Goal: Task Accomplishment & Management: Manage account settings

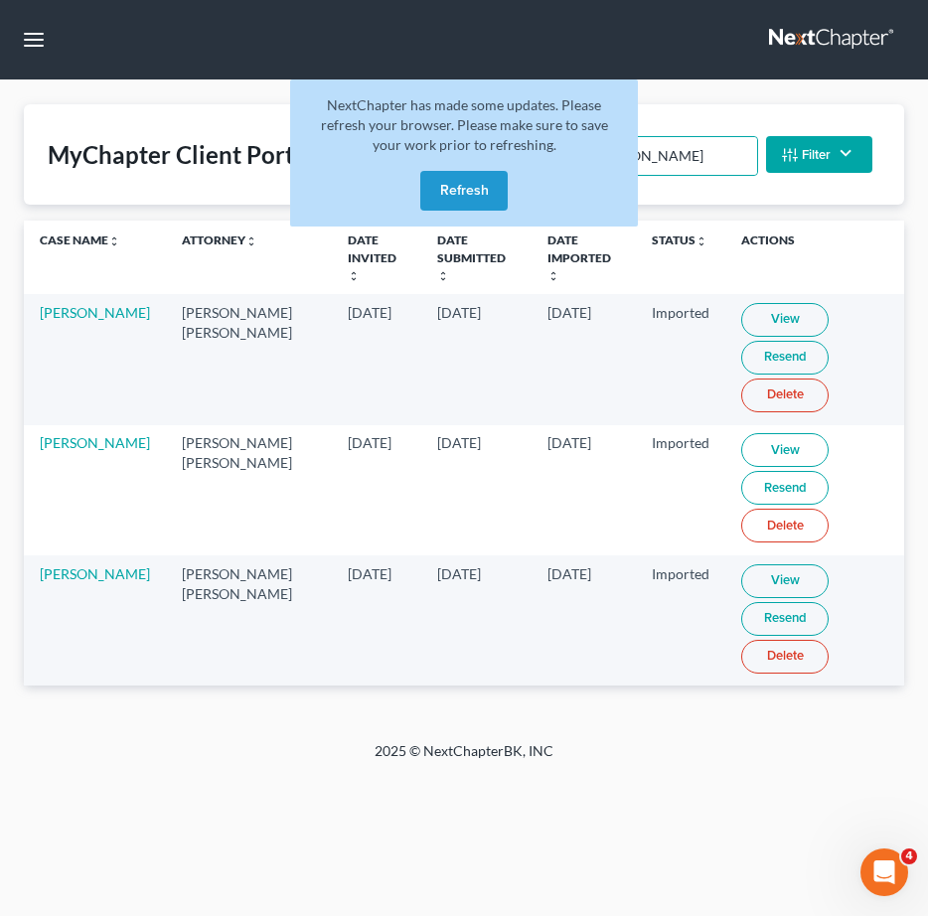
click at [448, 191] on button "Refresh" at bounding box center [463, 191] width 87 height 40
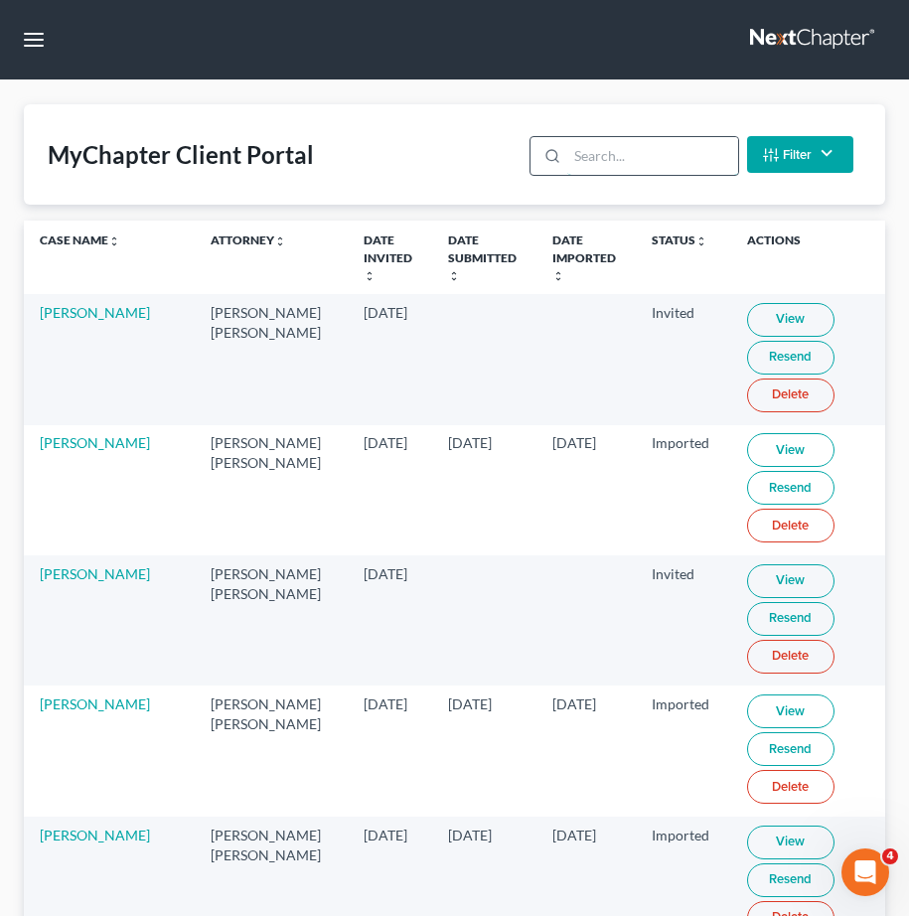
click at [622, 156] on input "search" at bounding box center [652, 156] width 170 height 38
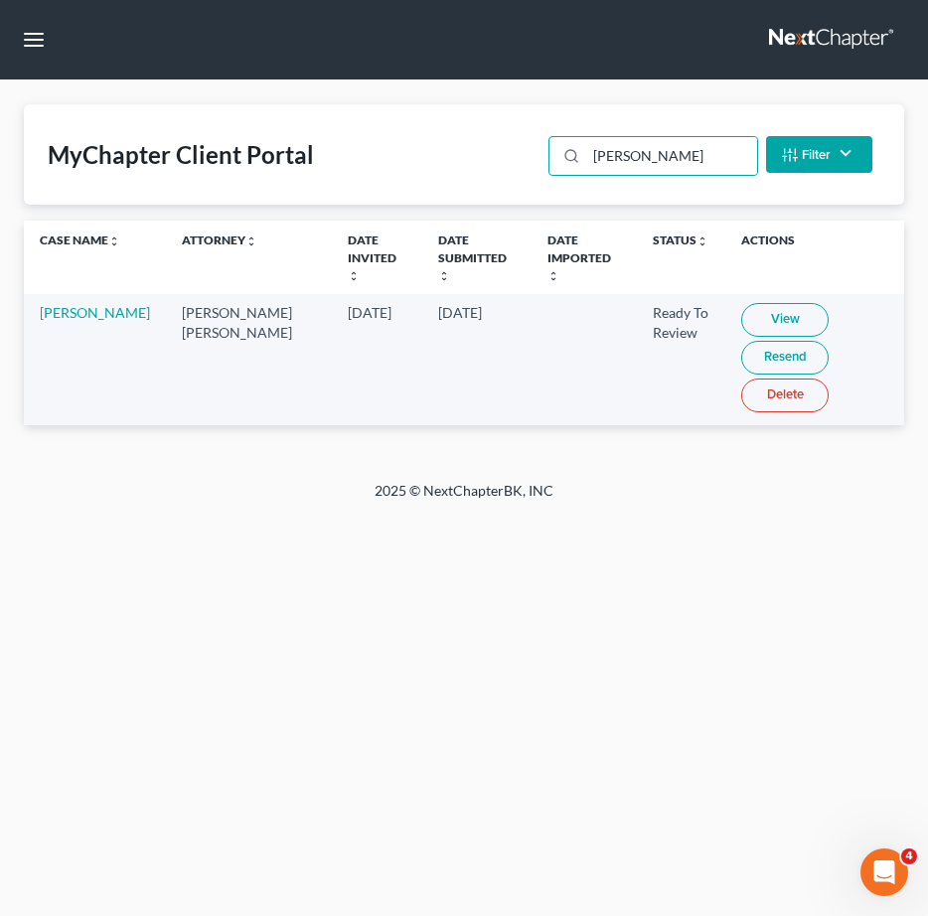
click at [746, 303] on link "View" at bounding box center [784, 320] width 87 height 34
click at [741, 303] on link "View" at bounding box center [784, 320] width 87 height 34
drag, startPoint x: 673, startPoint y: 157, endPoint x: 89, endPoint y: 135, distance: 584.5
click at [223, 135] on div "MyChapter Client Portal eck Filter Status Filter... Invited In Progress Ready T…" at bounding box center [464, 154] width 880 height 100
click at [741, 306] on link "View" at bounding box center [784, 320] width 87 height 34
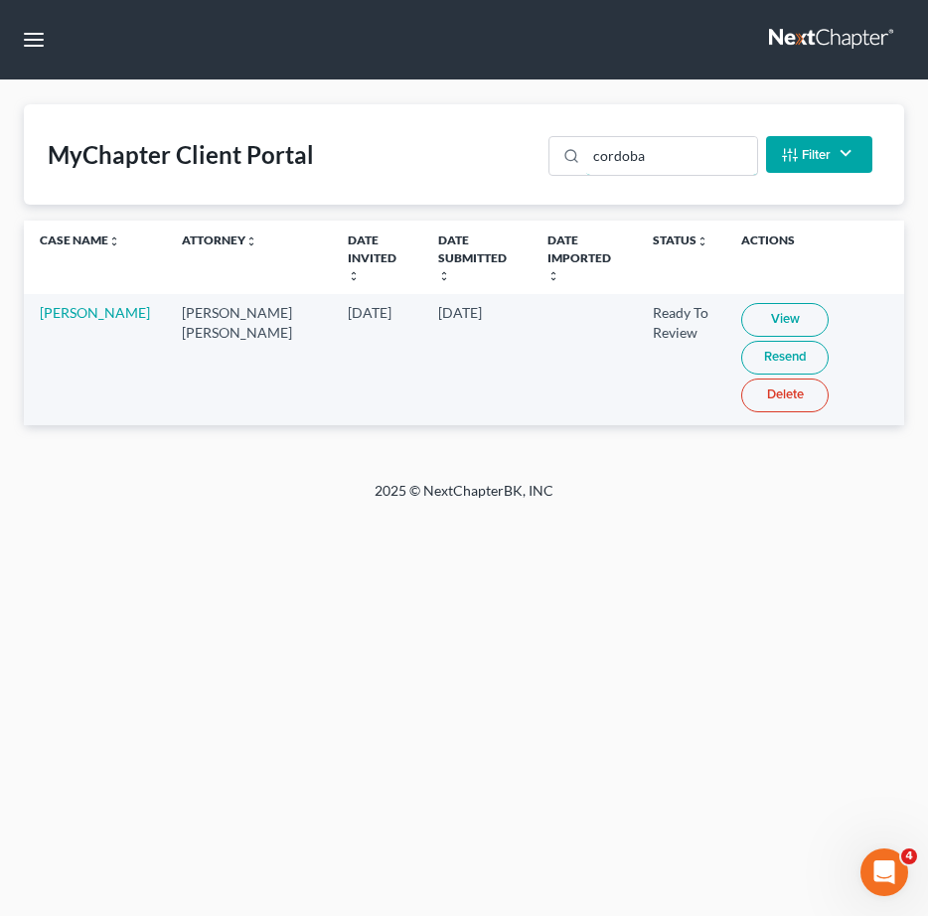
drag, startPoint x: 678, startPoint y: 162, endPoint x: -280, endPoint y: 47, distance: 965.4
click at [0, 47] on html "Home New Case Client Portal Fresh-Start.Law, P.A. jay@fresh-start.law My Accoun…" at bounding box center [464, 458] width 928 height 916
click at [741, 303] on link "View" at bounding box center [784, 320] width 87 height 34
drag, startPoint x: 681, startPoint y: 153, endPoint x: -323, endPoint y: 151, distance: 1004.2
click at [0, 151] on html "Home New Case Client Portal Fresh-Start.Law, P.A. jay@fresh-start.law My Accoun…" at bounding box center [464, 458] width 928 height 916
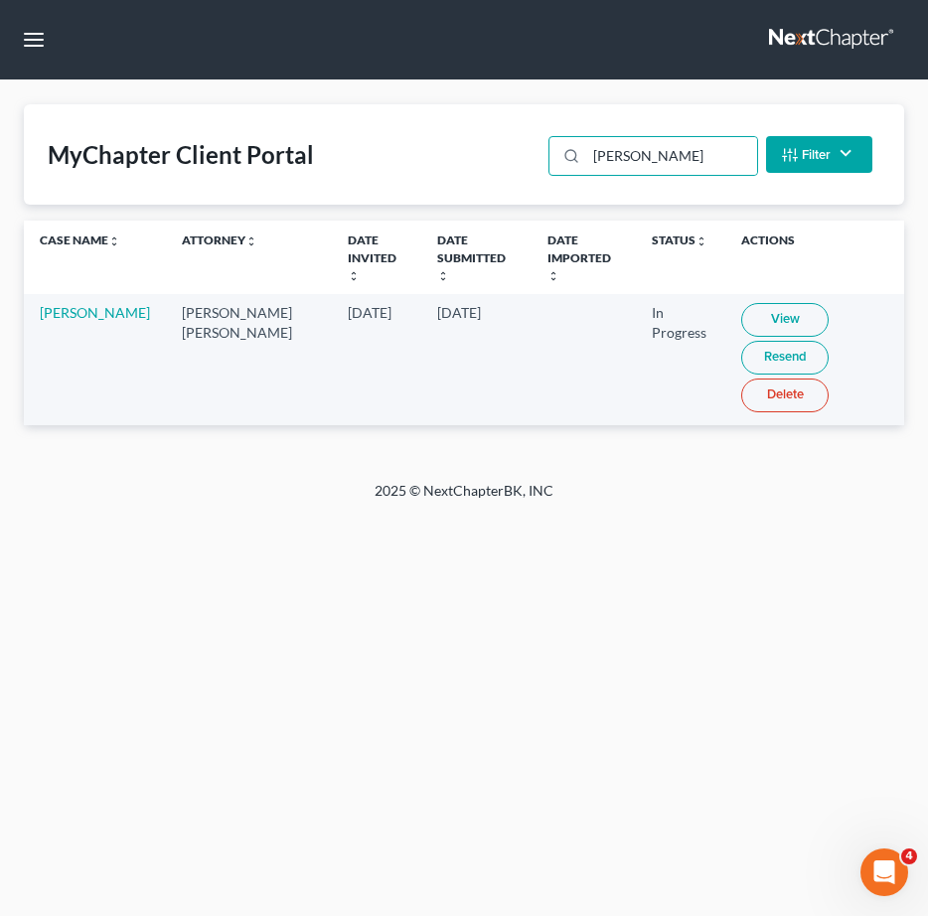
click at [741, 309] on link "View" at bounding box center [784, 320] width 87 height 34
drag, startPoint x: 648, startPoint y: 159, endPoint x: -303, endPoint y: 45, distance: 957.4
click at [0, 45] on html "Home New Case Client Portal Fresh-Start.Law, P.A. jay@fresh-start.law My Accoun…" at bounding box center [464, 458] width 928 height 916
click at [758, 303] on link "View" at bounding box center [784, 320] width 87 height 34
click at [741, 303] on link "View" at bounding box center [784, 320] width 87 height 34
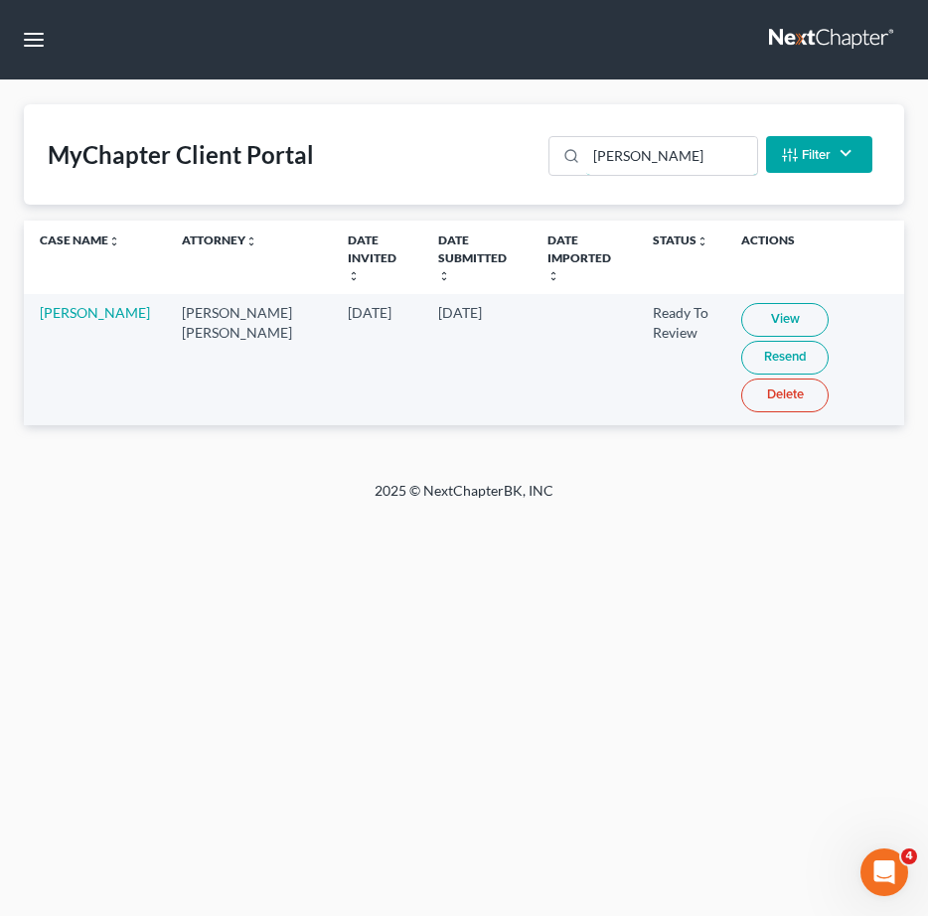
drag, startPoint x: 661, startPoint y: 167, endPoint x: -201, endPoint y: 78, distance: 865.7
click at [0, 78] on html "Home New Case Client Portal Fresh-Start.Law, P.A. jay@fresh-start.law My Accoun…" at bounding box center [464, 458] width 928 height 916
type input "brendel"
click at [64, 312] on link "Tiffany Brendel" at bounding box center [95, 312] width 110 height 17
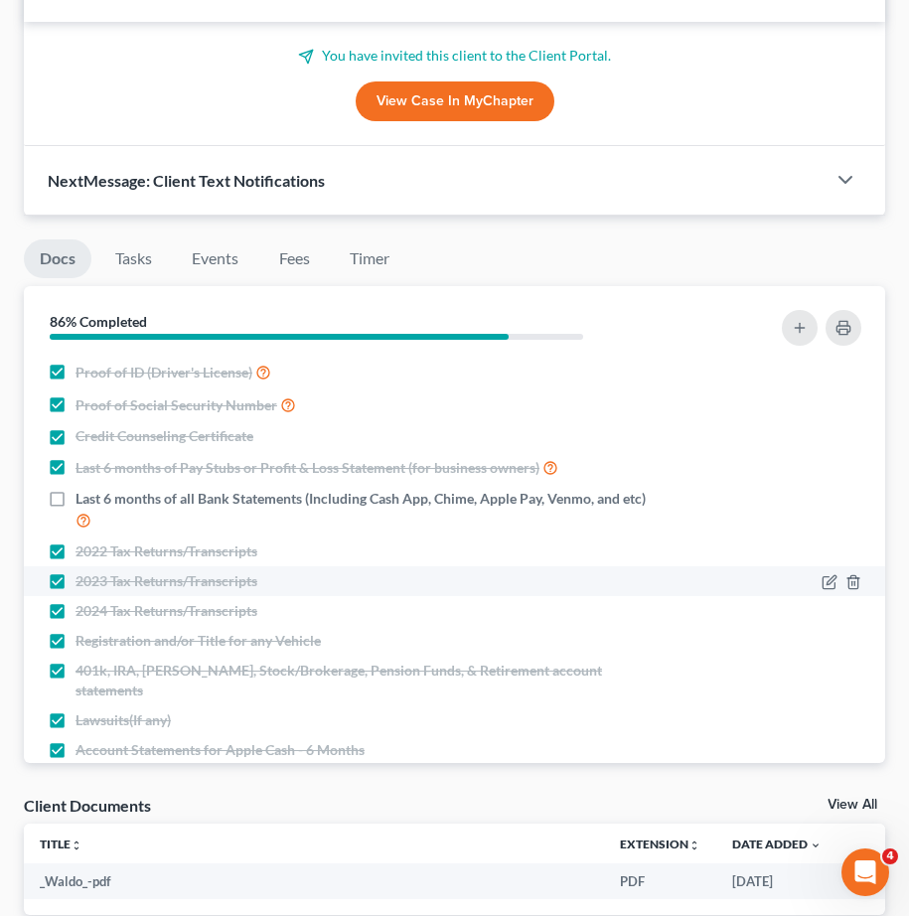
scroll to position [122, 0]
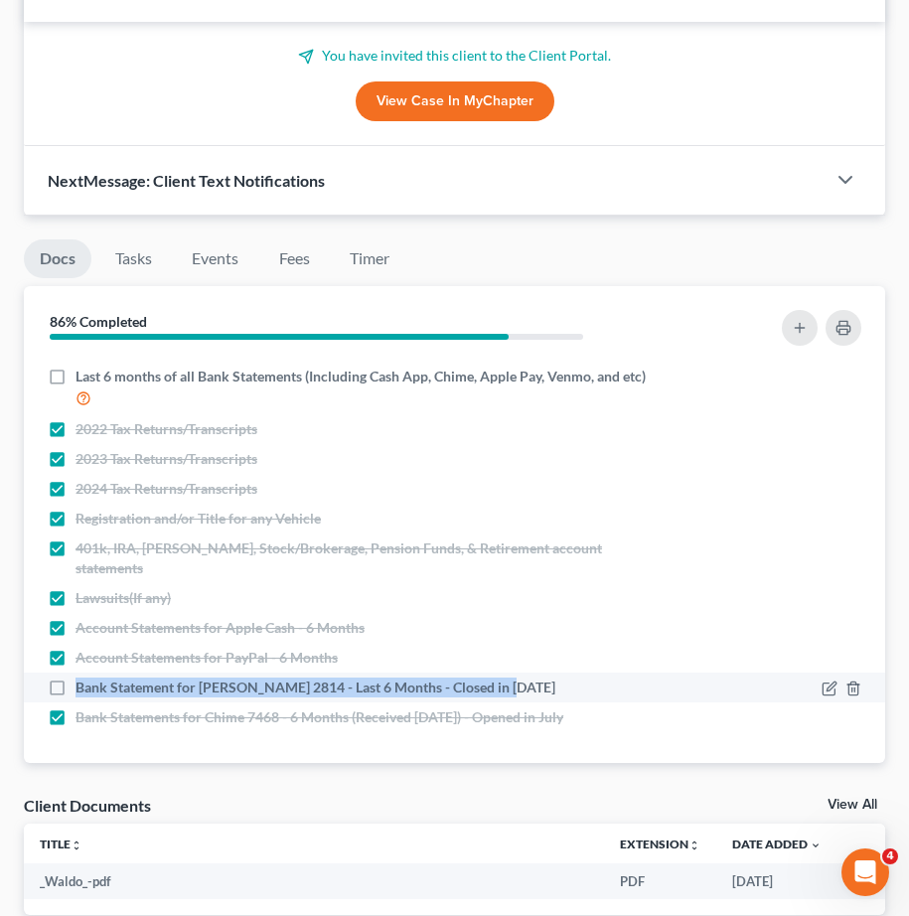
drag, startPoint x: 518, startPoint y: 683, endPoint x: 73, endPoint y: 686, distance: 445.0
click at [73, 686] on div "Bank Statement for Chase 2814 - Last 6 Months - Closed in July 2025" at bounding box center [350, 687] width 605 height 20
copy span "Bank Statement for Chase 2814 - Last 6 Months - Closed in July 2025"
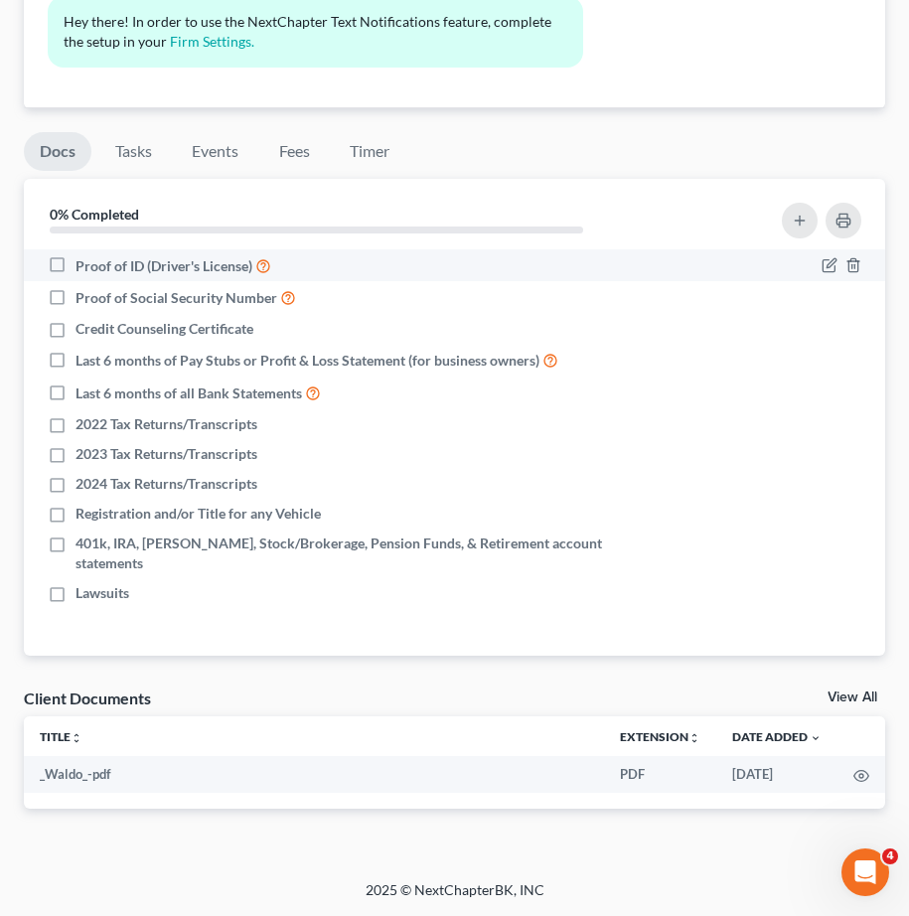
click at [75, 267] on label "Proof of ID (Driver's License)" at bounding box center [173, 265] width 196 height 23
click at [83, 267] on input "Proof of ID (Driver's License)" at bounding box center [89, 260] width 13 height 13
checkbox input "true"
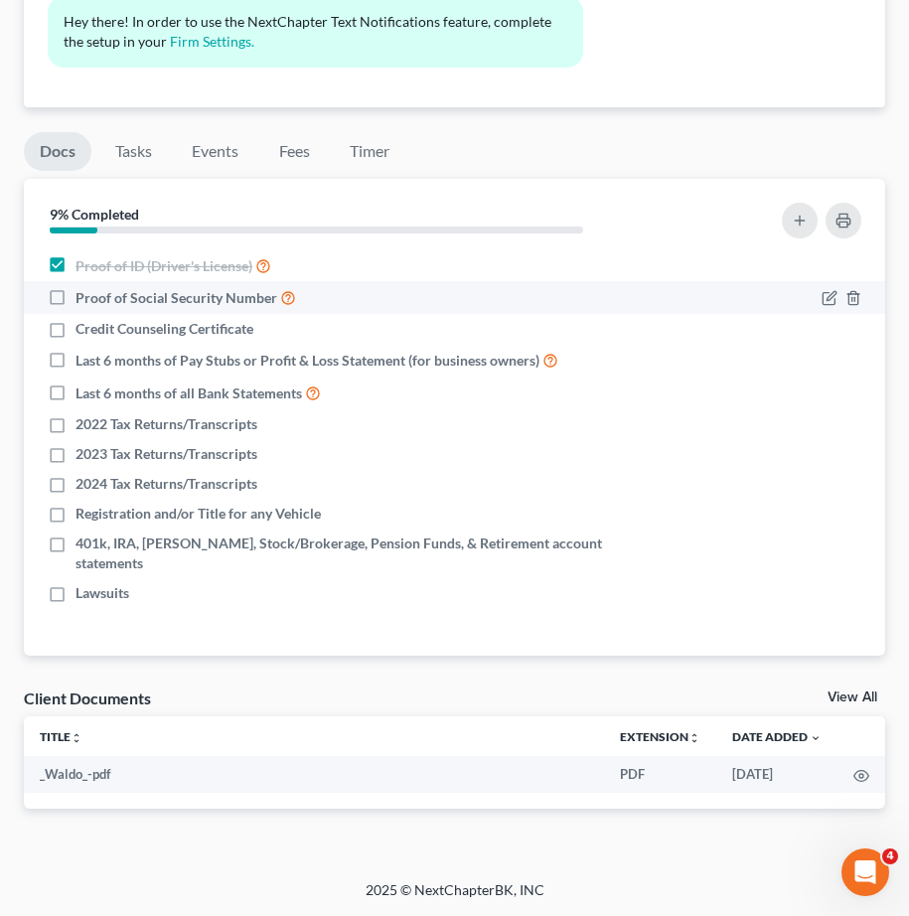
click at [75, 300] on label "Proof of Social Security Number" at bounding box center [185, 297] width 221 height 23
click at [83, 299] on input "Proof of Social Security Number" at bounding box center [89, 292] width 13 height 13
checkbox input "true"
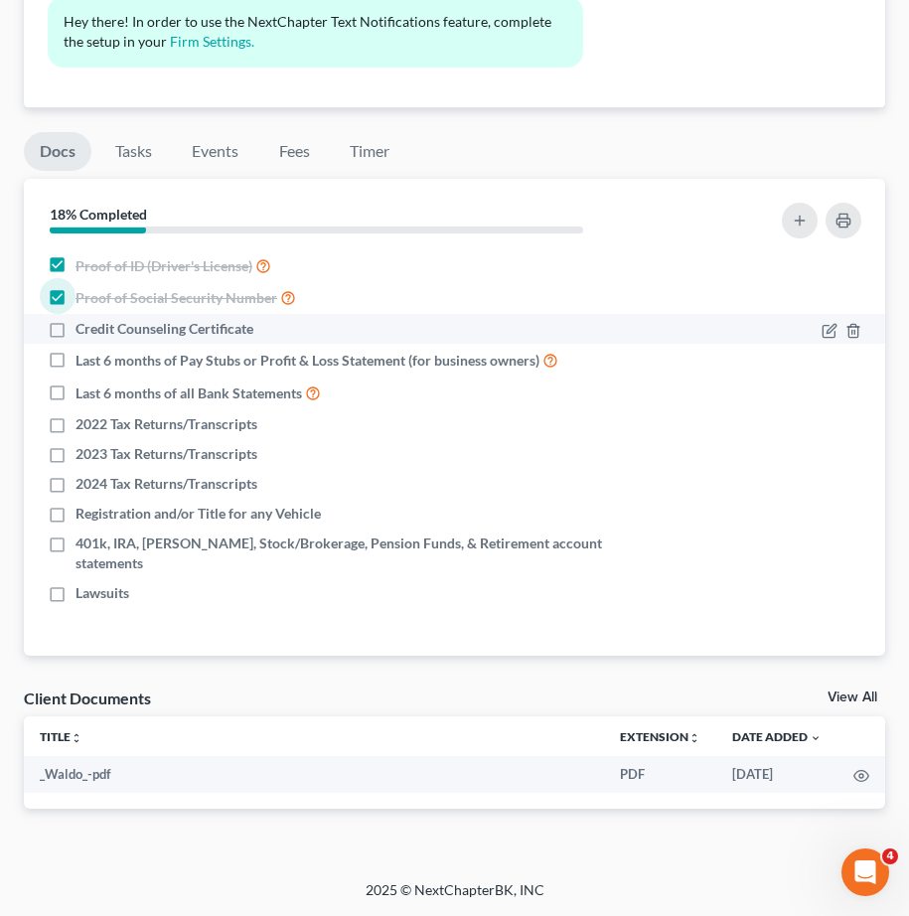
click at [75, 324] on label "Credit Counseling Certificate" at bounding box center [164, 329] width 178 height 20
click at [83, 324] on input "Credit Counseling Certificate" at bounding box center [89, 325] width 13 height 13
checkbox input "true"
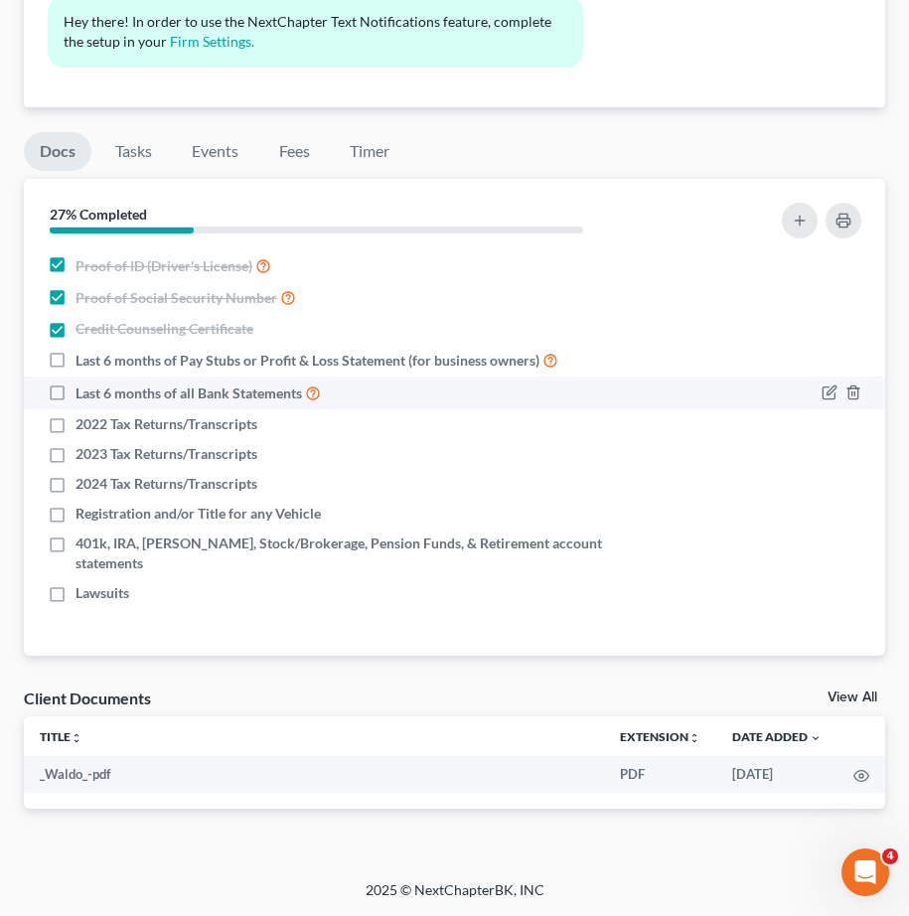
drag, startPoint x: 53, startPoint y: 359, endPoint x: 56, endPoint y: 378, distance: 20.1
click at [75, 359] on label "Last 6 months of Pay Stubs or Profit & Loss Statement (for business owners)" at bounding box center [316, 360] width 483 height 23
click at [83, 359] on input "Last 6 months of Pay Stubs or Profit & Loss Statement (for business owners)" at bounding box center [89, 355] width 13 height 13
checkbox input "true"
click at [75, 392] on label "Last 6 months of all Bank Statements" at bounding box center [197, 392] width 245 height 23
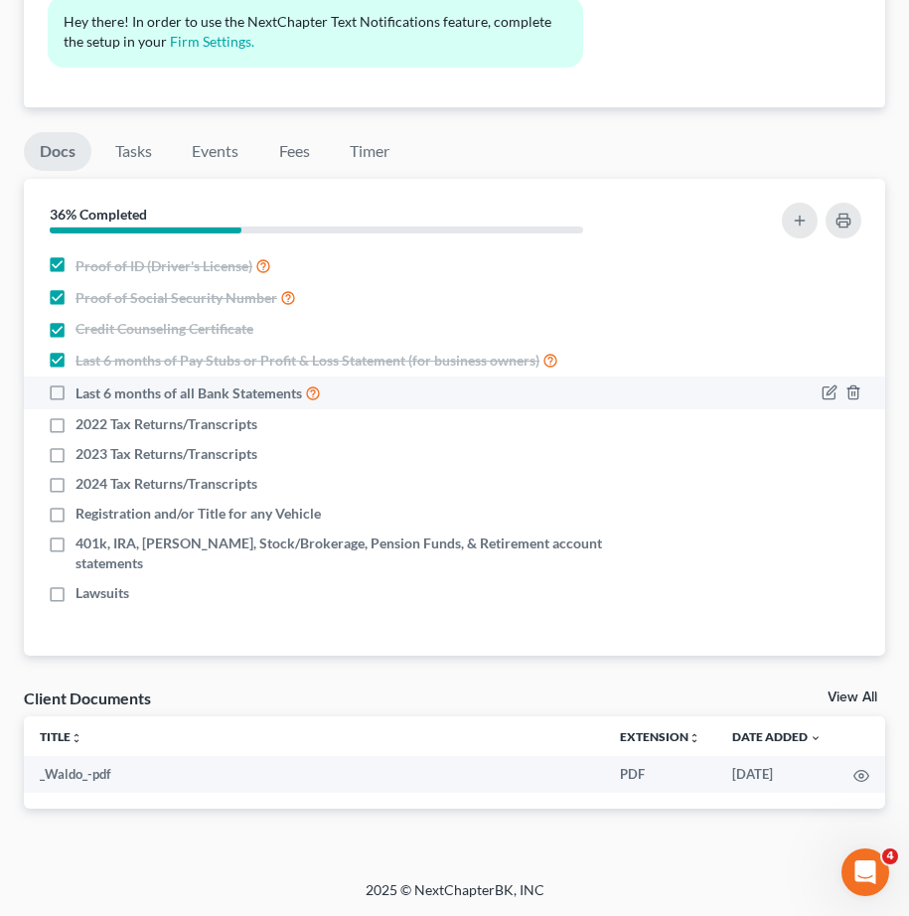
click at [83, 392] on input "Last 6 months of all Bank Statements" at bounding box center [89, 387] width 13 height 13
checkbox input "true"
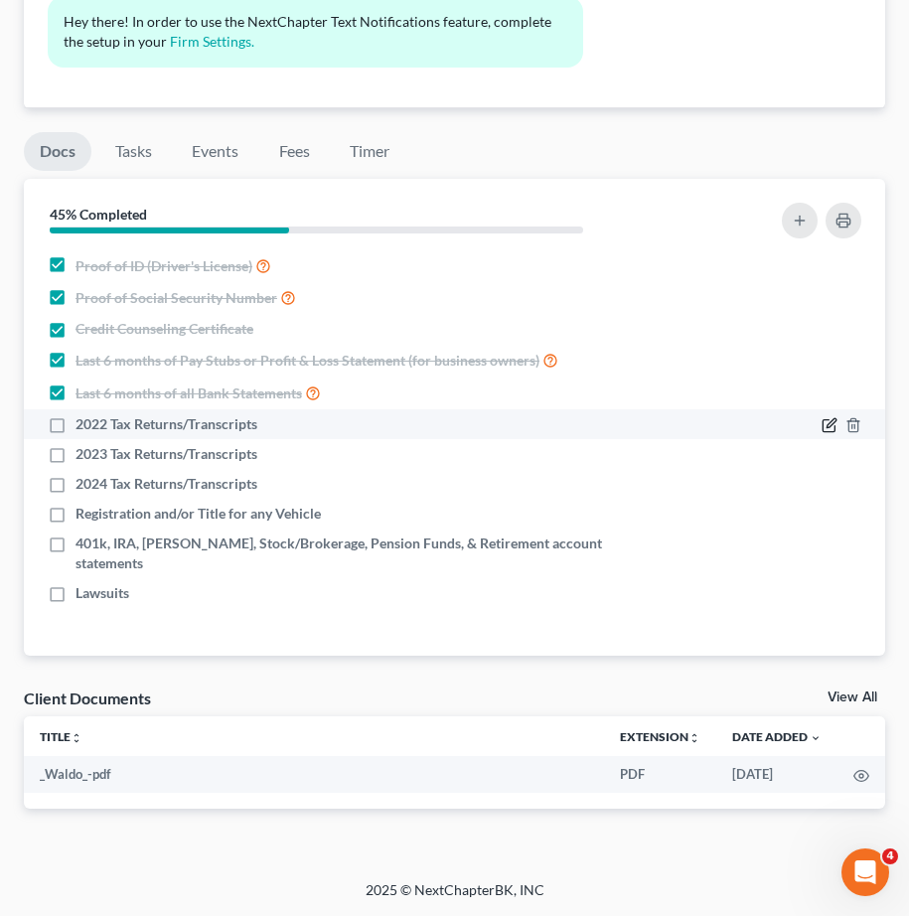
click at [822, 420] on icon "button" at bounding box center [828, 426] width 12 height 12
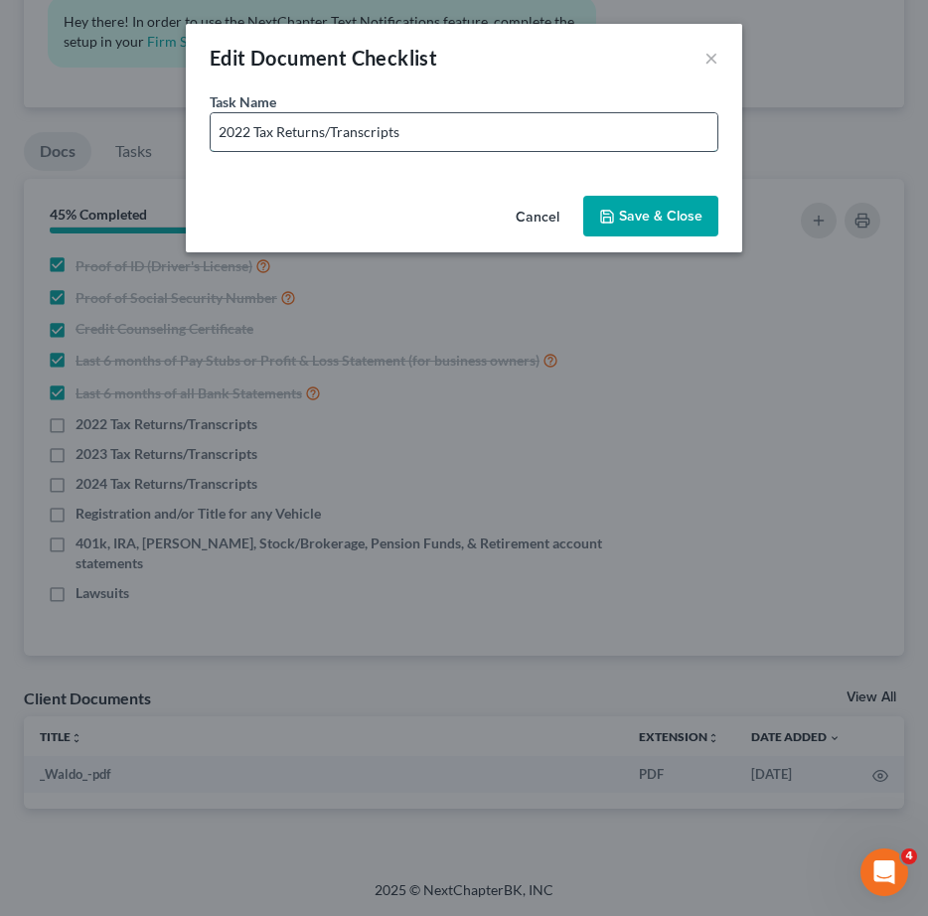
click at [490, 127] on input "2022 Tax Returns/Transcripts" at bounding box center [464, 132] width 507 height 38
type input "2022 Tax Returns/Transcripts"
click at [707, 61] on button "×" at bounding box center [711, 58] width 14 height 24
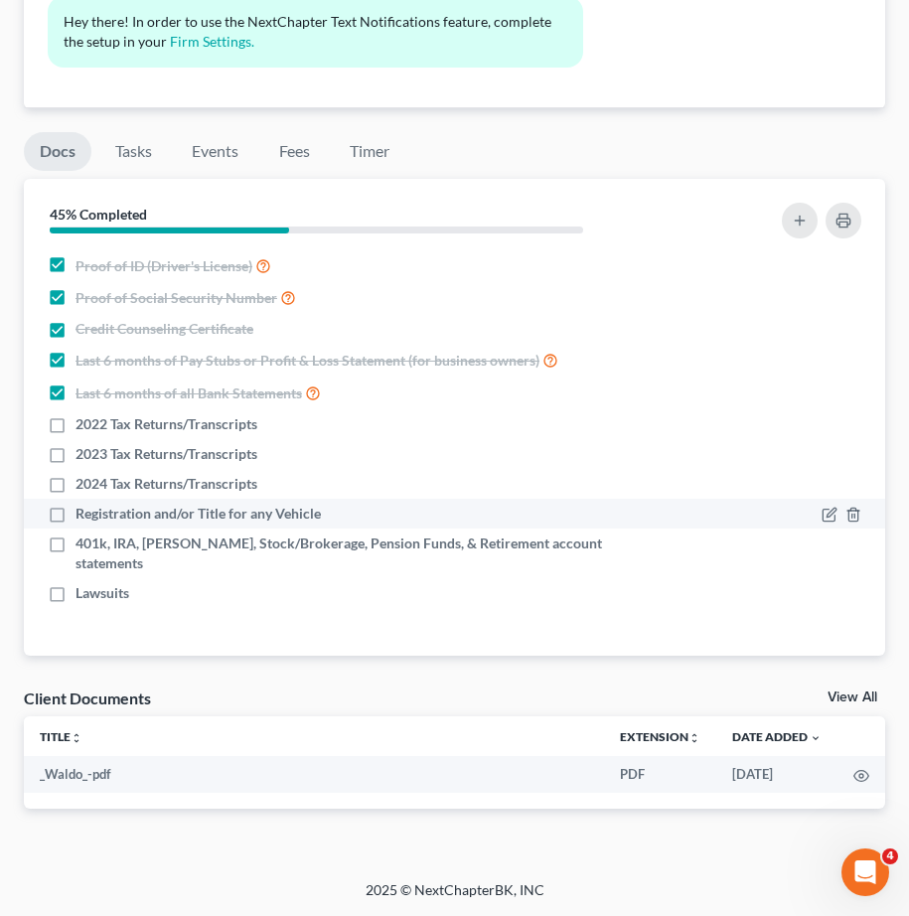
click at [75, 512] on label "Registration and/or Title for any Vehicle" at bounding box center [197, 514] width 245 height 20
click at [83, 512] on input "Registration and/or Title for any Vehicle" at bounding box center [89, 510] width 13 height 13
checkbox input "true"
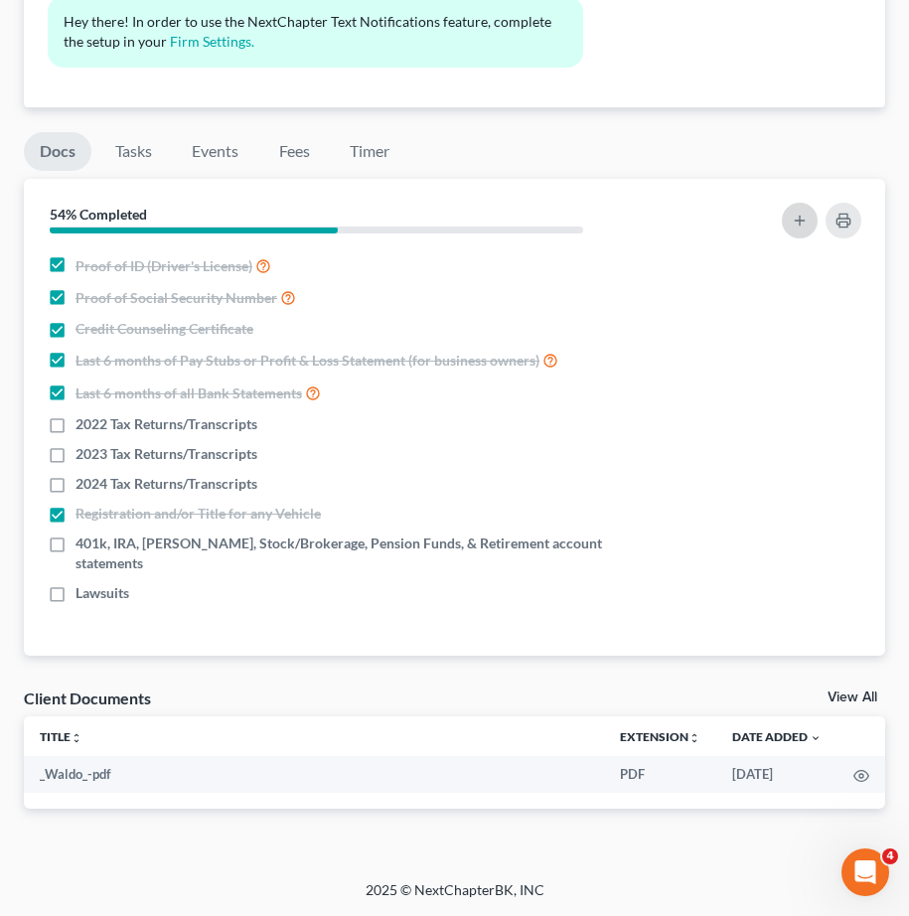
click at [796, 229] on button "button" at bounding box center [800, 221] width 36 height 36
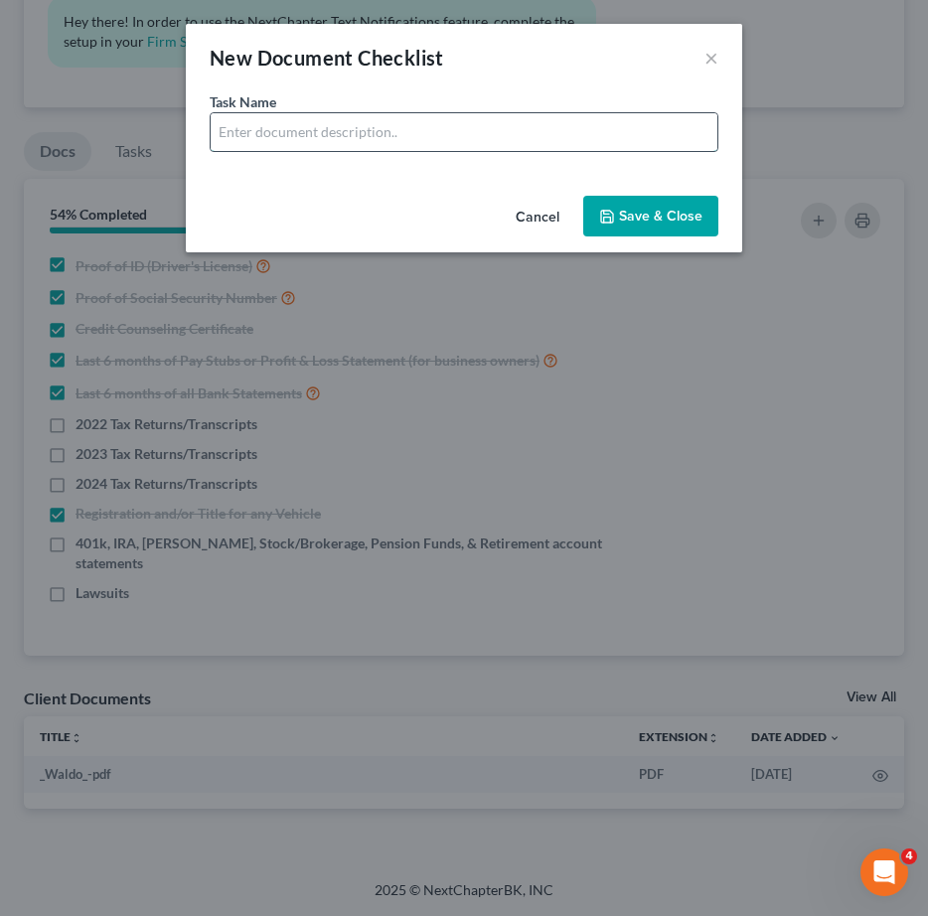
click at [329, 132] on input "text" at bounding box center [464, 132] width 507 height 38
type input "Income - Pension - Last 6 Months"
click at [630, 220] on button "Save & Close" at bounding box center [650, 217] width 135 height 42
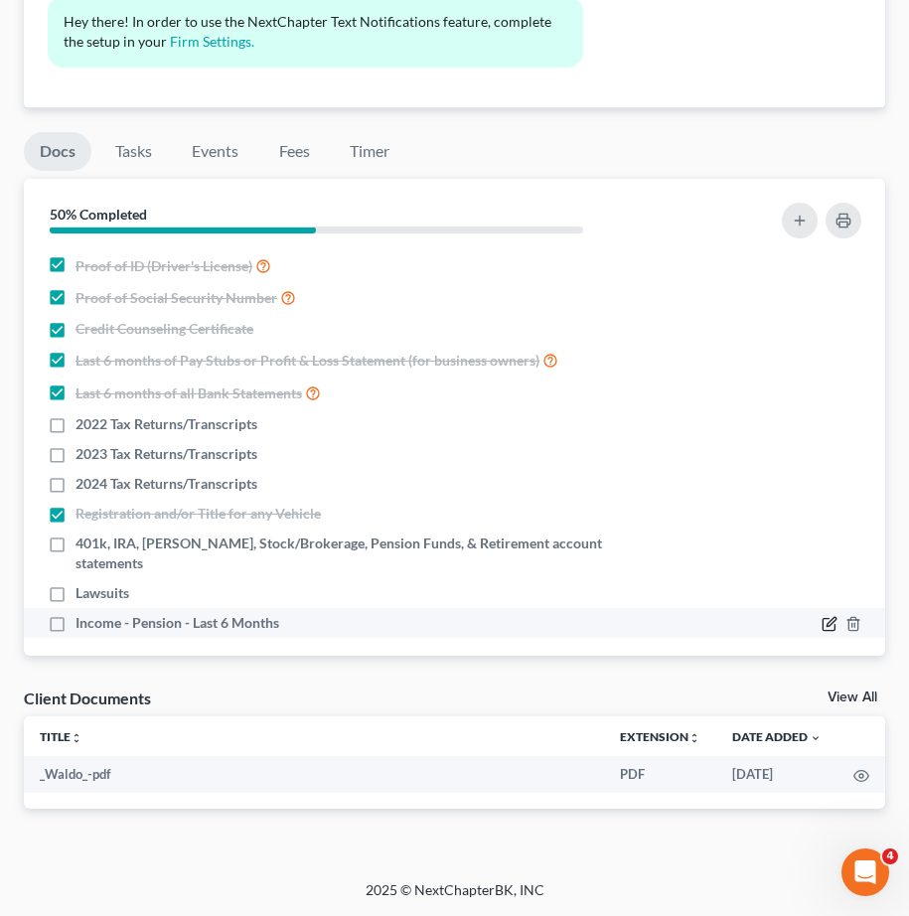
click at [828, 618] on icon "button" at bounding box center [830, 622] width 9 height 9
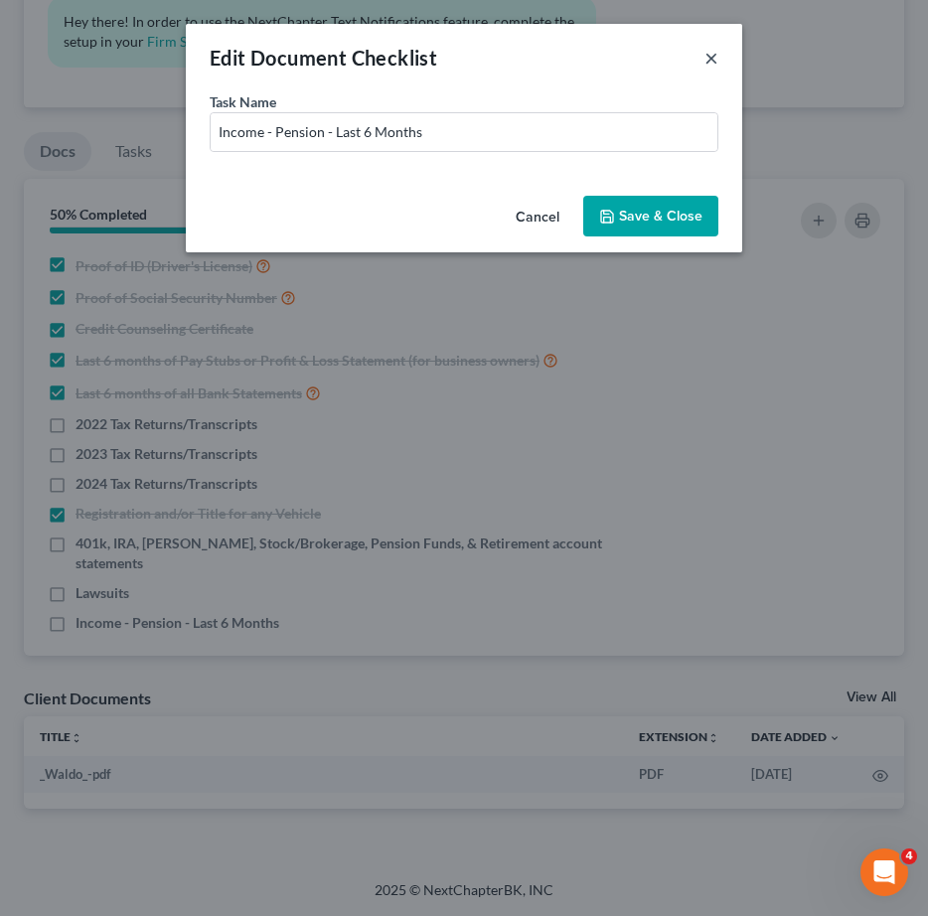
click at [712, 63] on button "×" at bounding box center [711, 58] width 14 height 24
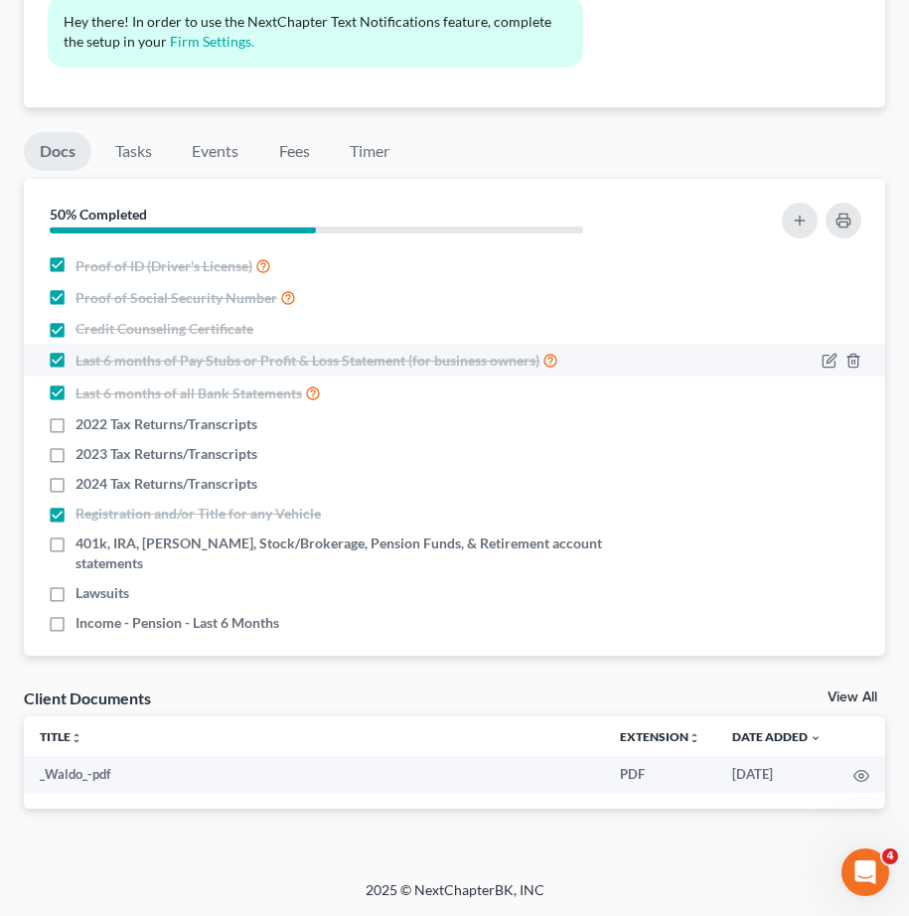
click at [75, 357] on label "Last 6 months of Pay Stubs or Profit & Loss Statement (for business owners)" at bounding box center [316, 360] width 483 height 23
click at [83, 357] on input "Last 6 months of Pay Stubs or Profit & Loss Statement (for business owners)" at bounding box center [89, 355] width 13 height 13
click at [75, 357] on label "Last 6 months of Pay Stubs or Profit & Loss Statement (for business owners)" at bounding box center [316, 360] width 483 height 23
click at [83, 357] on input "Last 6 months of Pay Stubs or Profit & Loss Statement (for business owners)" at bounding box center [89, 355] width 13 height 13
click at [75, 358] on label "Last 6 months of Pay Stubs or Profit & Loss Statement (for business owners)" at bounding box center [316, 360] width 483 height 23
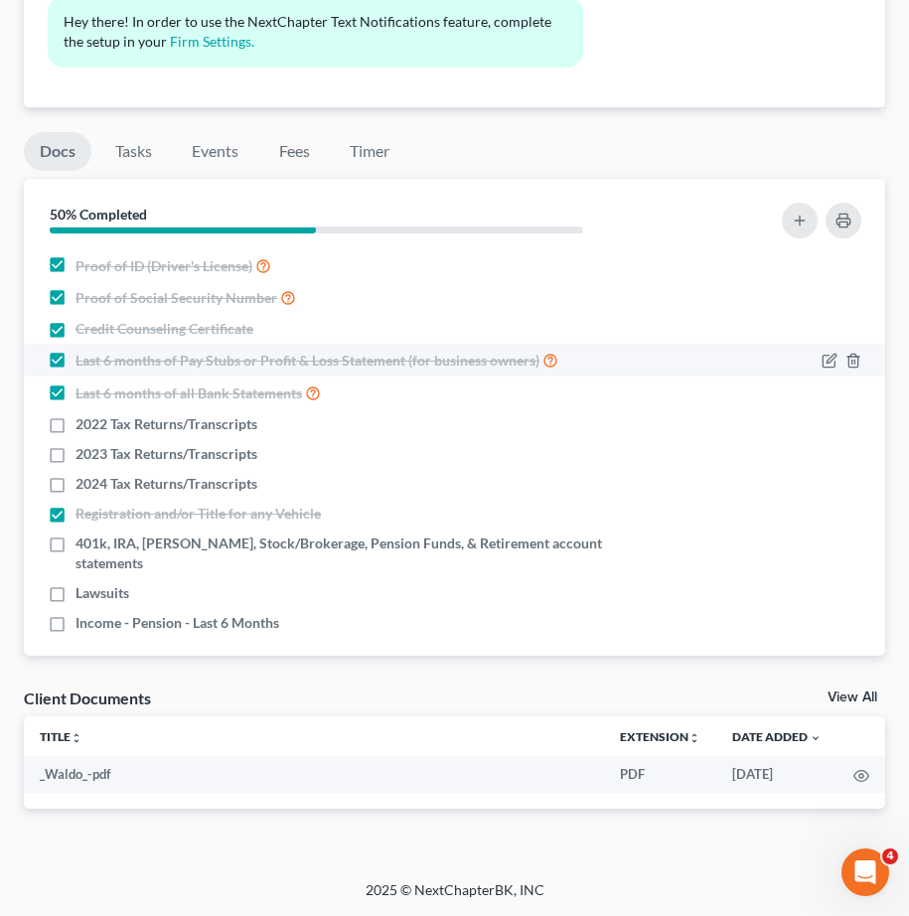
click at [83, 358] on input "Last 6 months of Pay Stubs or Profit & Loss Statement (for business owners)" at bounding box center [89, 355] width 13 height 13
checkbox input "false"
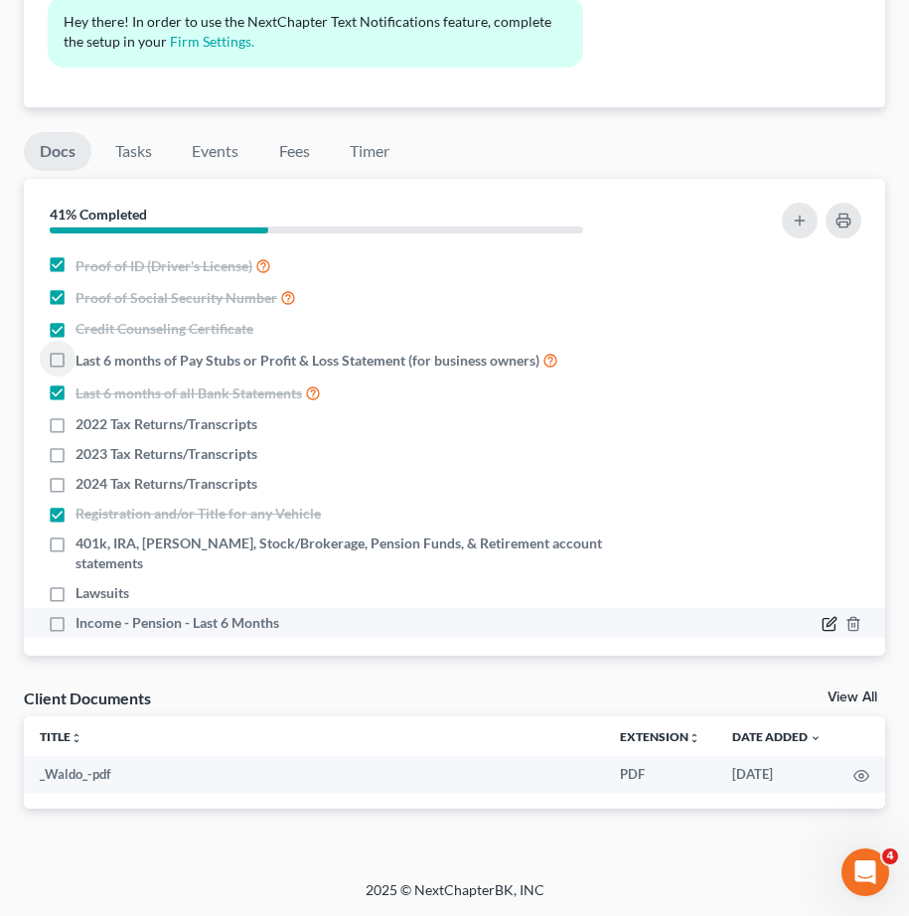
click at [827, 616] on icon "button" at bounding box center [829, 624] width 16 height 16
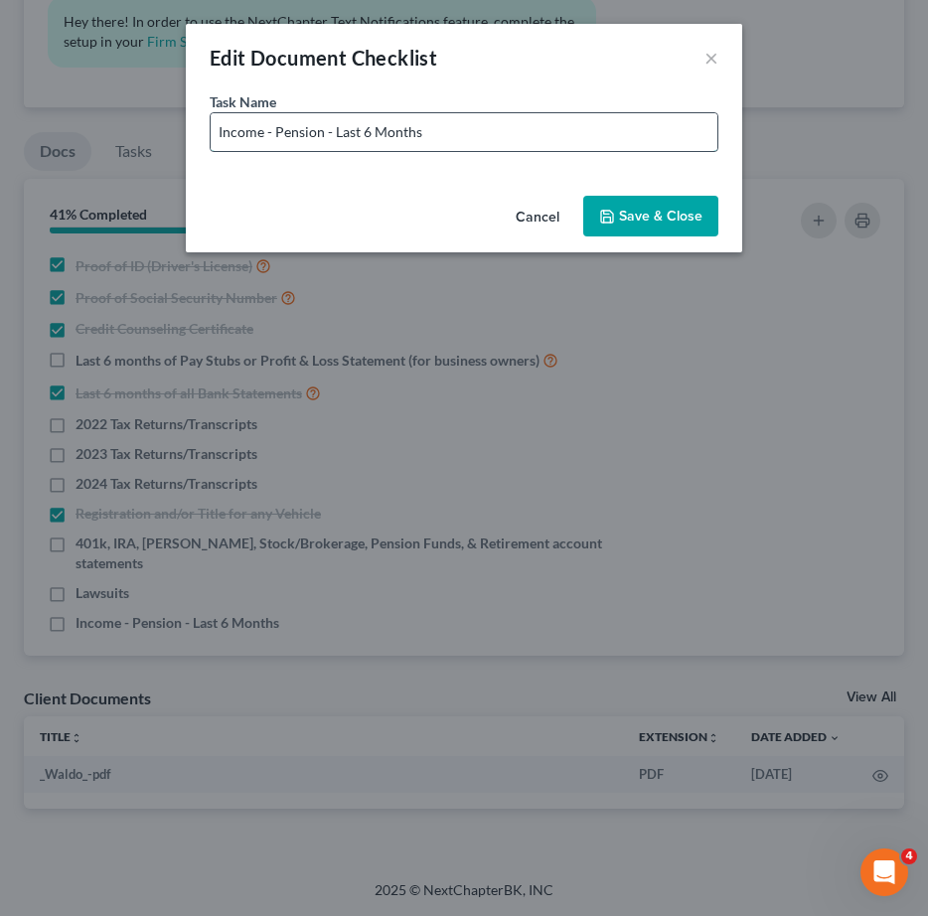
click at [329, 132] on input "Income - Pension - Last 6 Months" at bounding box center [464, 132] width 507 height 38
type input "Income - Pension and Annuity - Last 6 Months"
click at [652, 227] on button "Save & Close" at bounding box center [650, 217] width 135 height 42
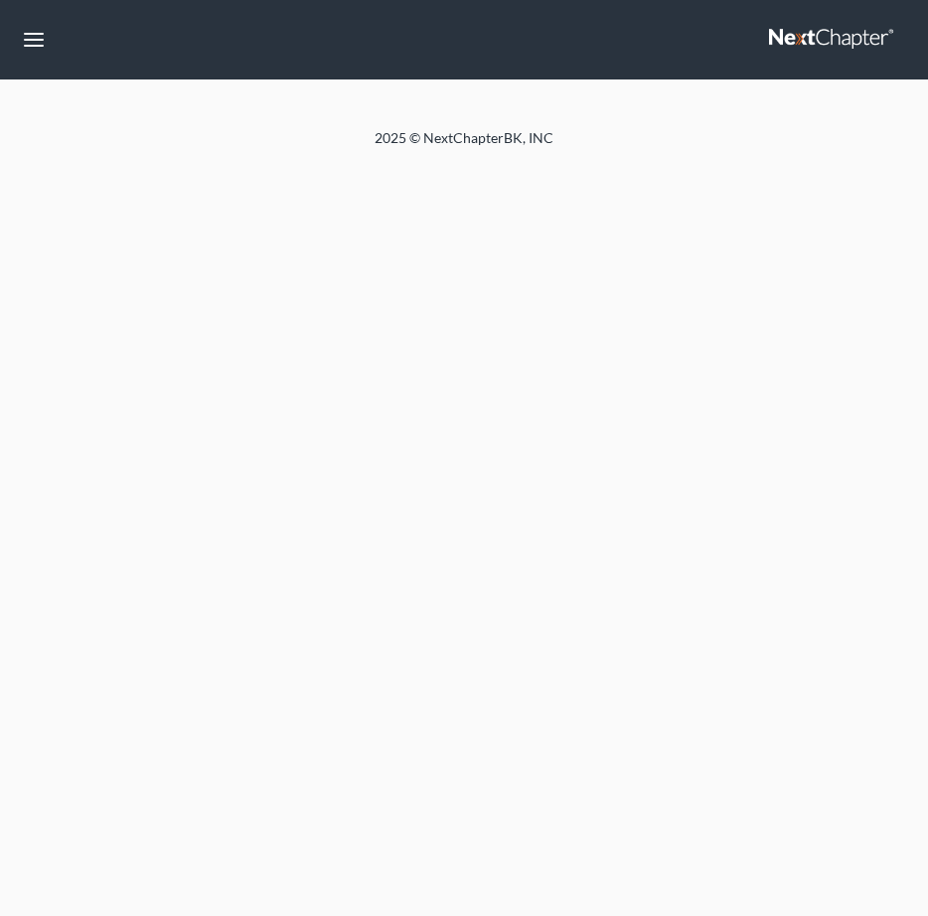
select select "4"
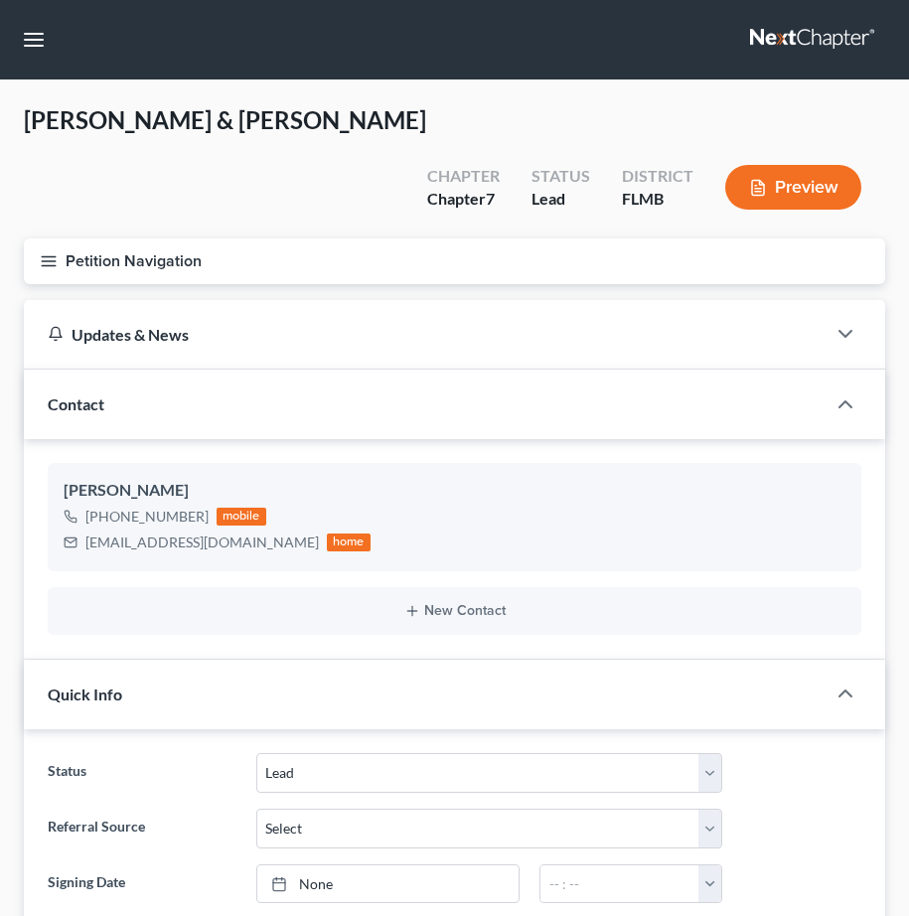
click at [47, 267] on icon "button" at bounding box center [49, 261] width 18 height 18
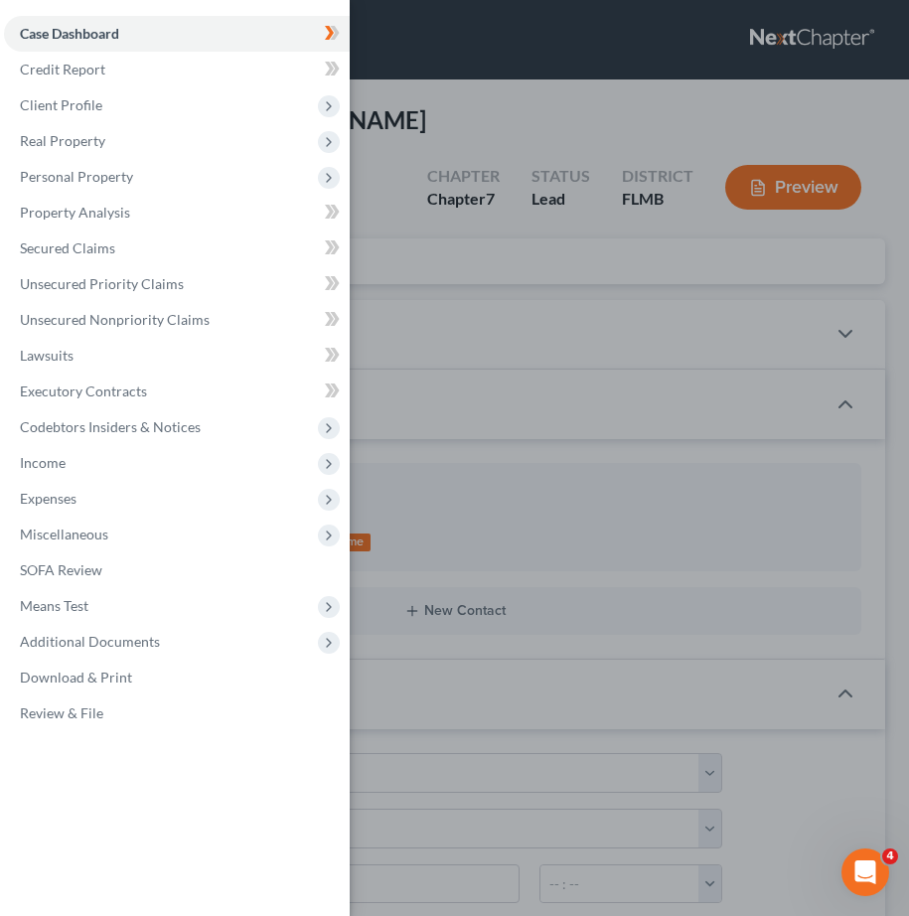
click at [445, 260] on div "Case Dashboard Payments Invoices Payments Payments Credit Report Client Profile" at bounding box center [454, 458] width 909 height 916
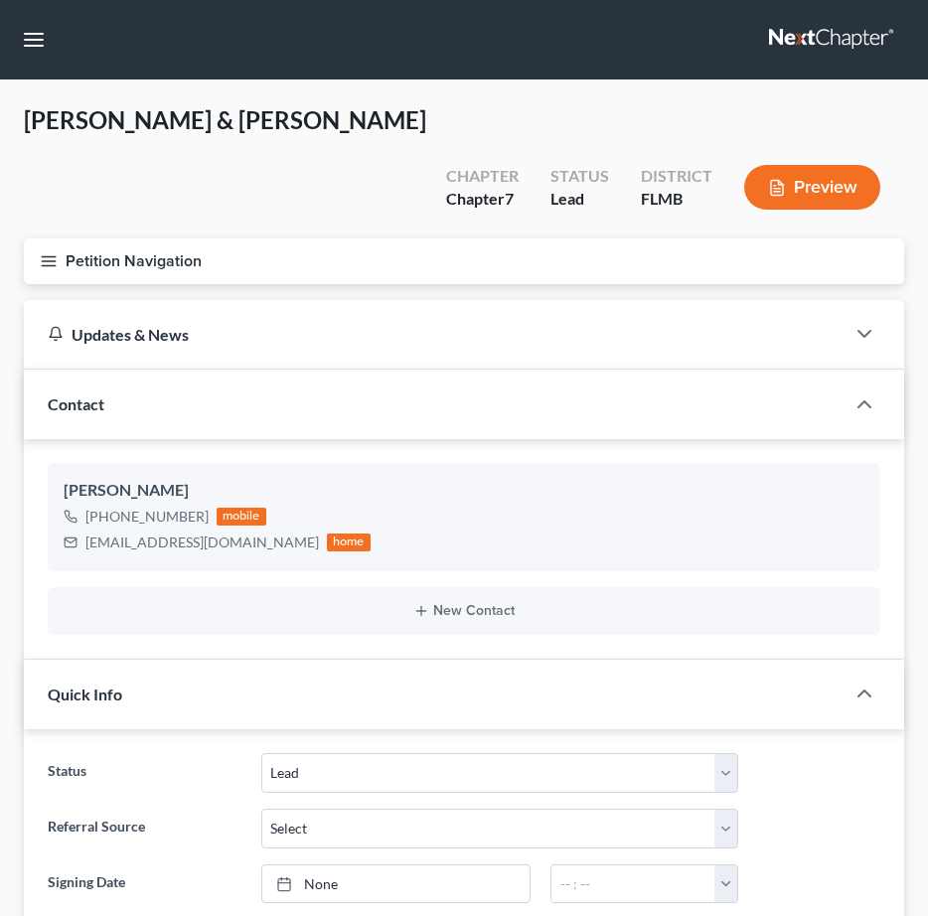
select select "4"
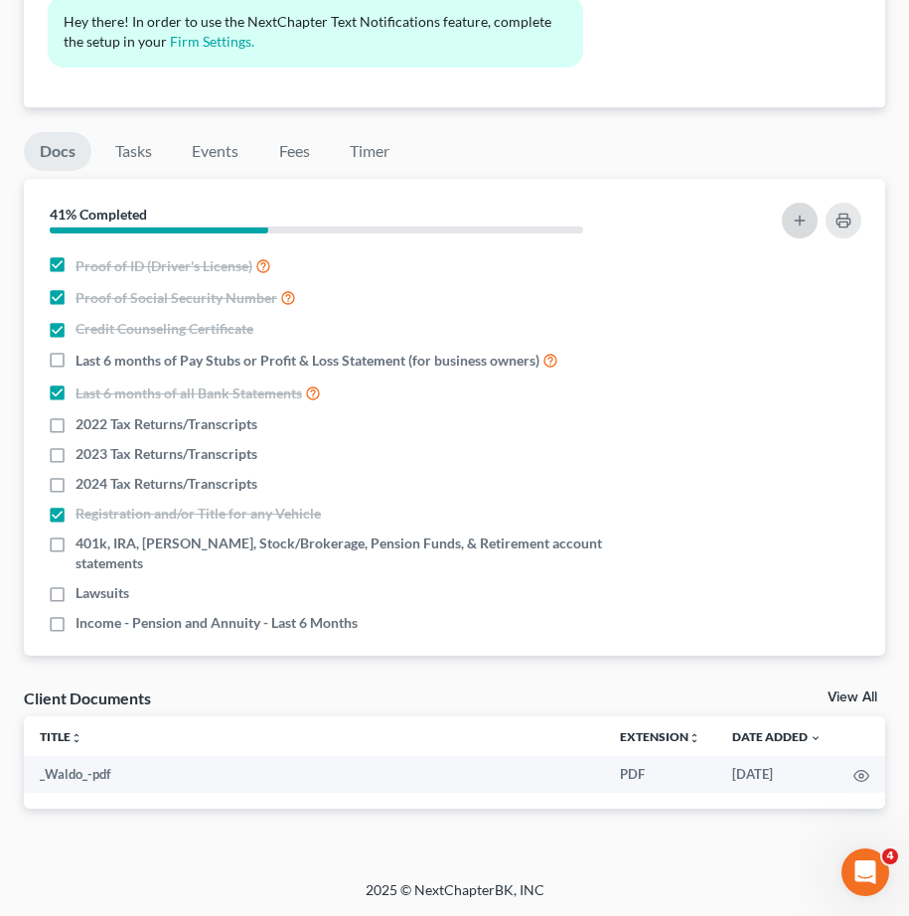
click at [805, 226] on icon "button" at bounding box center [800, 221] width 16 height 16
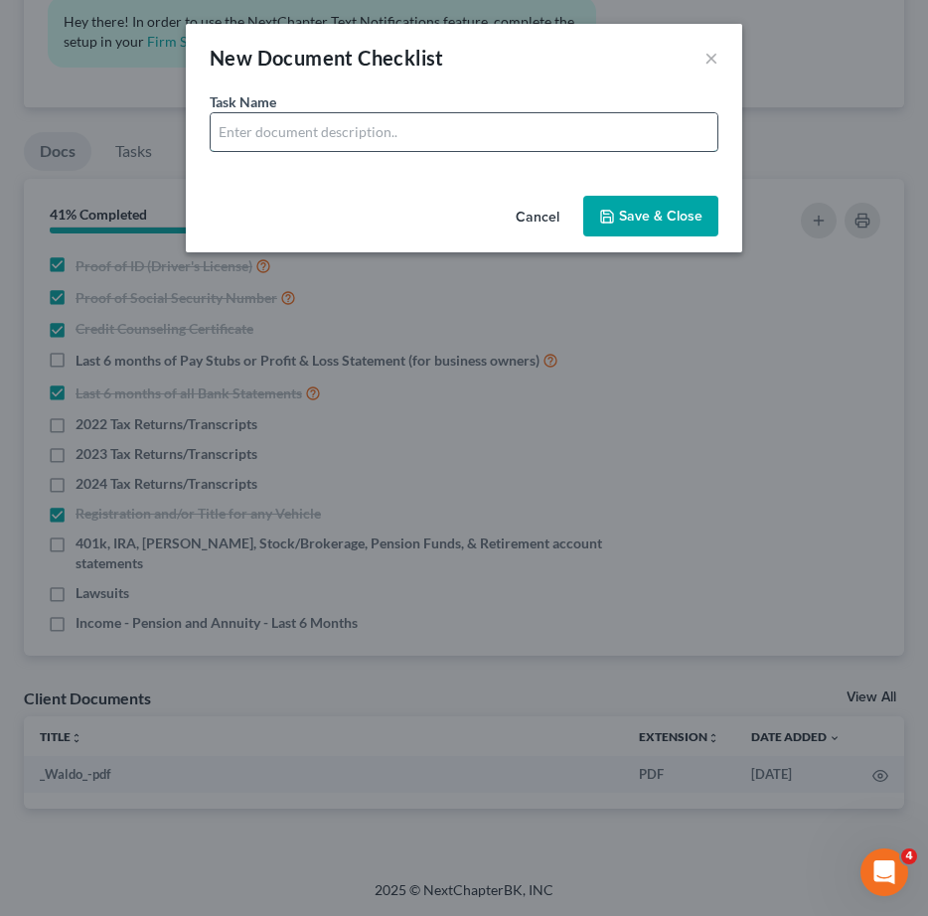
click at [351, 131] on input "text" at bounding box center [464, 132] width 507 height 38
type input "Account Statements for PayPal - 6 Months"
click at [626, 228] on button "Save & Close" at bounding box center [650, 217] width 135 height 42
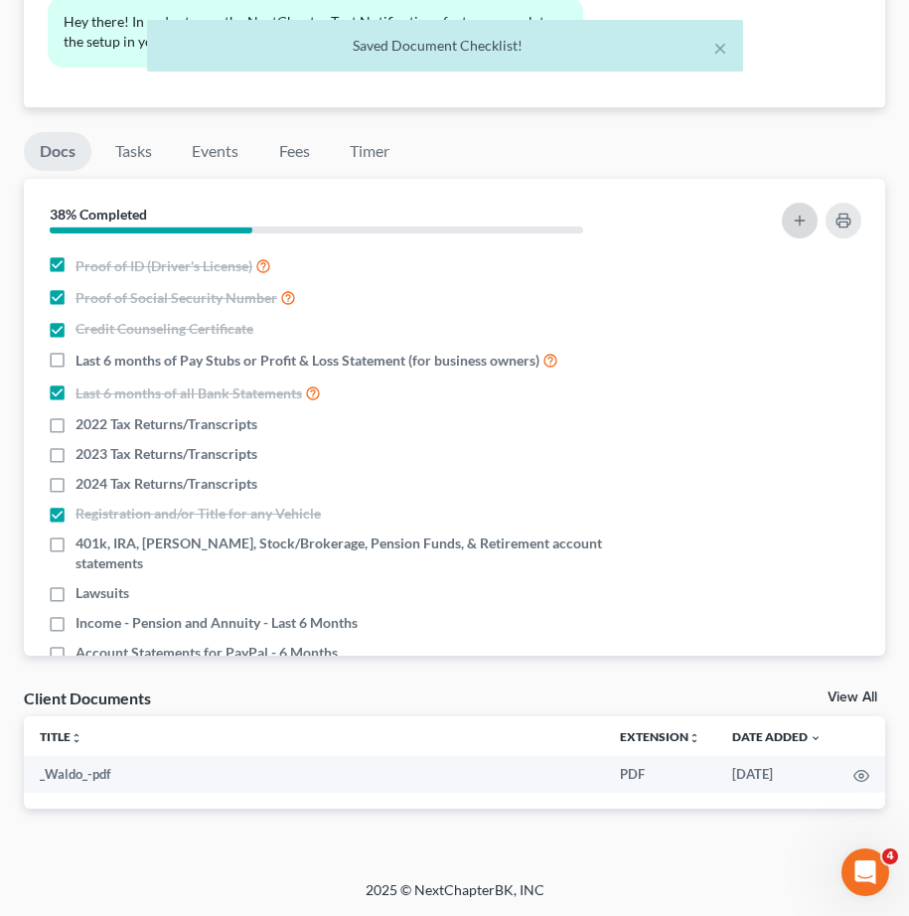
click at [803, 224] on icon "button" at bounding box center [800, 221] width 16 height 16
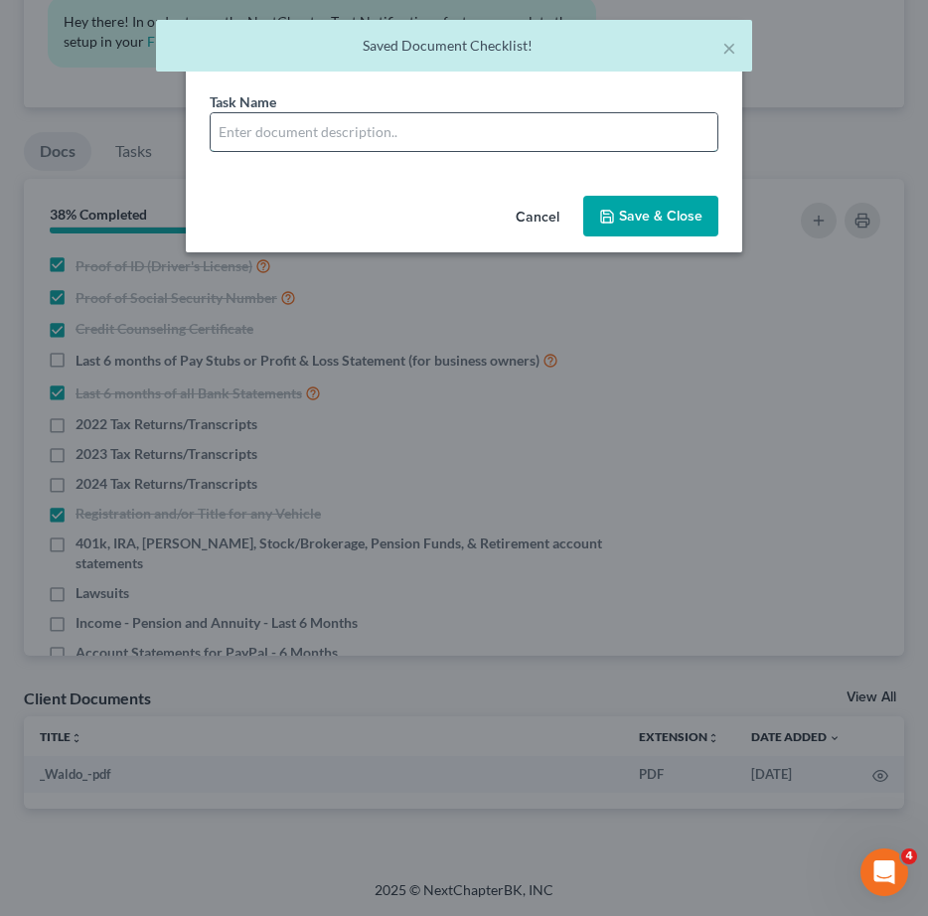
click at [378, 139] on input "text" at bounding box center [464, 132] width 507 height 38
drag, startPoint x: 407, startPoint y: 142, endPoint x: 369, endPoint y: 154, distance: 40.5
click at [369, 154] on div "Task Name * Account Statements for PayPal - 6 Months" at bounding box center [464, 139] width 556 height 96
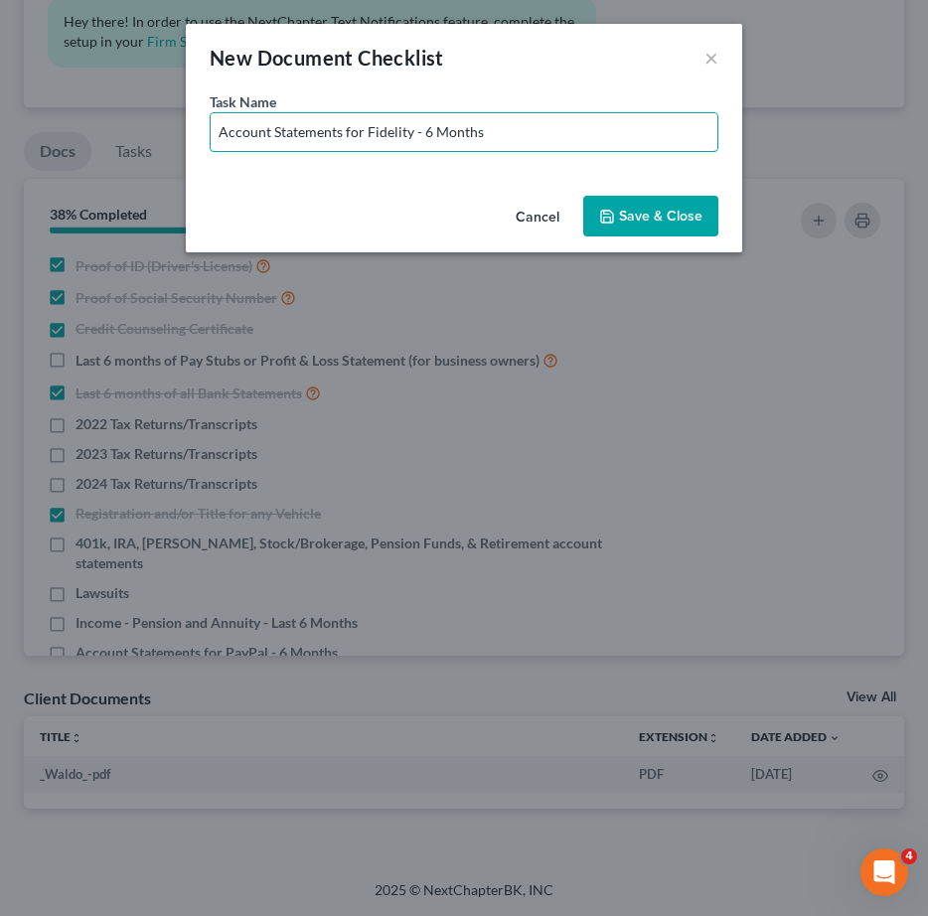
type input "Account Statements for Fidelity - 6 Months"
drag, startPoint x: 641, startPoint y: 219, endPoint x: 633, endPoint y: 235, distance: 18.7
click at [641, 214] on button "Save & Close" at bounding box center [650, 217] width 135 height 42
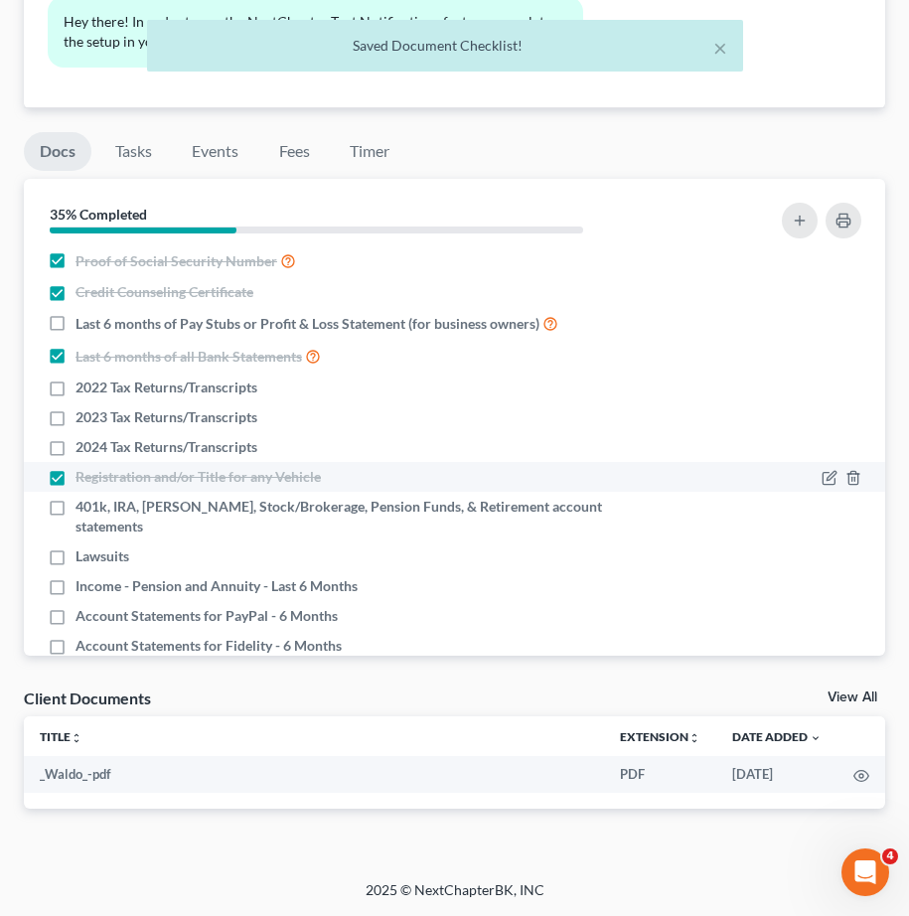
scroll to position [53, 0]
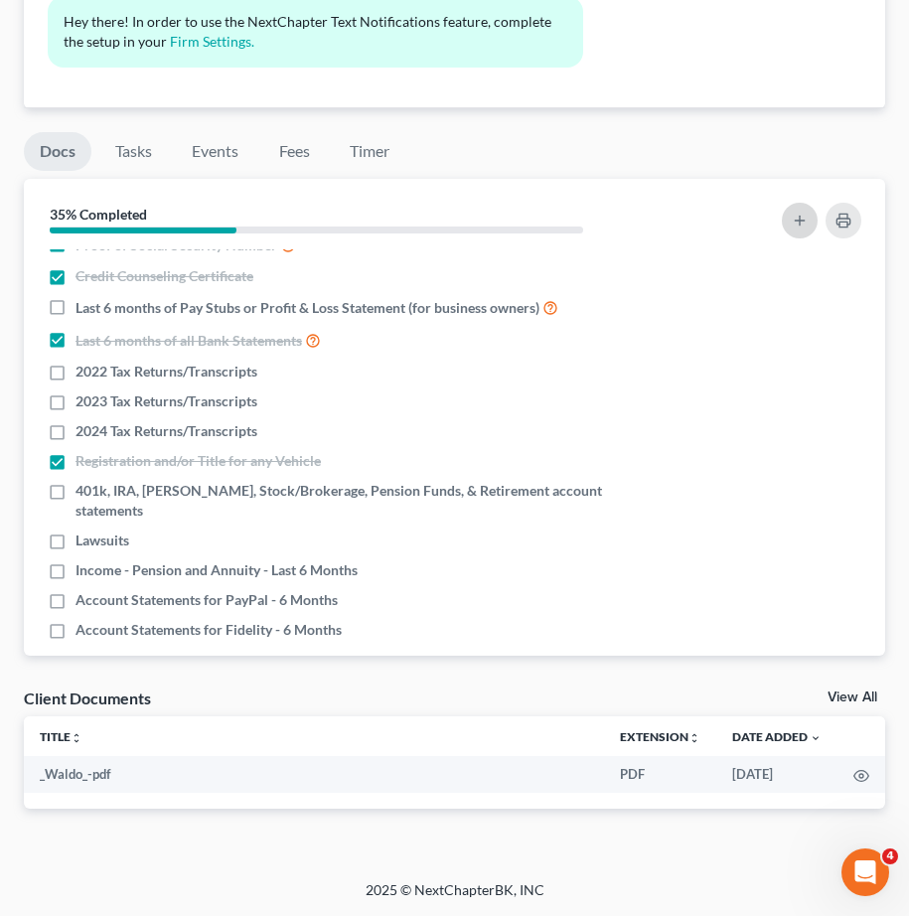
click at [802, 216] on icon "button" at bounding box center [800, 221] width 16 height 16
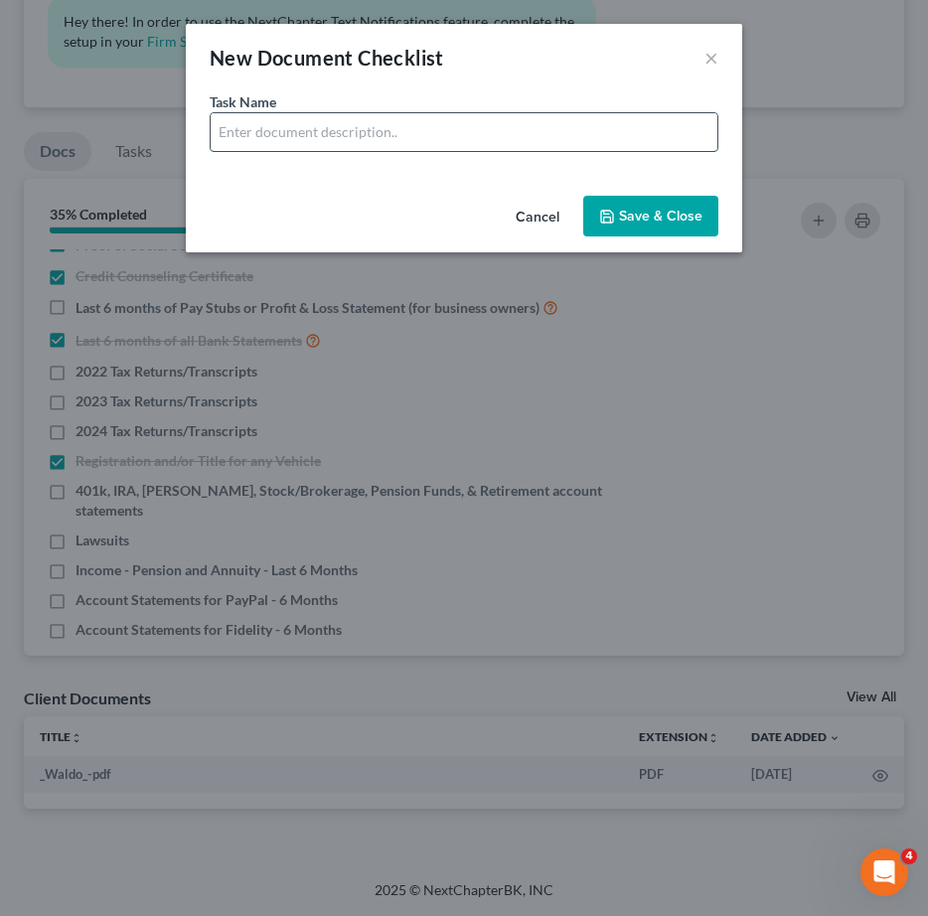
click at [397, 134] on input "text" at bounding box center [464, 132] width 507 height 38
drag, startPoint x: 400, startPoint y: 129, endPoint x: 348, endPoint y: 144, distance: 54.7
click at [348, 144] on input "Bank Statements for Cash App - 6 Months" at bounding box center [464, 132] width 507 height 38
type input "Bank Statements for Wells Fargo - 6 Months"
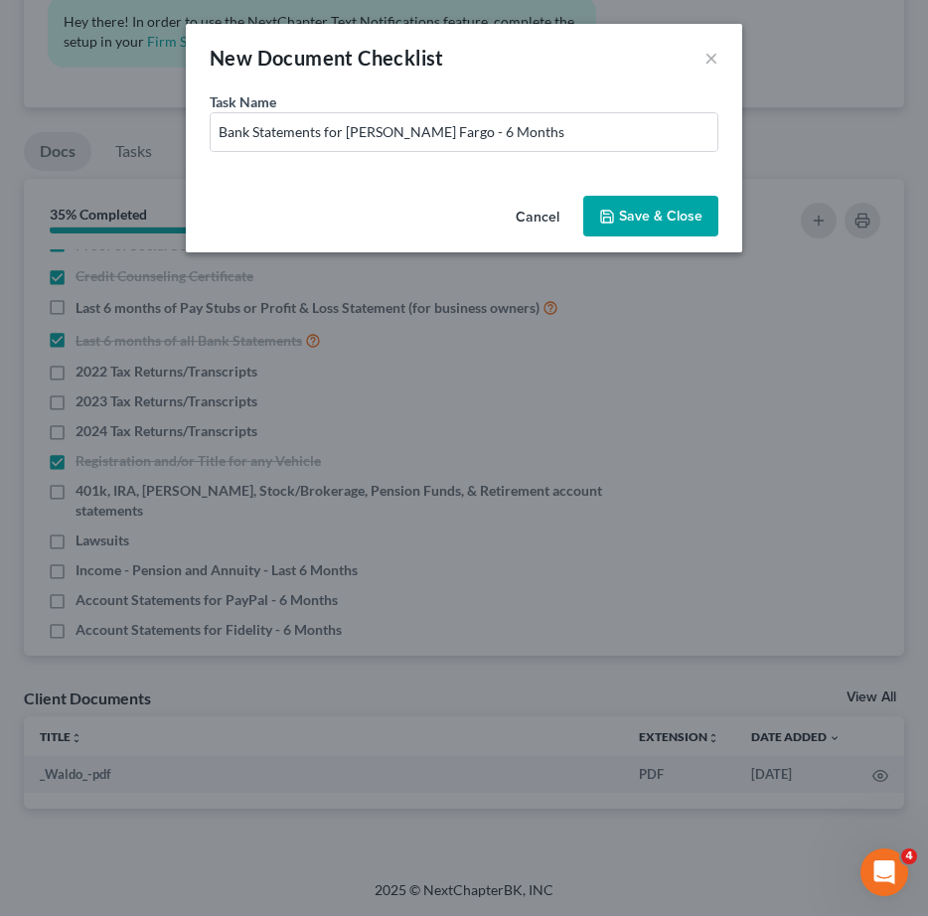
click at [664, 211] on button "Save & Close" at bounding box center [650, 217] width 135 height 42
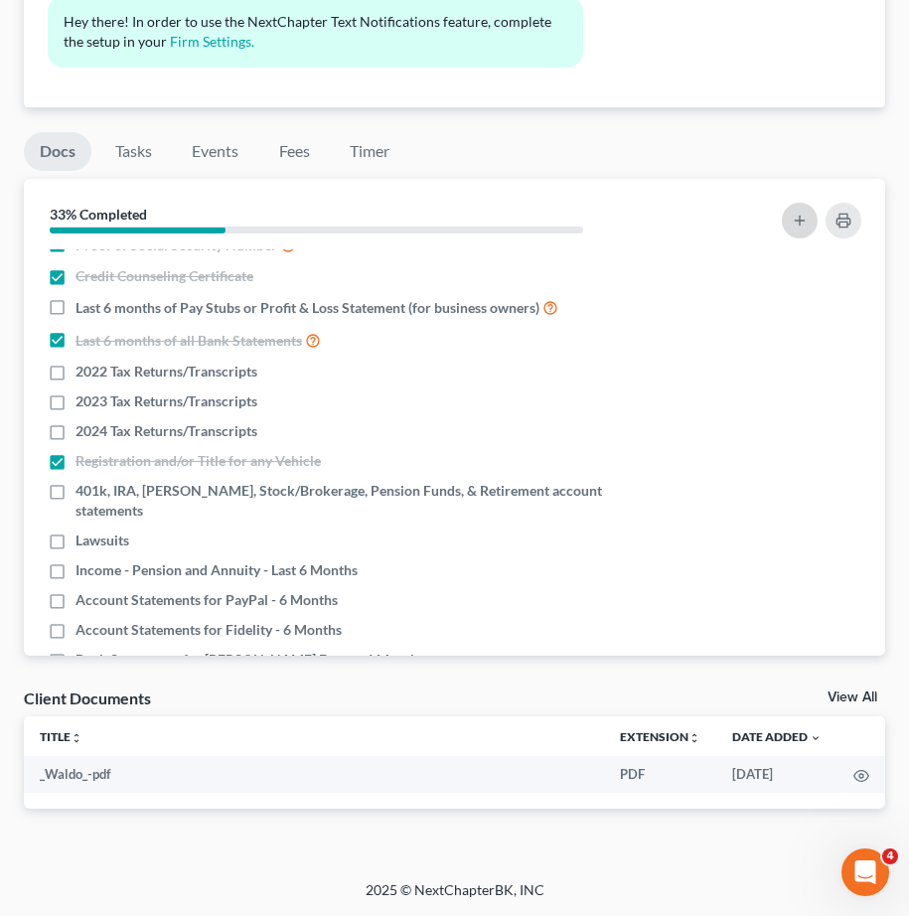
click at [792, 214] on icon "button" at bounding box center [800, 221] width 16 height 16
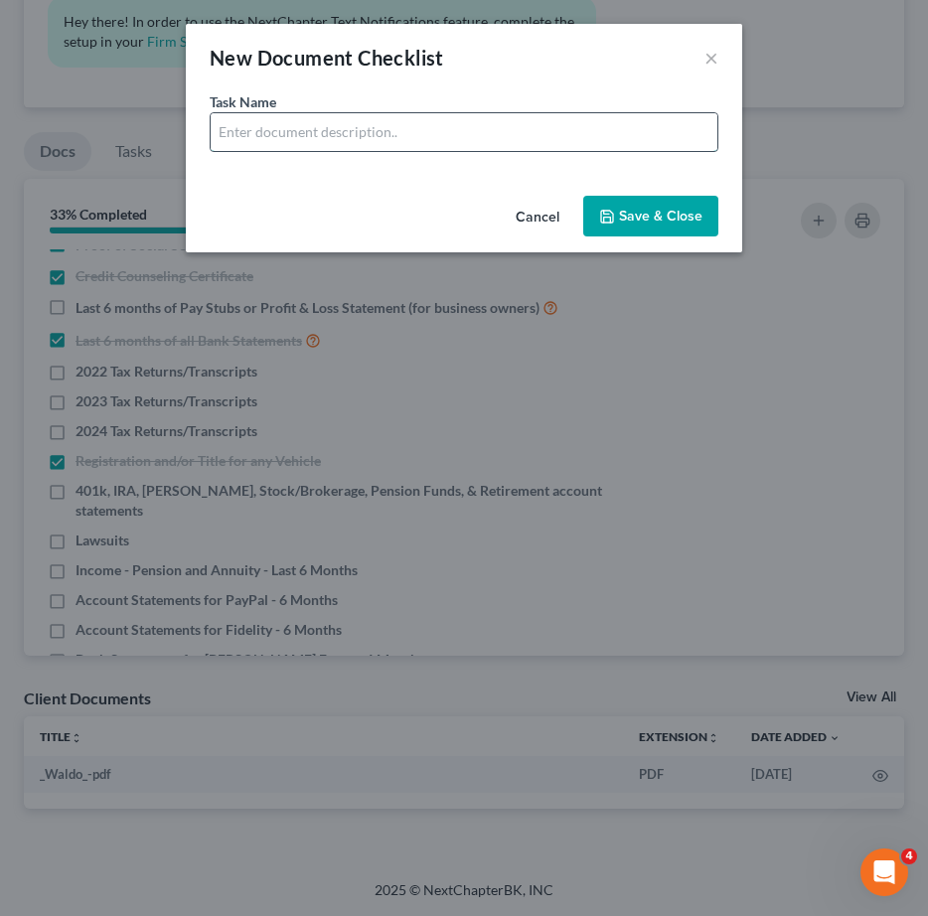
click at [393, 129] on input "text" at bounding box center [464, 132] width 507 height 38
drag, startPoint x: 346, startPoint y: 132, endPoint x: 672, endPoint y: 139, distance: 326.9
click at [652, 139] on input "Bank Statements for Cash App - 6 Months" at bounding box center [464, 132] width 507 height 38
type input "Bank Statements for Rocket Savings - 6 Months"
click at [641, 217] on button "Save & Close" at bounding box center [650, 217] width 135 height 42
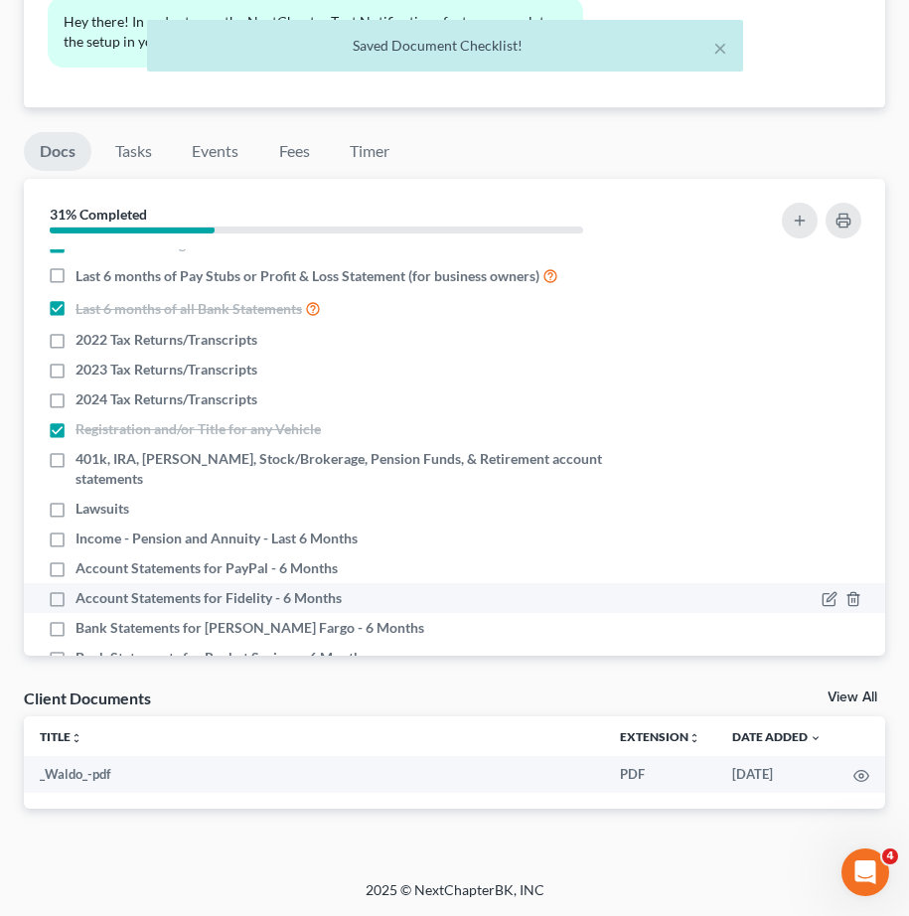
scroll to position [112, 0]
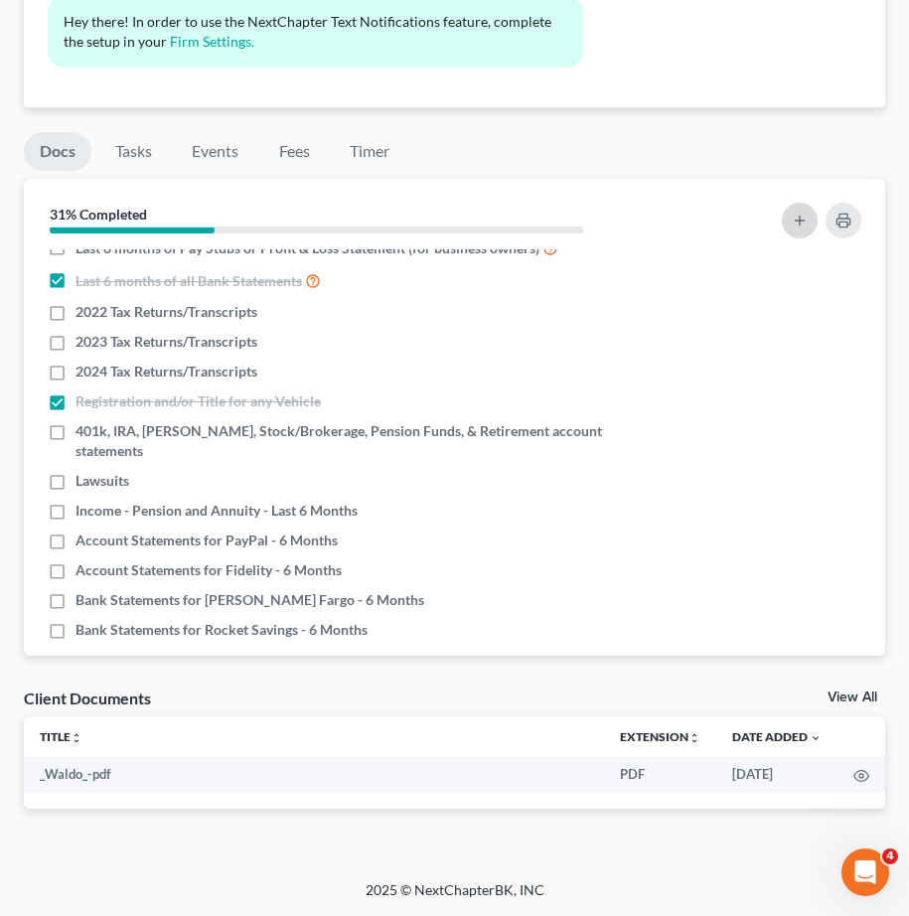
click at [813, 223] on button "button" at bounding box center [800, 221] width 36 height 36
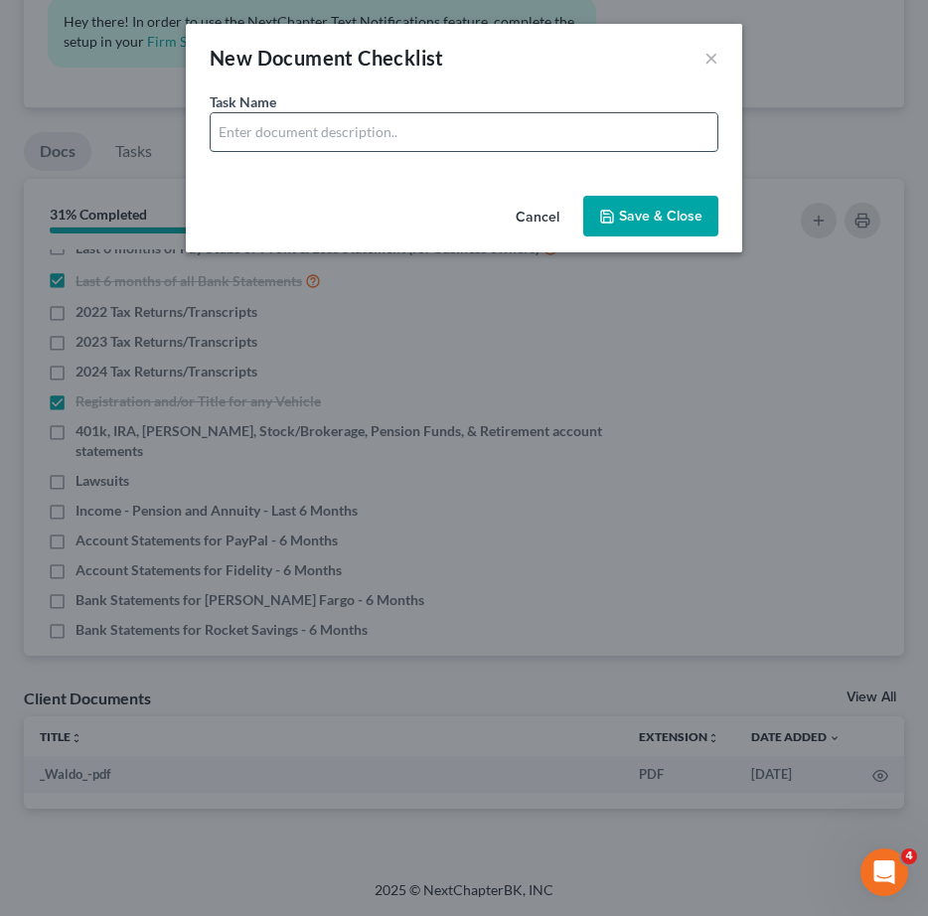
click at [377, 130] on input "text" at bounding box center [464, 132] width 507 height 38
drag, startPoint x: 403, startPoint y: 139, endPoint x: 349, endPoint y: 144, distance: 54.9
click at [349, 144] on input "Bank Statements for Cash App - 6 Months" at bounding box center [464, 132] width 507 height 38
type input "Bank Statements for Chase Savings 4001 - 6 Months"
click at [682, 217] on button "Save & Close" at bounding box center [650, 217] width 135 height 42
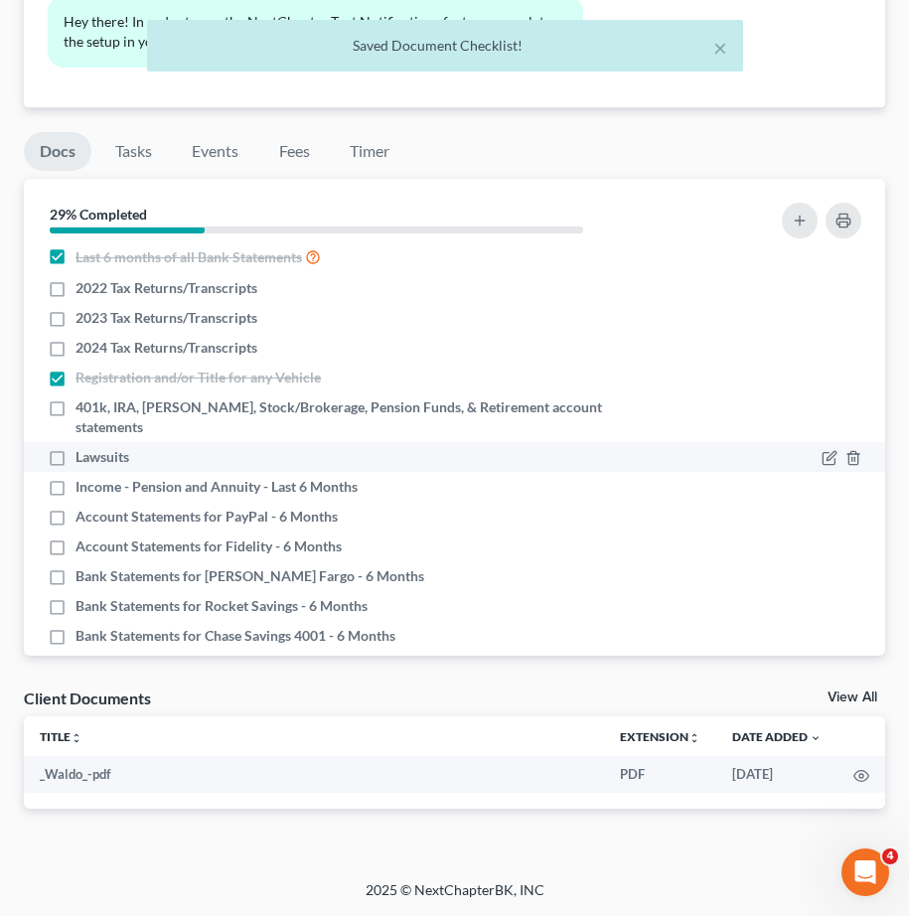
scroll to position [142, 0]
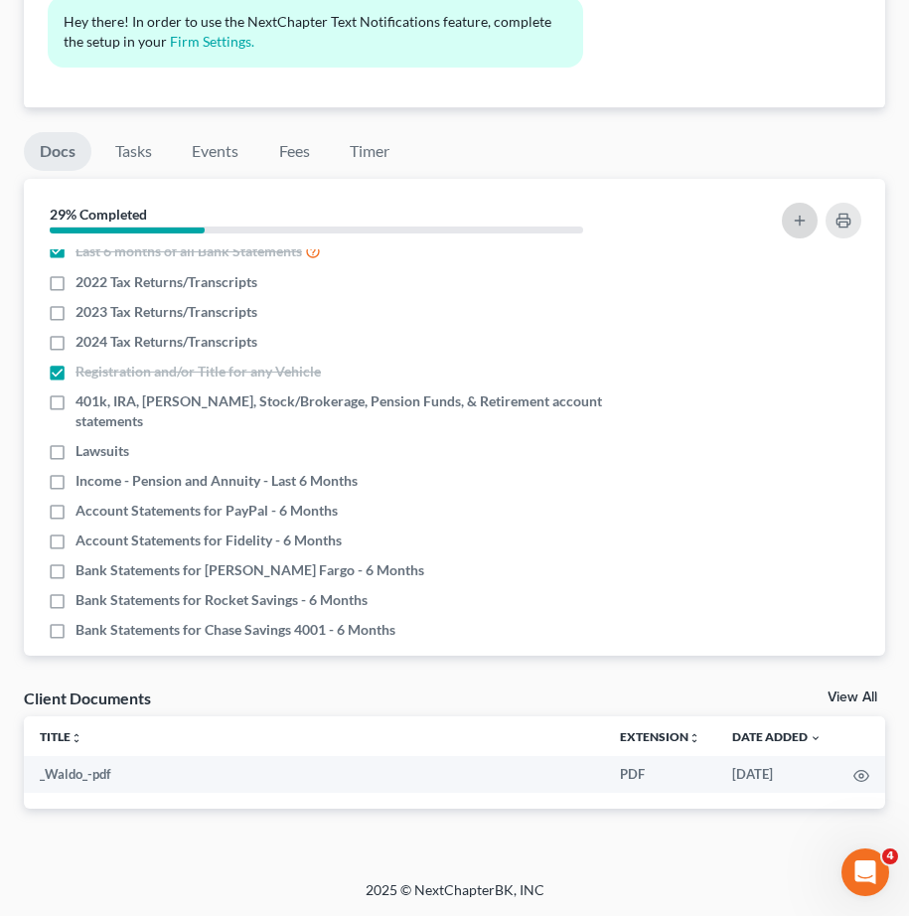
click at [787, 215] on button "button" at bounding box center [800, 221] width 36 height 36
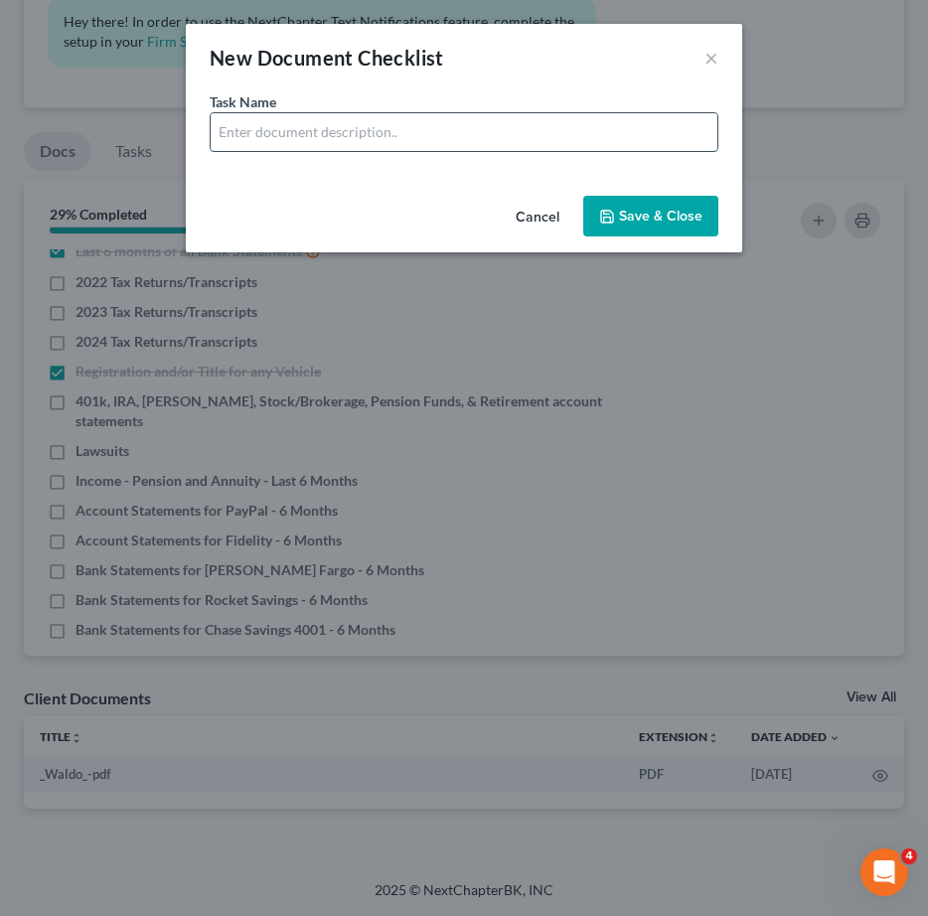
click at [319, 139] on input "text" at bounding box center [464, 132] width 507 height 38
type input "Pay Stubs - Orlando Health - 6 Months"
click at [618, 218] on button "Save & Close" at bounding box center [650, 217] width 135 height 42
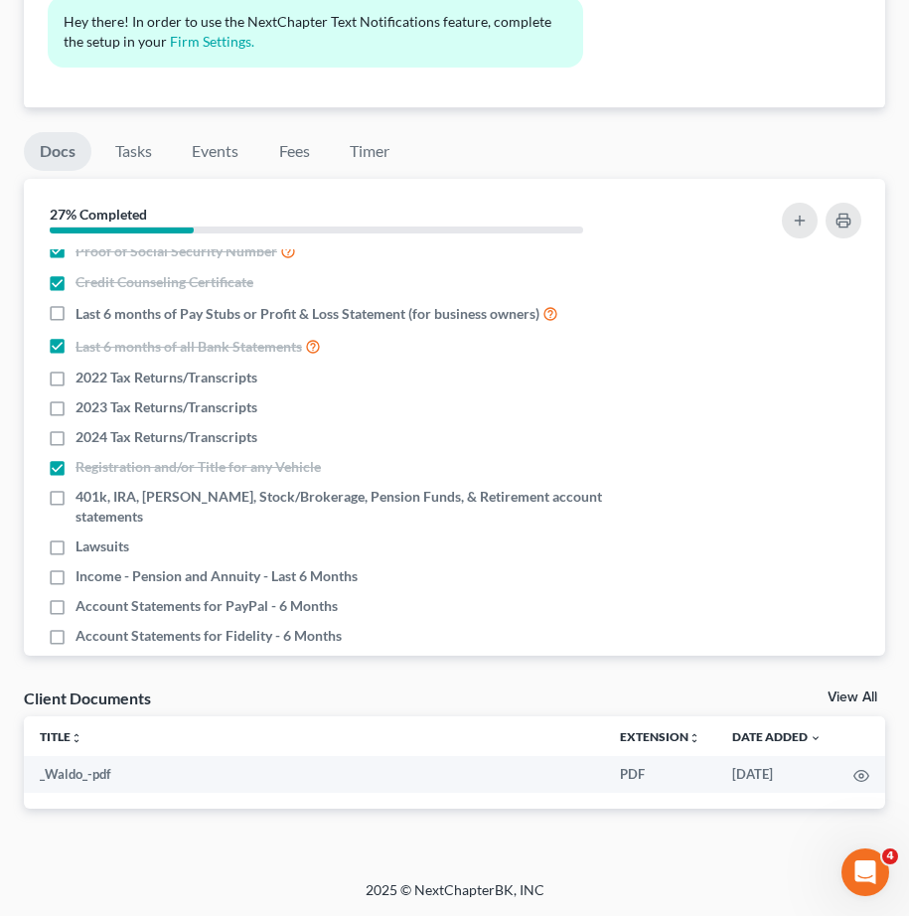
scroll to position [0, 0]
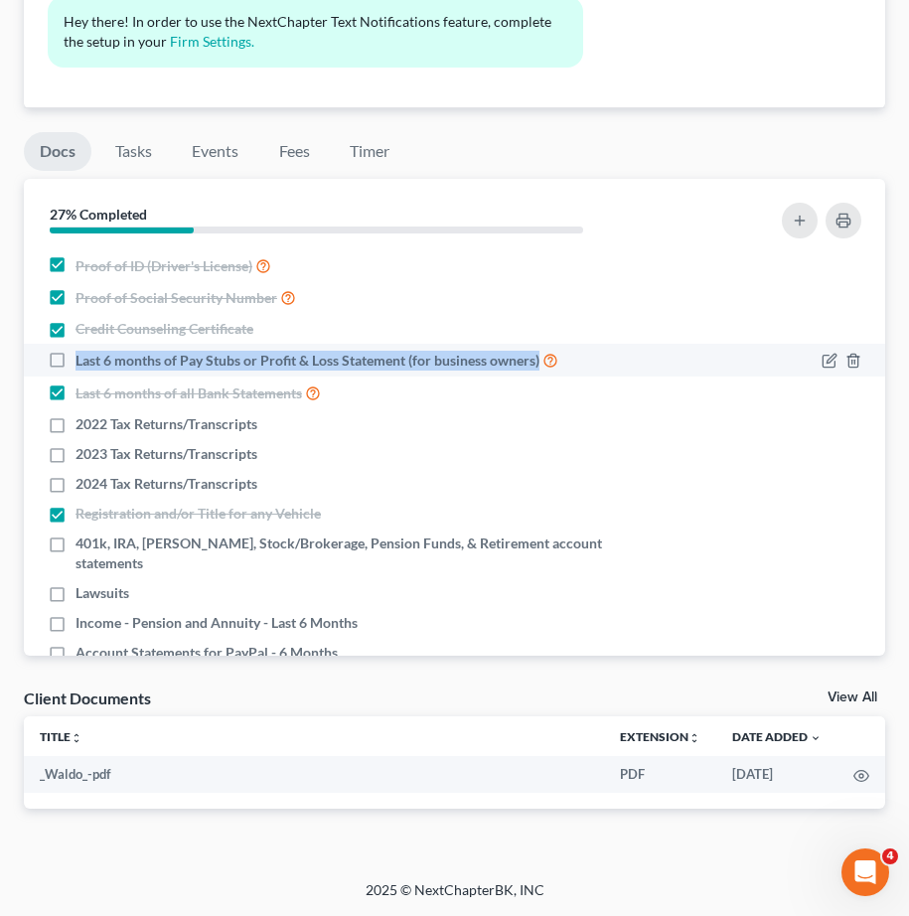
drag, startPoint x: 72, startPoint y: 358, endPoint x: 538, endPoint y: 361, distance: 466.9
click at [538, 361] on label "Last 6 months of Pay Stubs or Profit & Loss Statement (for business owners)" at bounding box center [316, 360] width 483 height 23
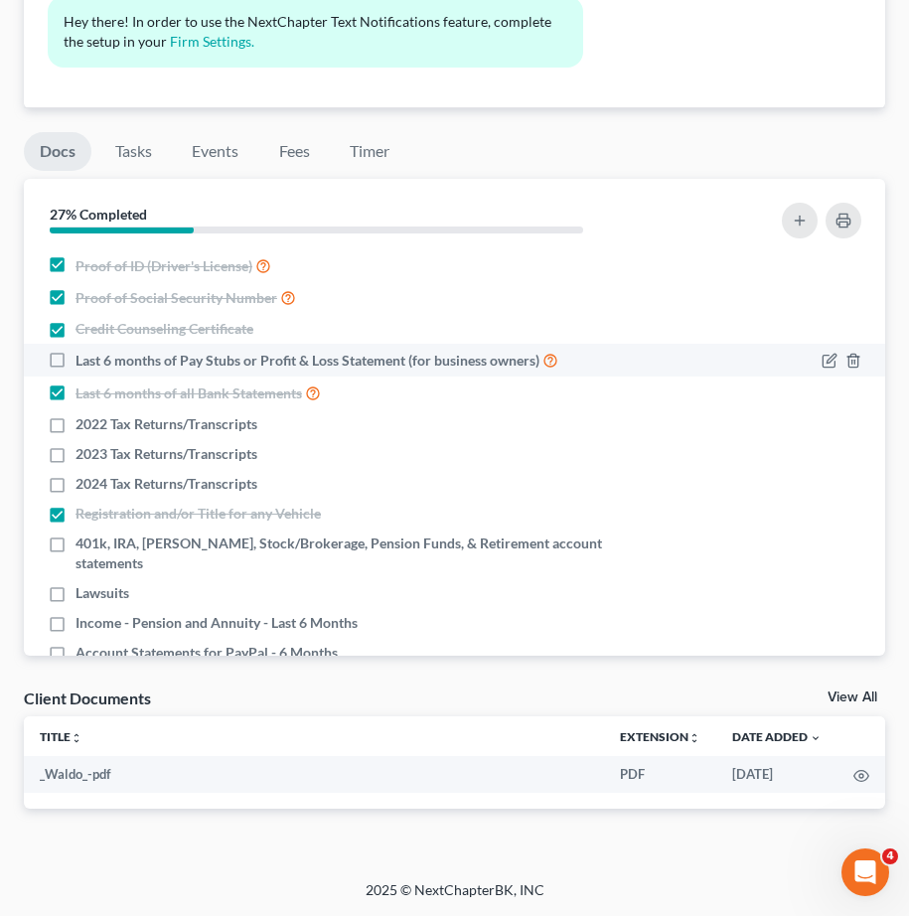
click at [75, 365] on label "Last 6 months of Pay Stubs or Profit & Loss Statement (for business owners)" at bounding box center [316, 360] width 483 height 23
click at [83, 362] on input "Last 6 months of Pay Stubs or Profit & Loss Statement (for business owners)" at bounding box center [89, 355] width 13 height 13
checkbox input "true"
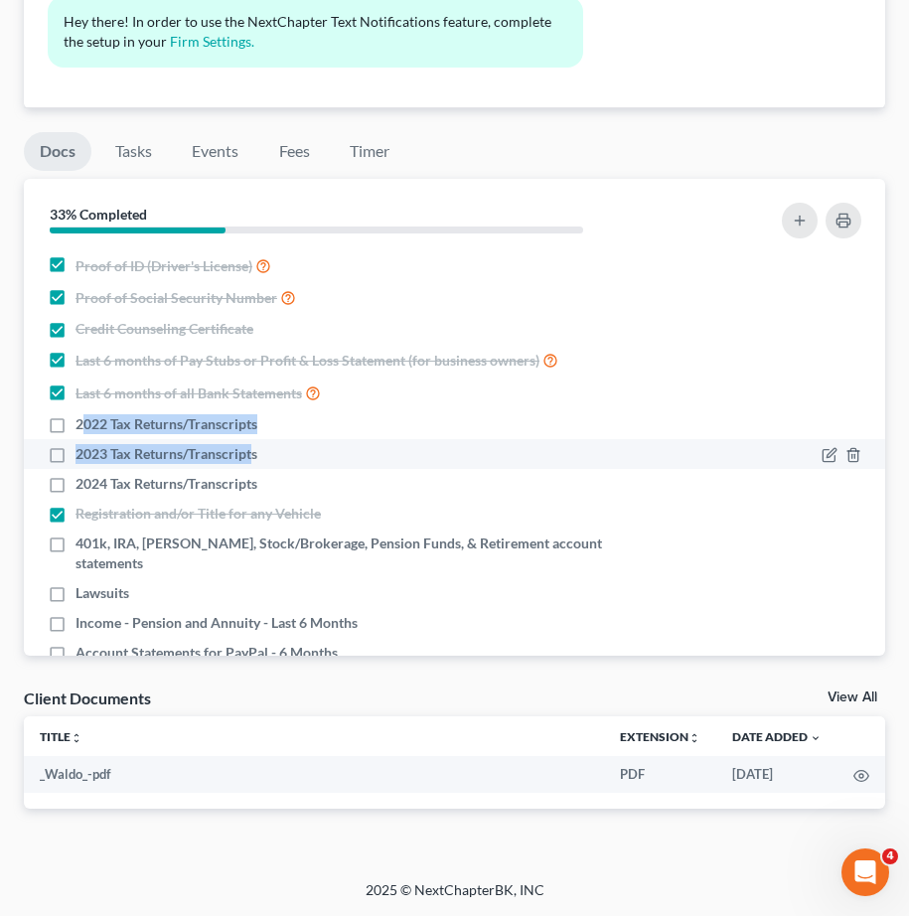
drag, startPoint x: 82, startPoint y: 421, endPoint x: 250, endPoint y: 452, distance: 170.7
click at [250, 452] on ul "Proof of ID (Driver's License) Proof of Social Security Number Credit Counselin…" at bounding box center [454, 532] width 829 height 567
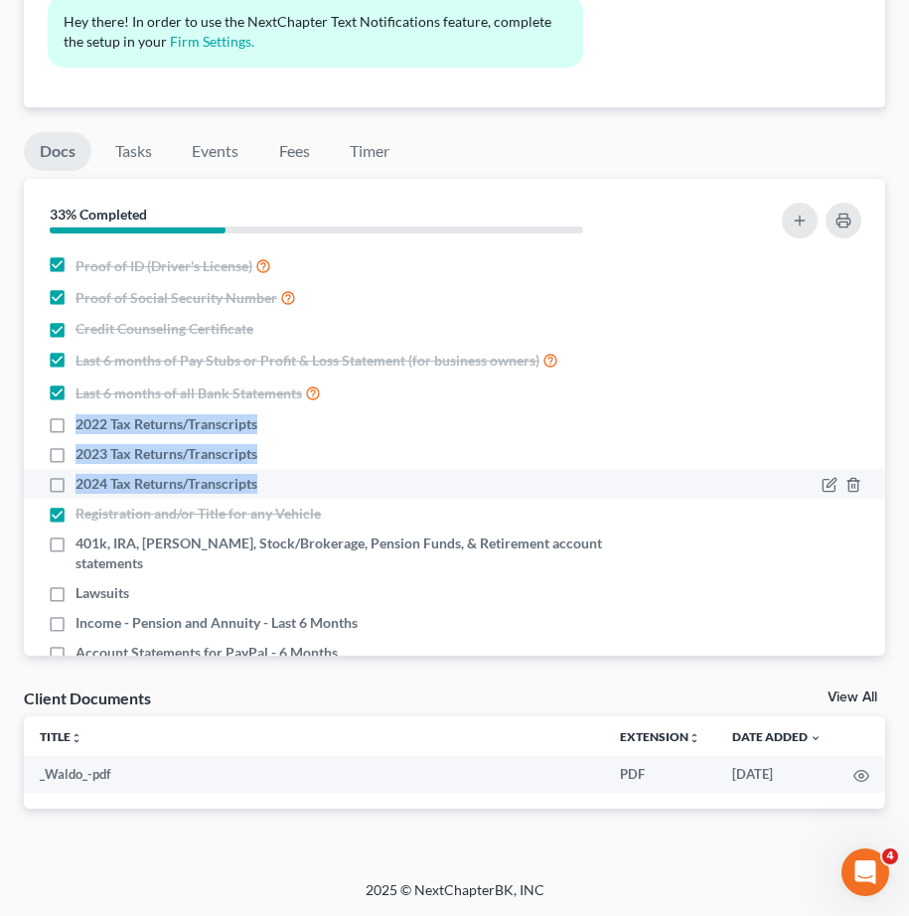
drag, startPoint x: 74, startPoint y: 419, endPoint x: 272, endPoint y: 483, distance: 207.6
click at [272, 483] on ul "Proof of ID (Driver's License) Proof of Social Security Number Credit Counselin…" at bounding box center [454, 532] width 829 height 567
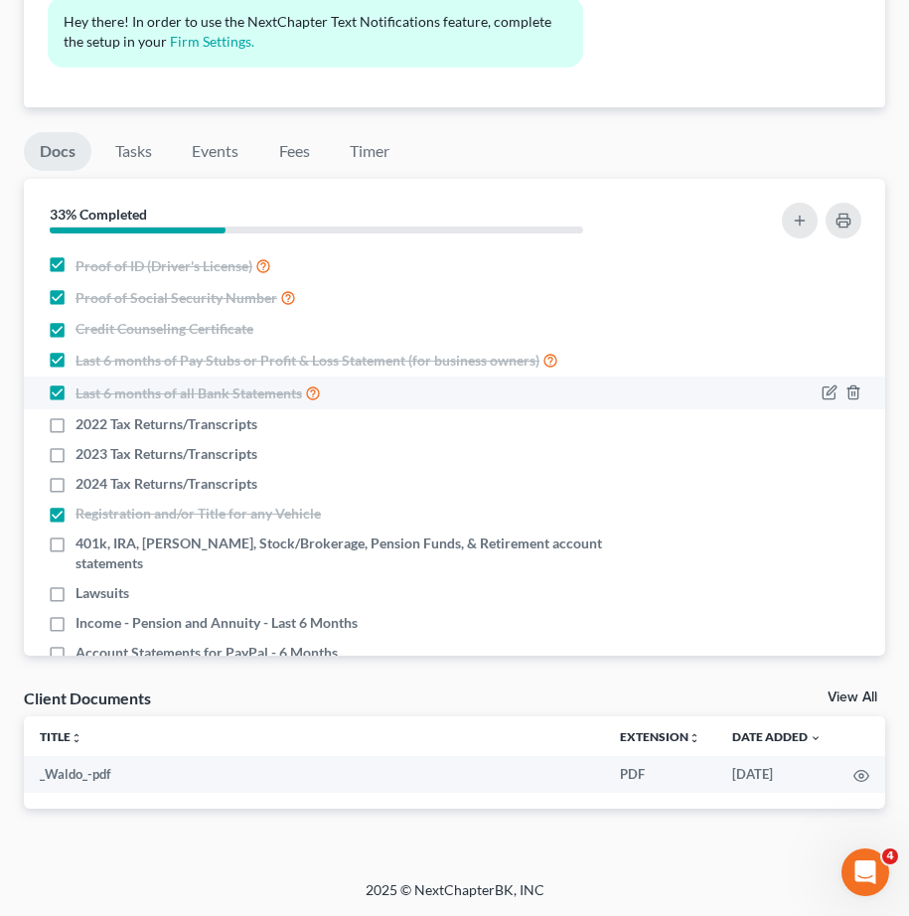
click at [75, 395] on label "Last 6 months of all Bank Statements" at bounding box center [197, 392] width 245 height 23
click at [83, 394] on input "Last 6 months of all Bank Statements" at bounding box center [89, 387] width 13 height 13
checkbox input "false"
click at [822, 390] on icon "button" at bounding box center [828, 393] width 12 height 12
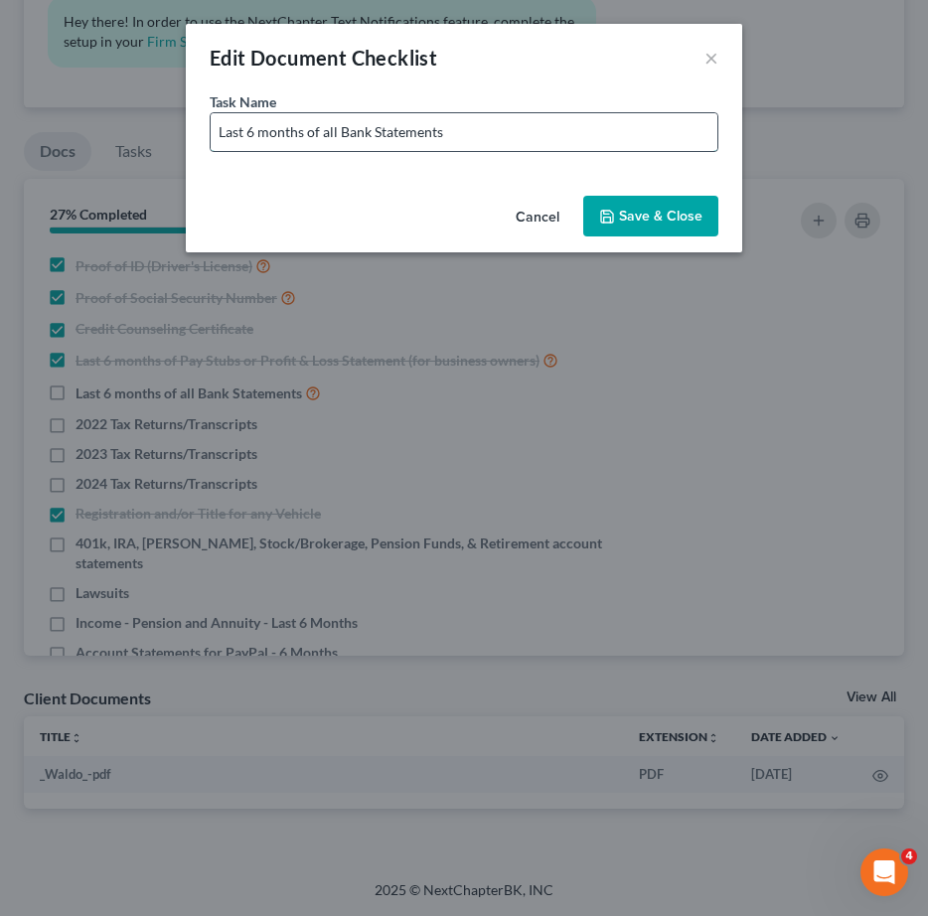
click at [511, 143] on input "Last 6 months of all Bank Statements" at bounding box center [464, 132] width 507 height 38
type input "Last 6 months of all Bank Statements (Including Cash App, Chime, Apple Pay, Ven…"
click at [673, 213] on button "Save & Close" at bounding box center [650, 217] width 135 height 42
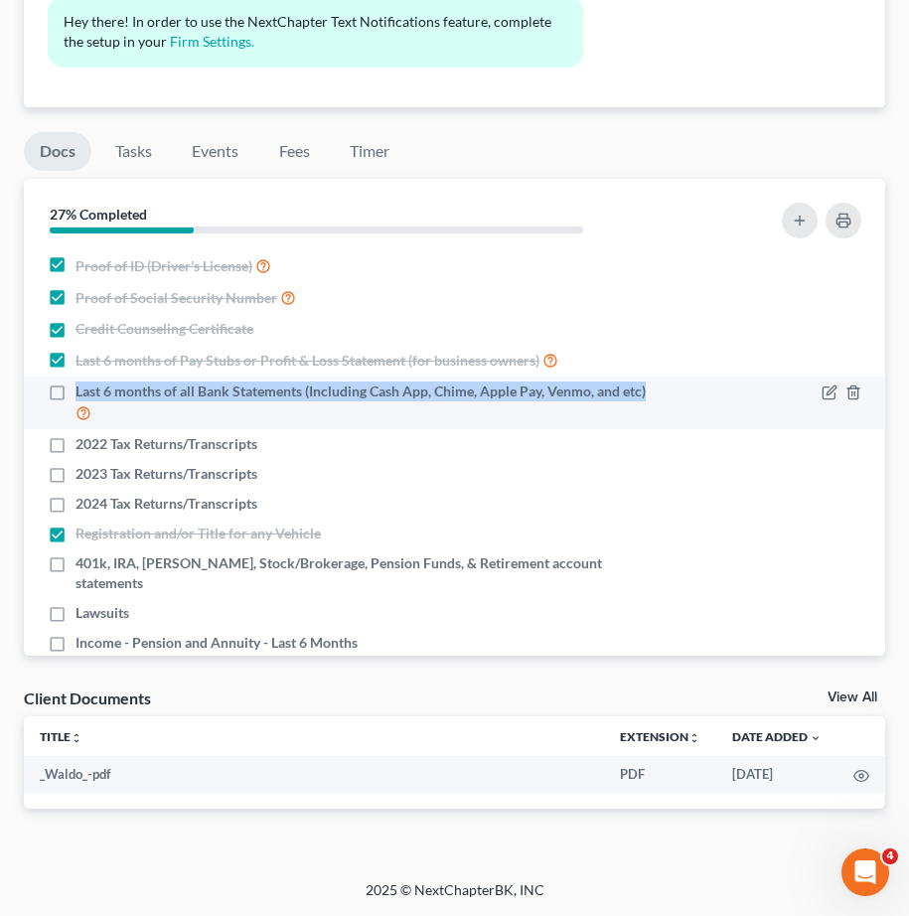
drag, startPoint x: 74, startPoint y: 390, endPoint x: 206, endPoint y: 415, distance: 133.4
click at [206, 415] on div "Last 6 months of all Bank Statements (Including Cash App, Chime, Apple Pay, Ven…" at bounding box center [350, 402] width 605 height 43
copy span "Last 6 months of all Bank Statements (Including Cash App, Chime, Apple Pay, Ven…"
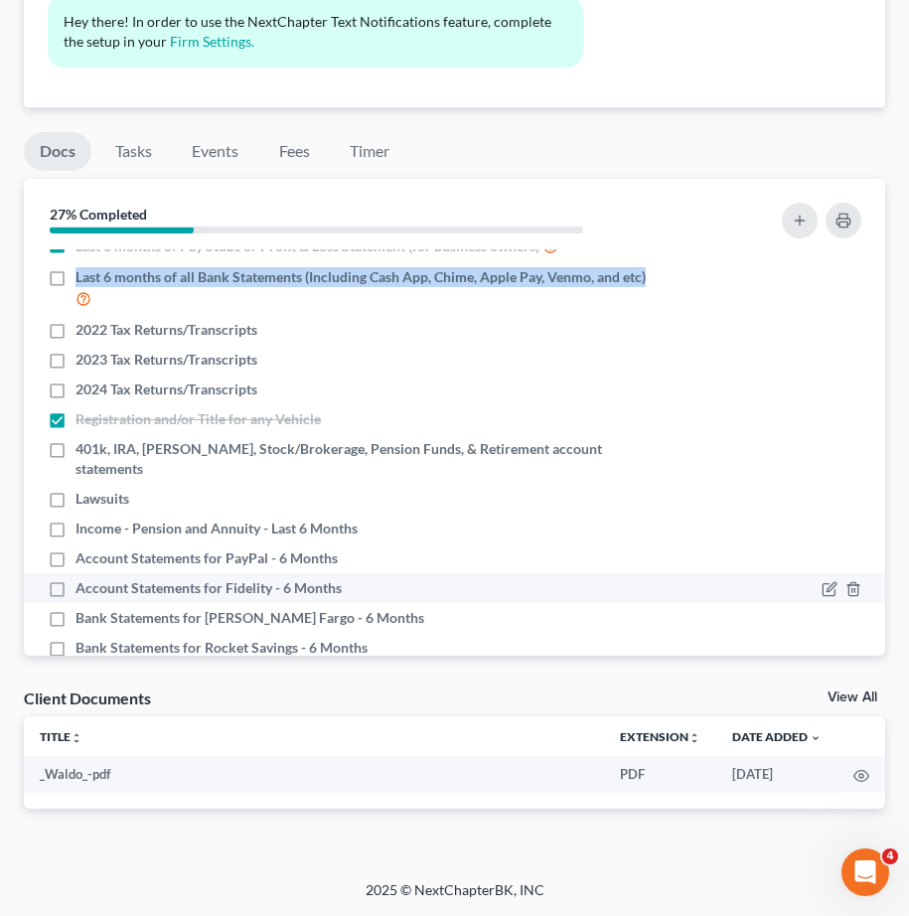
scroll to position [212, 0]
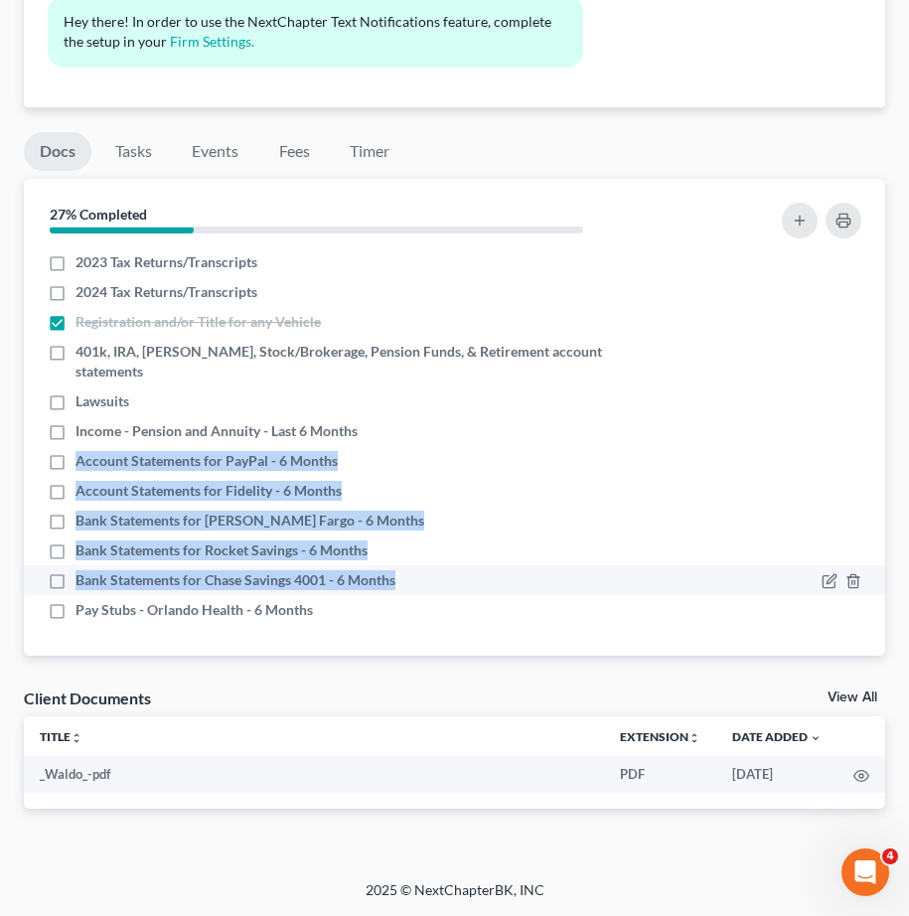
drag, startPoint x: 74, startPoint y: 463, endPoint x: 439, endPoint y: 590, distance: 387.0
click at [439, 590] on ul "Proof of ID (Driver's License) Proof of Social Security Number Credit Counselin…" at bounding box center [454, 331] width 829 height 587
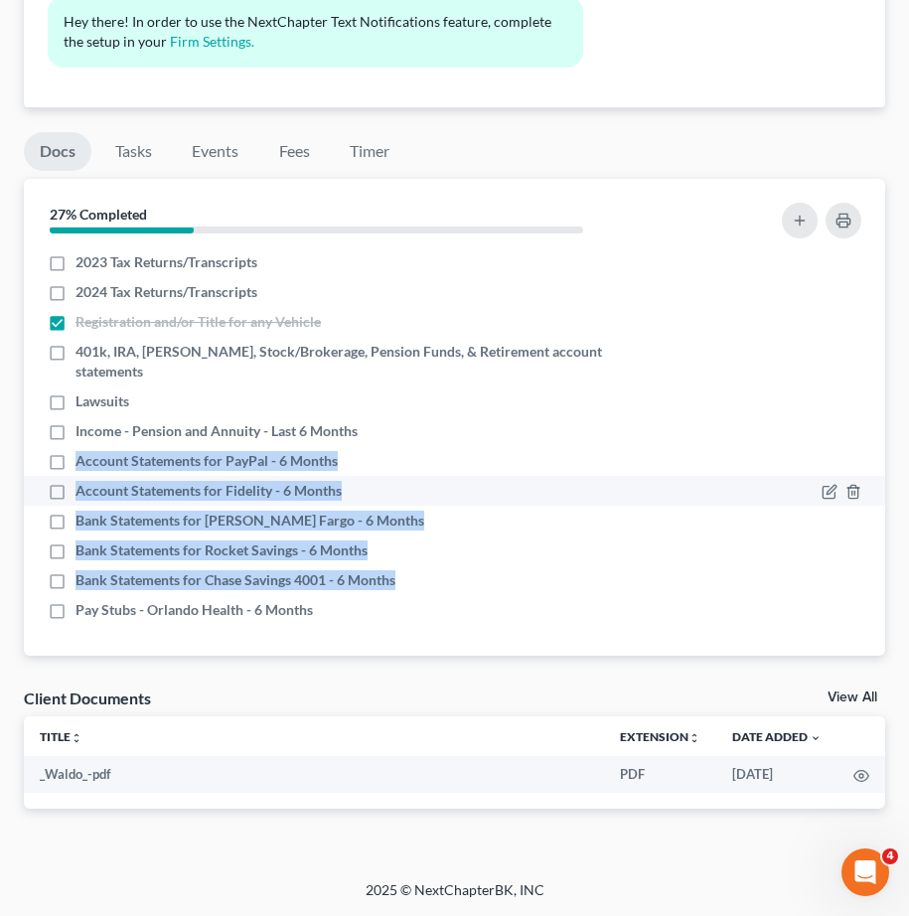
copy ul "Account Statements for PayPal - 6 Months Account Statements for Fidelity - 6 Mo…"
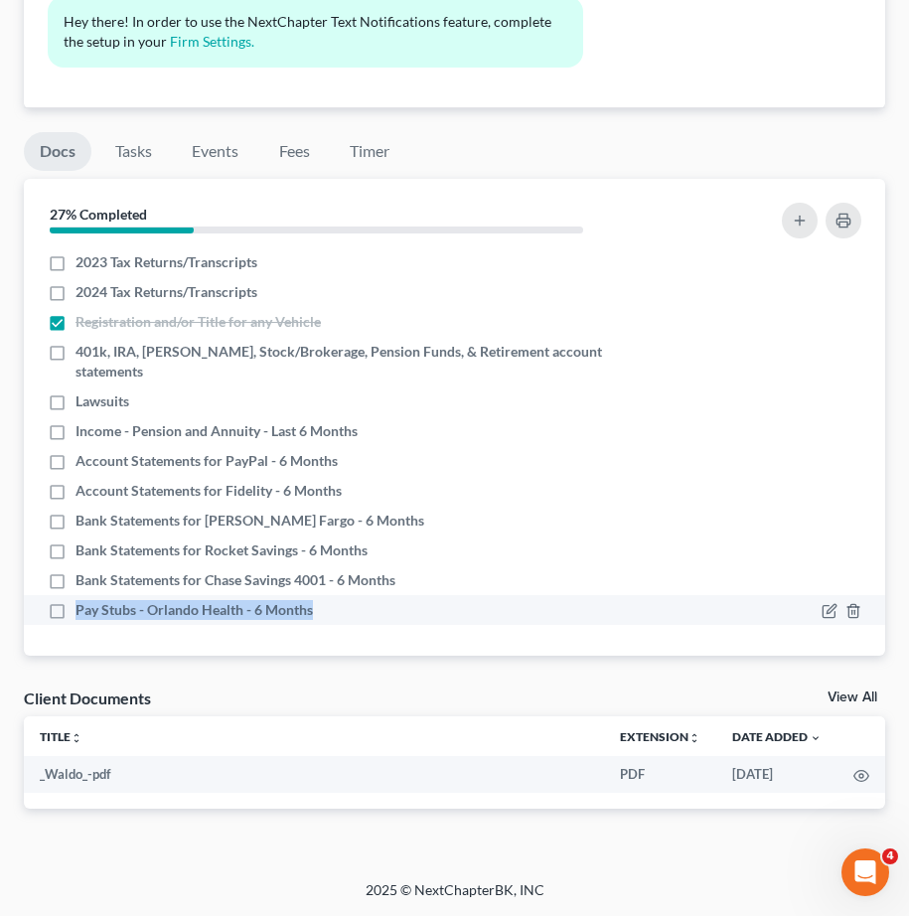
drag, startPoint x: 319, startPoint y: 613, endPoint x: 76, endPoint y: 613, distance: 242.4
click at [76, 613] on div "Pay Stubs - Orlando Health - 6 Months" at bounding box center [350, 610] width 605 height 20
copy span "Pay Stubs - Orlando Health - 6 Months"
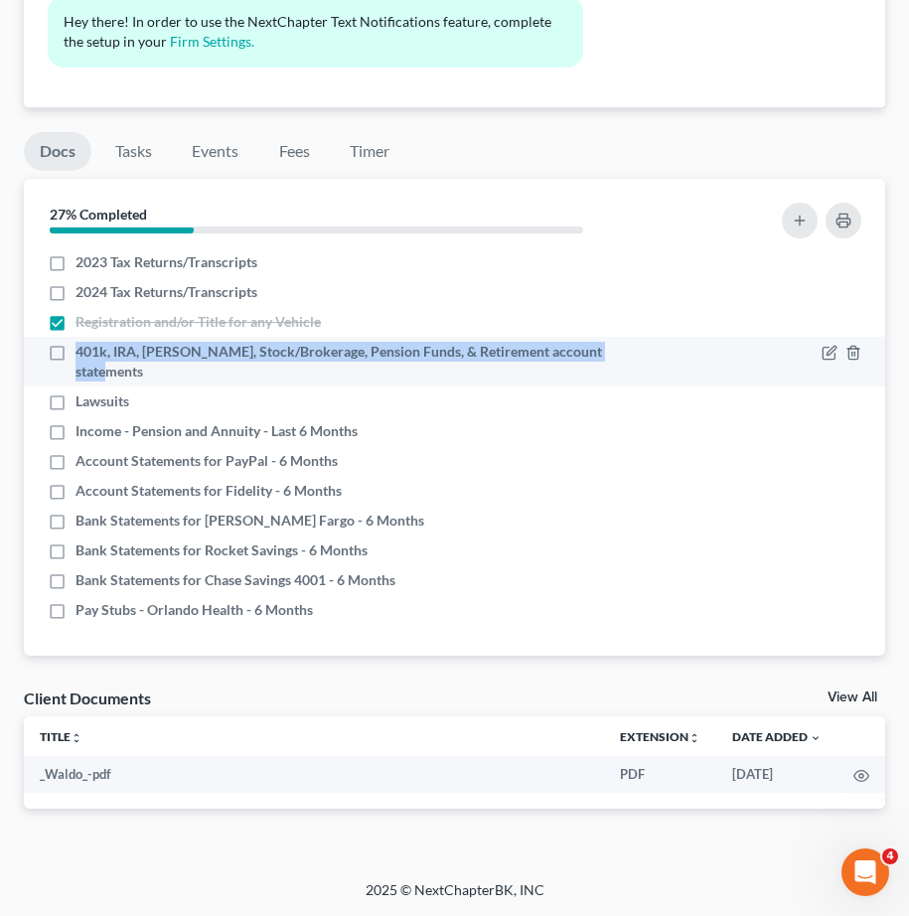
drag, startPoint x: 76, startPoint y: 371, endPoint x: 637, endPoint y: 370, distance: 560.2
click at [637, 370] on div "401k, IRA, [PERSON_NAME], Stock/Brokerage, Pension Funds, & Retirement account …" at bounding box center [350, 362] width 605 height 40
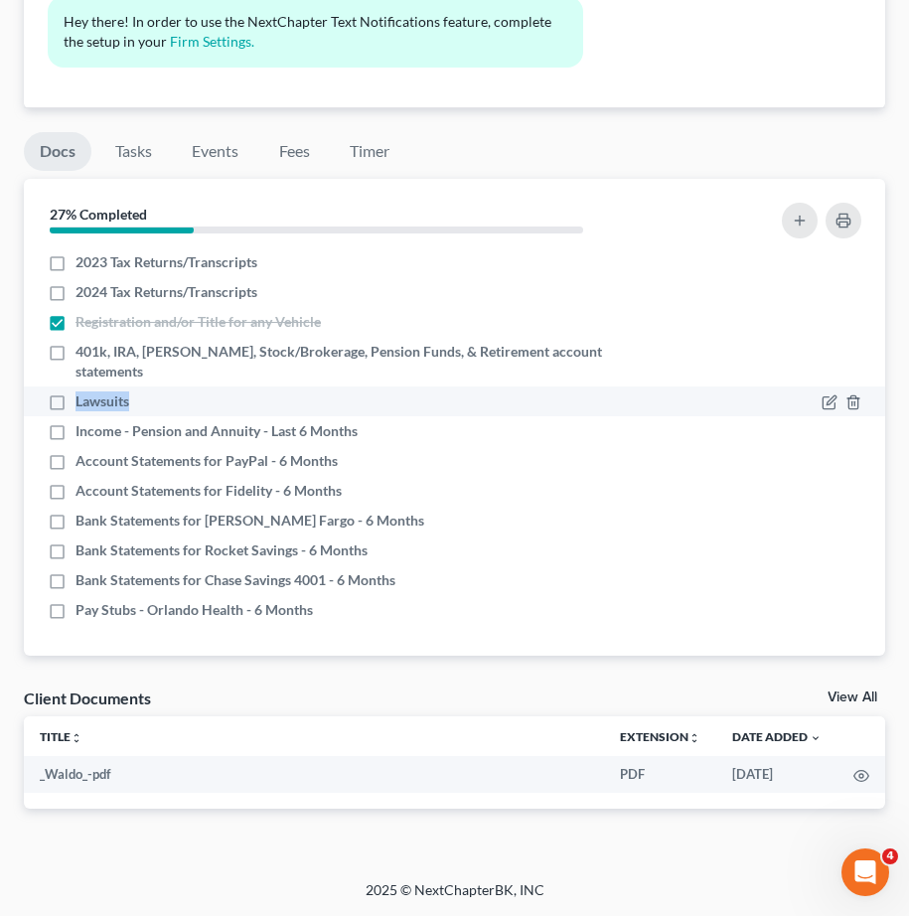
drag, startPoint x: 77, startPoint y: 400, endPoint x: 131, endPoint y: 402, distance: 53.7
click at [131, 402] on div "Lawsuits" at bounding box center [350, 401] width 605 height 20
copy span "Lawsuits"
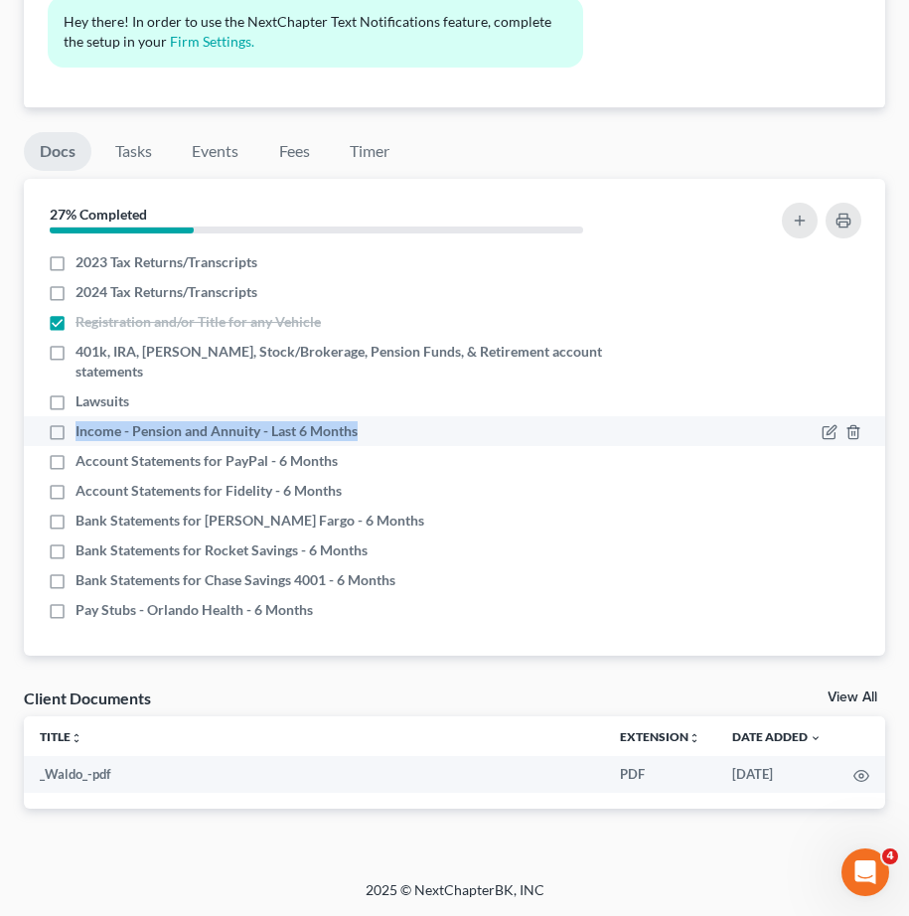
drag, startPoint x: 77, startPoint y: 432, endPoint x: 397, endPoint y: 437, distance: 319.9
click at [397, 437] on div "Income - Pension and Annuity - Last 6 Months" at bounding box center [350, 431] width 605 height 20
copy span "Income - Pension and Annuity - Last 6 Months"
click at [150, 438] on span "Income - Pension and Annuity - Last 6 Months" at bounding box center [216, 431] width 282 height 20
click at [96, 434] on input "Income - Pension and Annuity - Last 6 Months" at bounding box center [89, 427] width 13 height 13
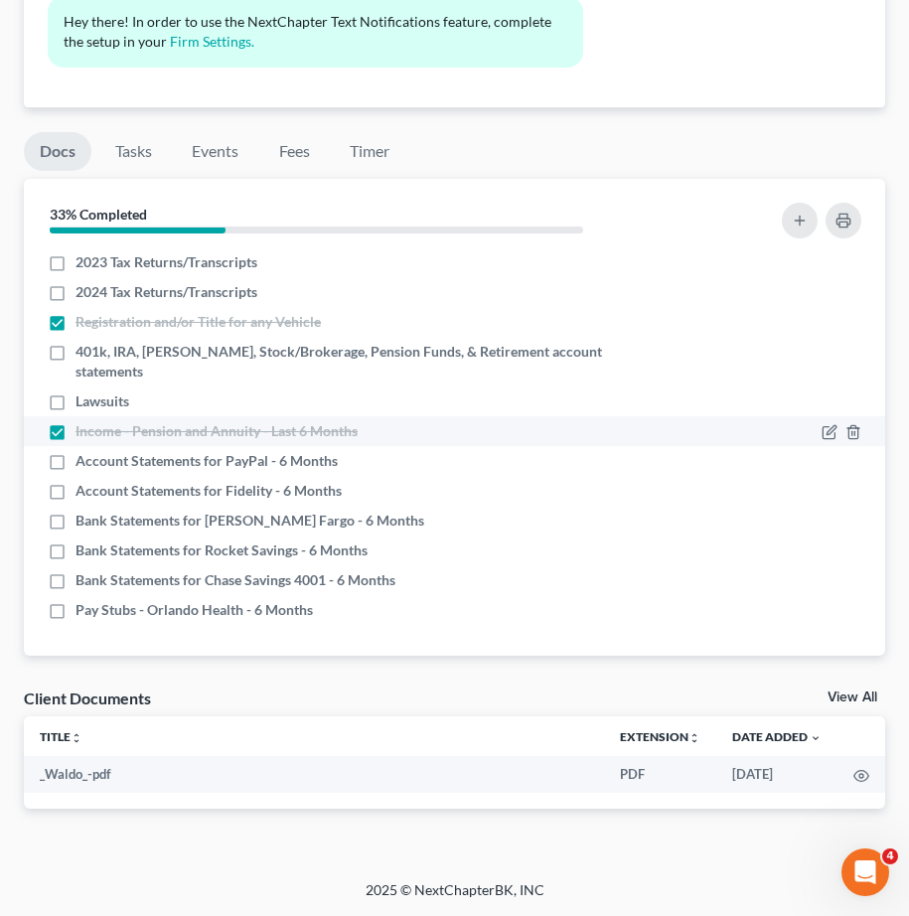
drag, startPoint x: 57, startPoint y: 433, endPoint x: 122, endPoint y: 435, distance: 65.6
click at [75, 434] on label "Income - Pension and Annuity - Last 6 Months" at bounding box center [216, 431] width 282 height 20
click at [83, 434] on input "Income - Pension and Annuity - Last 6 Months" at bounding box center [89, 427] width 13 height 13
checkbox input "false"
click at [821, 430] on icon "button" at bounding box center [829, 432] width 16 height 16
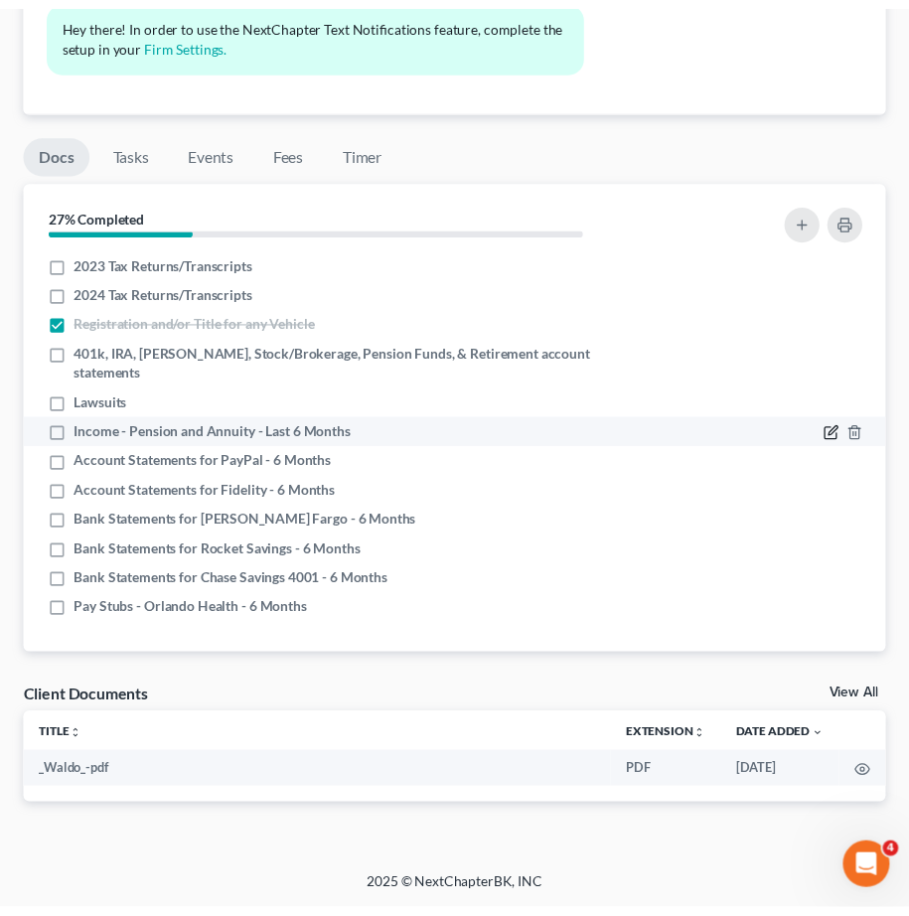
scroll to position [192, 0]
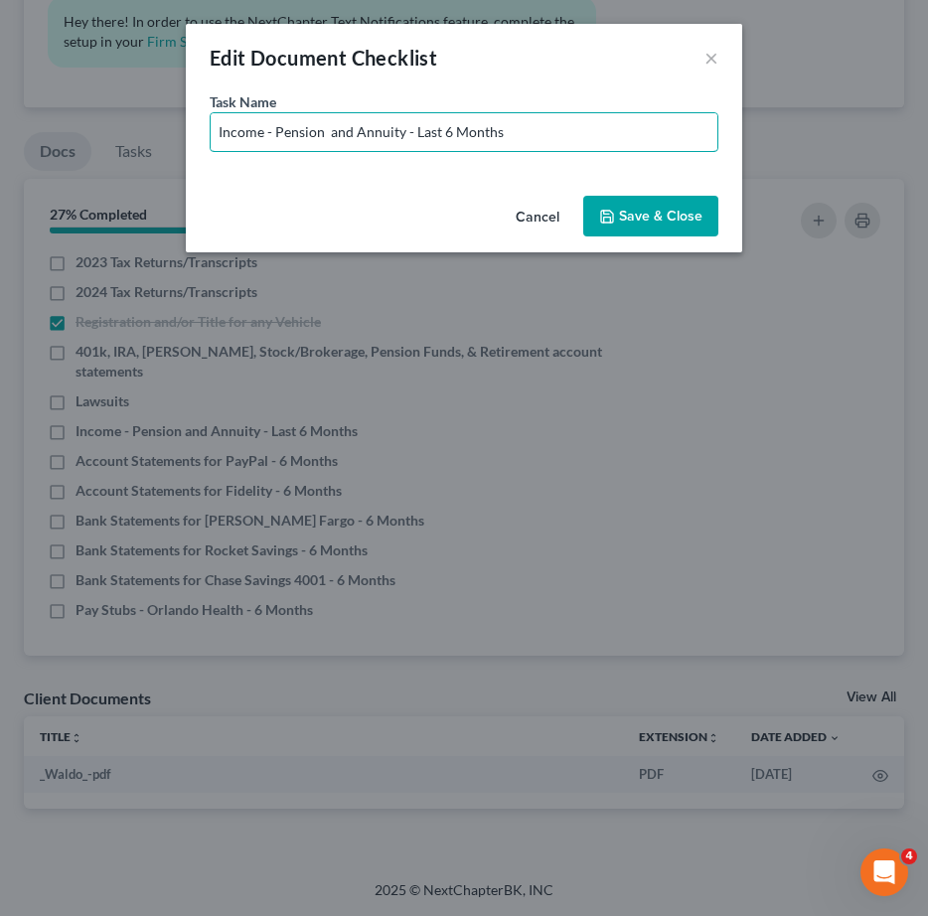
drag, startPoint x: 277, startPoint y: 134, endPoint x: -119, endPoint y: 136, distance: 396.3
type input "Pension and Annuity - Last 6 Months"
click at [670, 229] on button "Save & Close" at bounding box center [650, 217] width 135 height 42
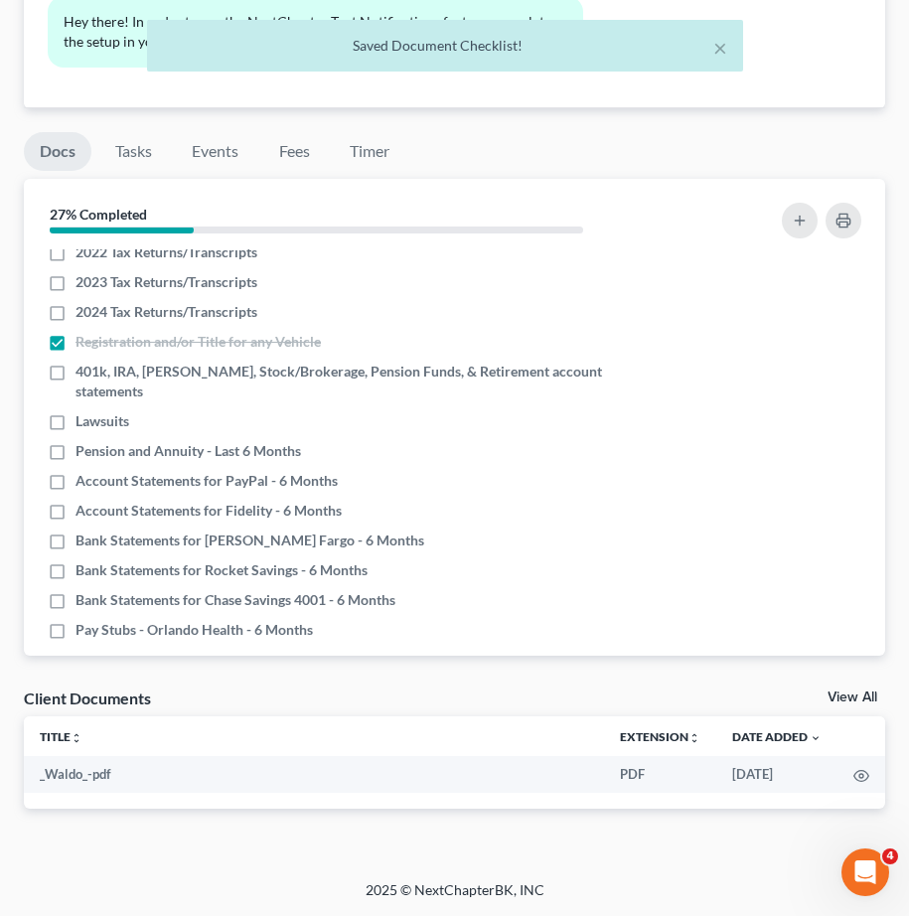
scroll to position [212, 0]
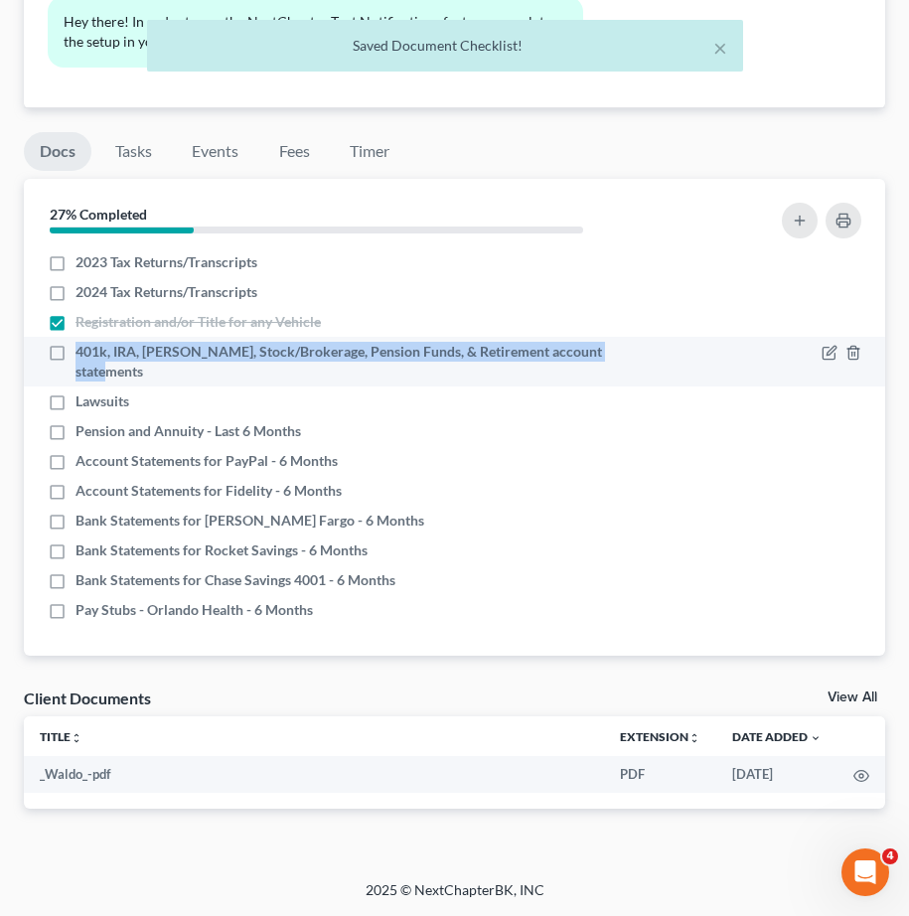
drag, startPoint x: 75, startPoint y: 371, endPoint x: 636, endPoint y: 371, distance: 560.2
click at [636, 371] on div "401k, IRA, [PERSON_NAME], Stock/Brokerage, Pension Funds, & Retirement account …" at bounding box center [350, 362] width 605 height 40
copy span "401k, IRA, [PERSON_NAME], Stock/Brokerage, Pension Funds, & Retirement account …"
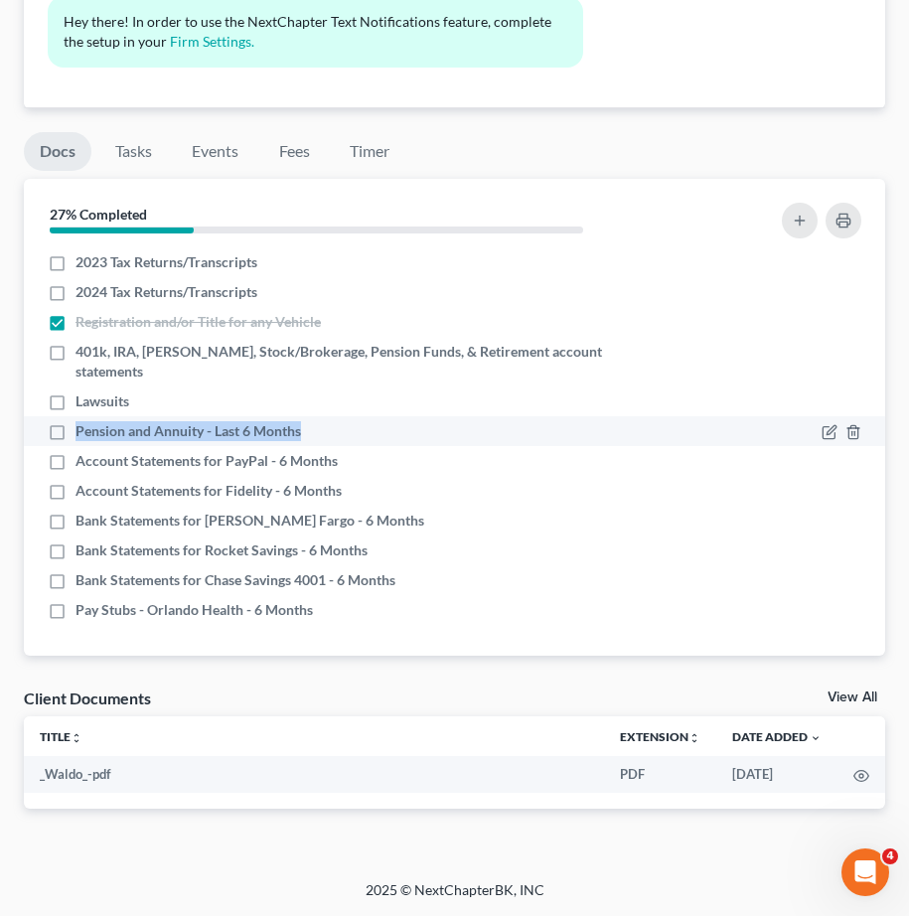
drag, startPoint x: 74, startPoint y: 431, endPoint x: 352, endPoint y: 436, distance: 277.2
click at [352, 436] on div "Pension and Annuity - Last 6 Months" at bounding box center [350, 431] width 605 height 20
copy span "Pension and Annuity - Last 6 Months"
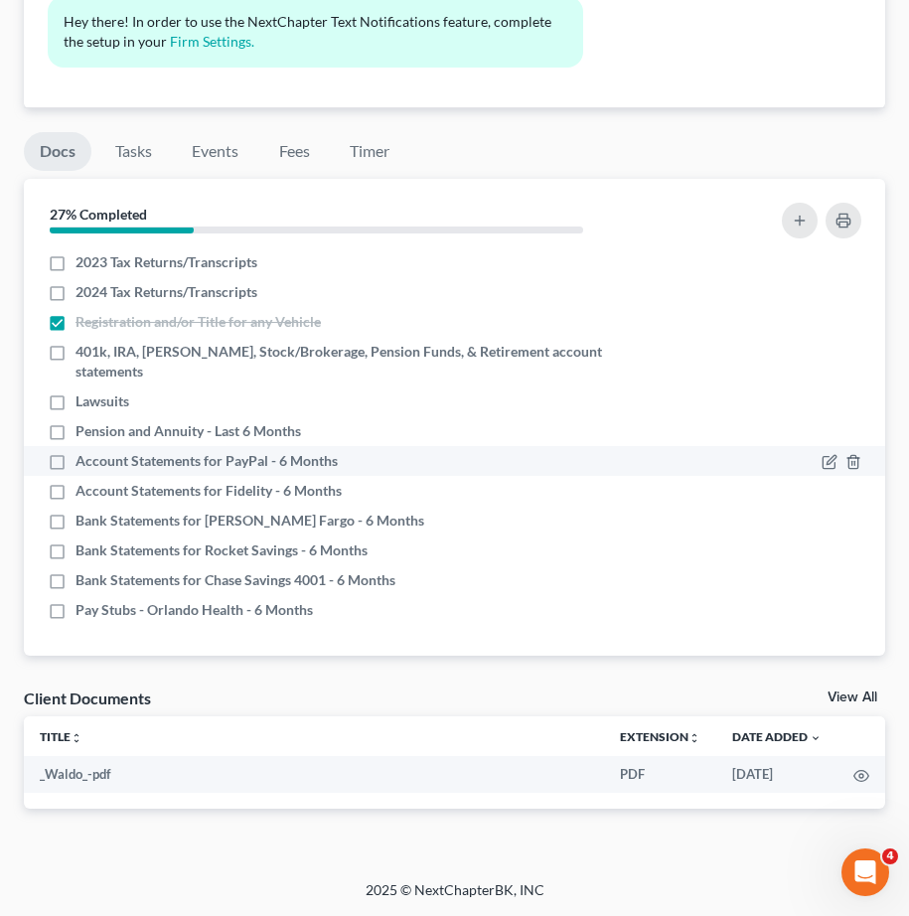
click at [75, 463] on label "Account Statements for PayPal - 6 Months" at bounding box center [206, 461] width 262 height 20
click at [83, 463] on input "Account Statements for PayPal - 6 Months" at bounding box center [89, 457] width 13 height 13
checkbox input "true"
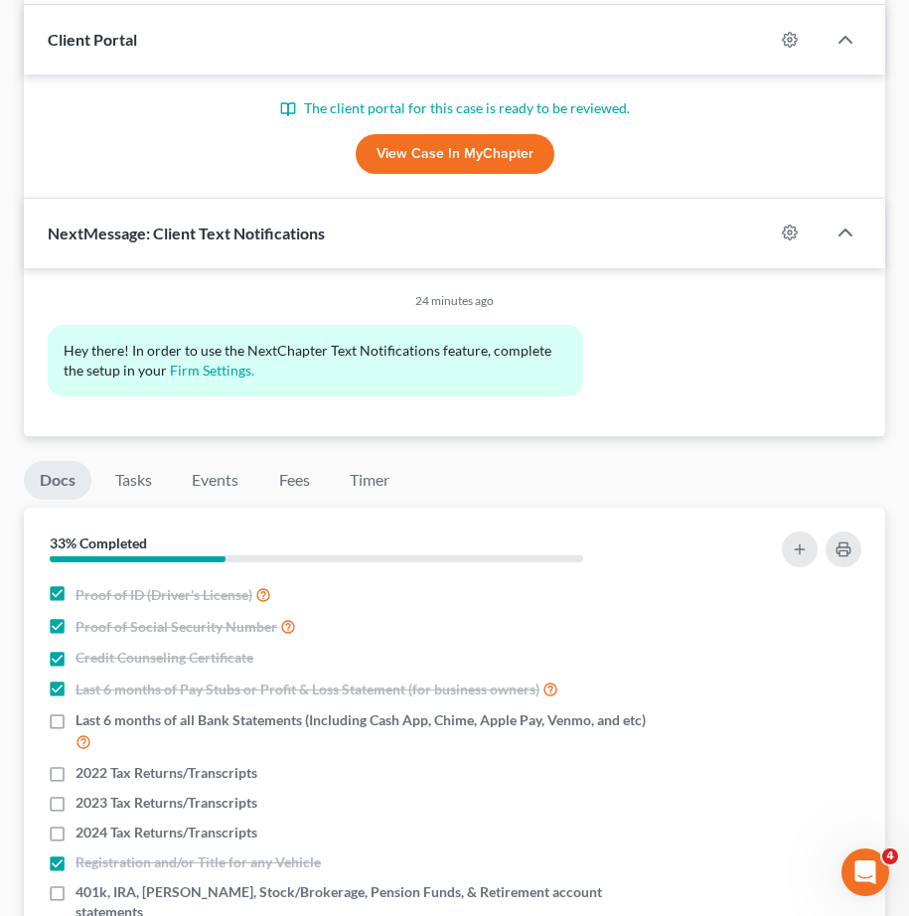
scroll to position [842, 0]
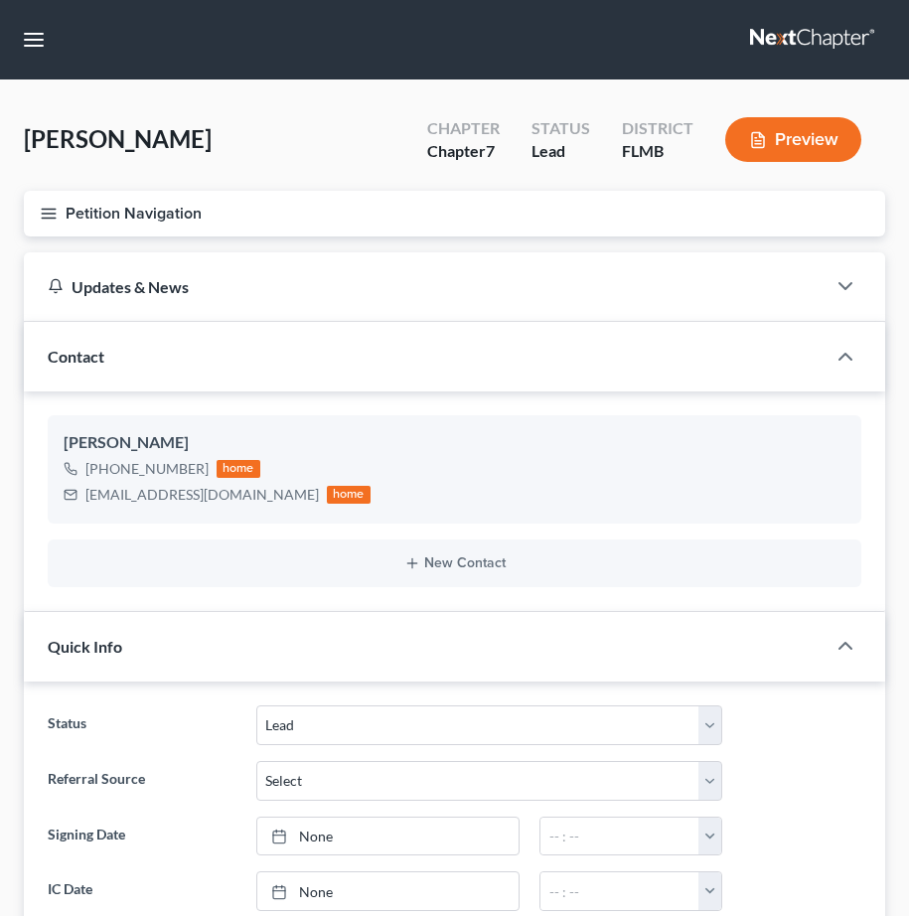
select select "4"
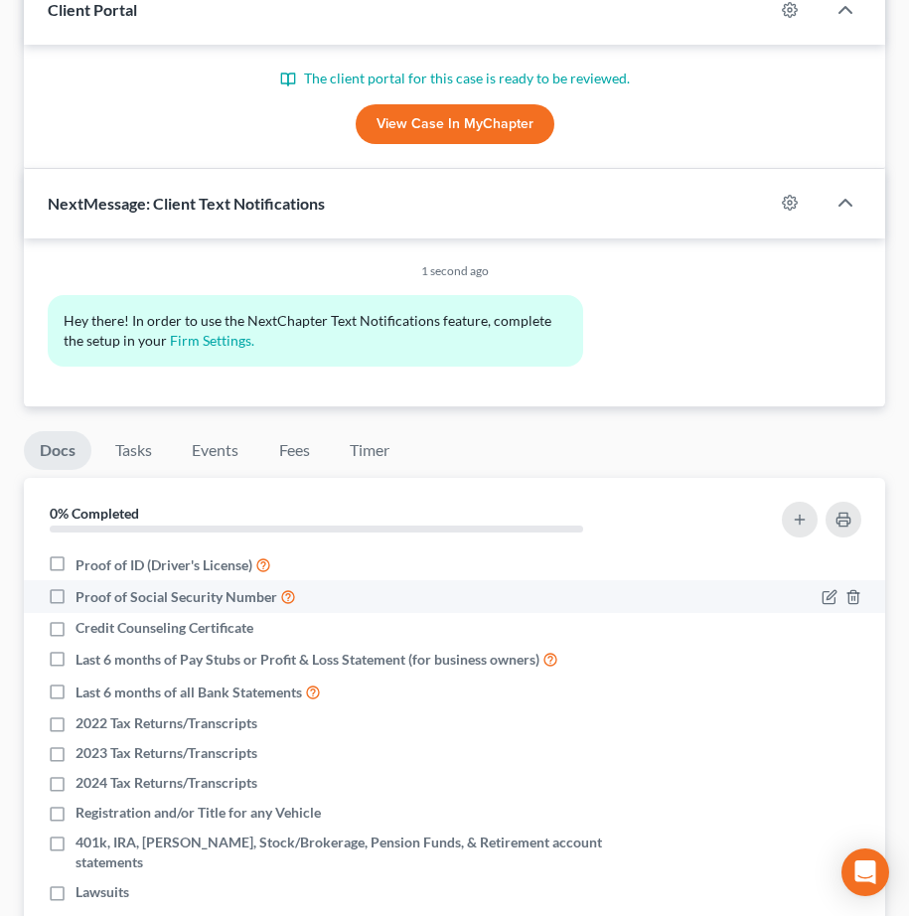
scroll to position [1117, 0]
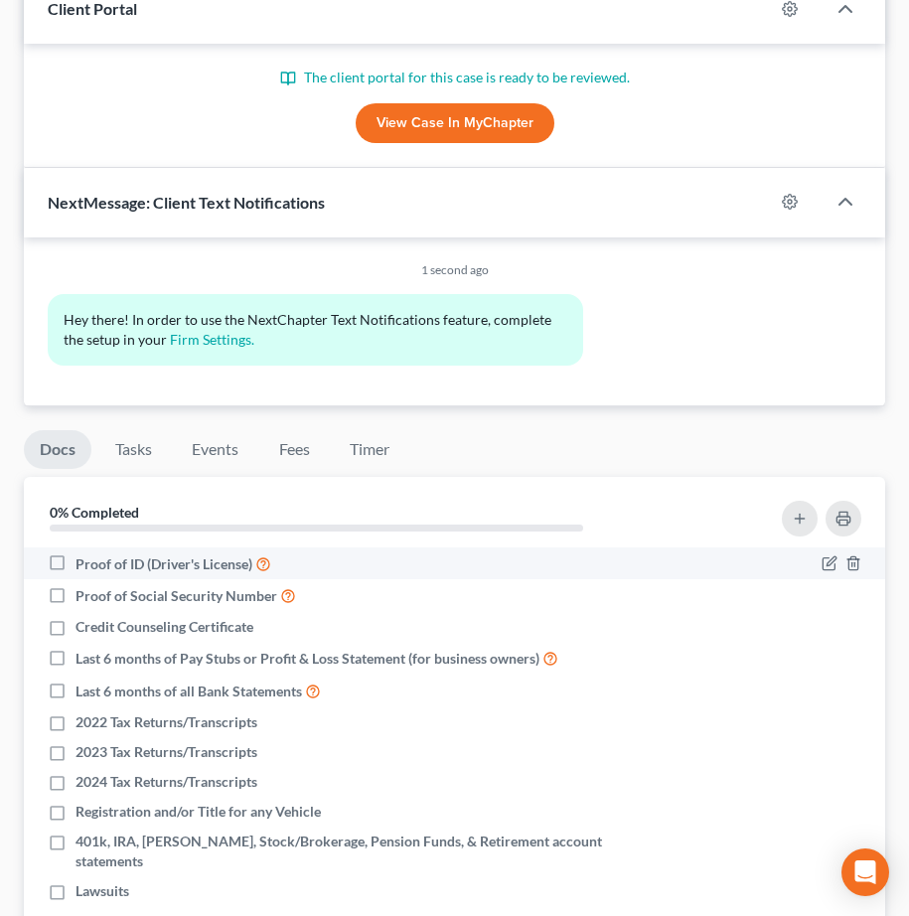
click at [75, 565] on label "Proof of ID (Driver's License)" at bounding box center [173, 563] width 196 height 23
click at [83, 565] on input "Proof of ID (Driver's License)" at bounding box center [89, 558] width 13 height 13
checkbox input "true"
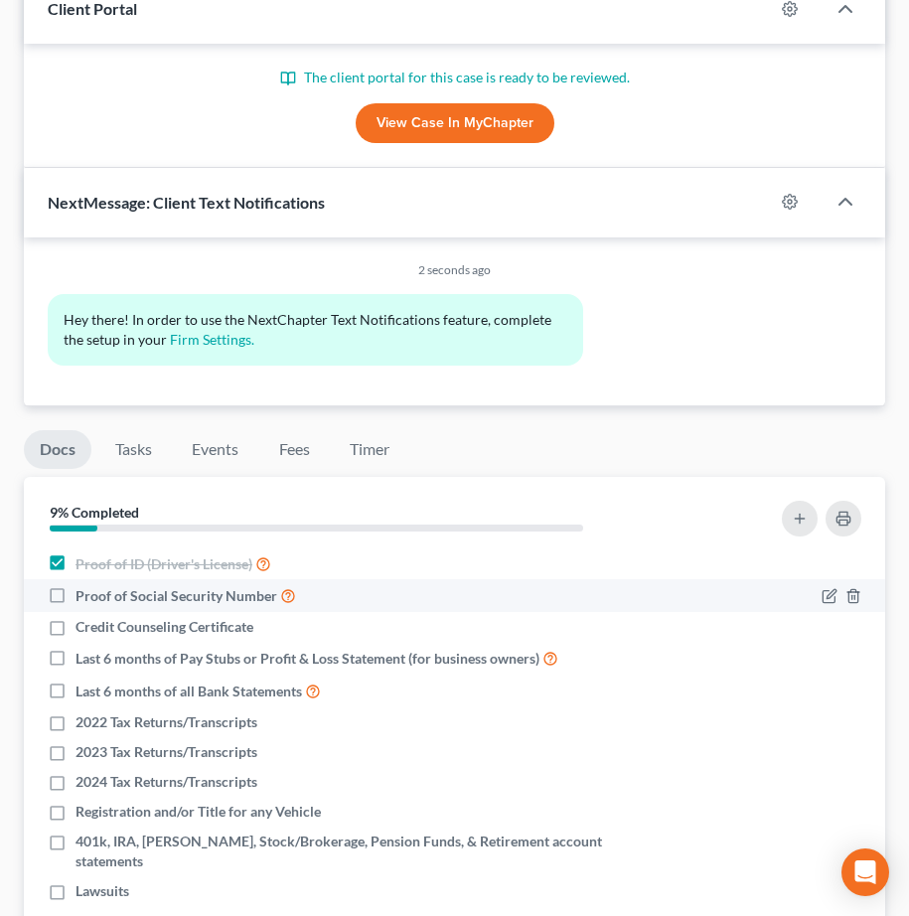
click at [75, 597] on label "Proof of Social Security Number" at bounding box center [185, 595] width 221 height 23
click at [83, 597] on input "Proof of Social Security Number" at bounding box center [89, 590] width 13 height 13
checkbox input "true"
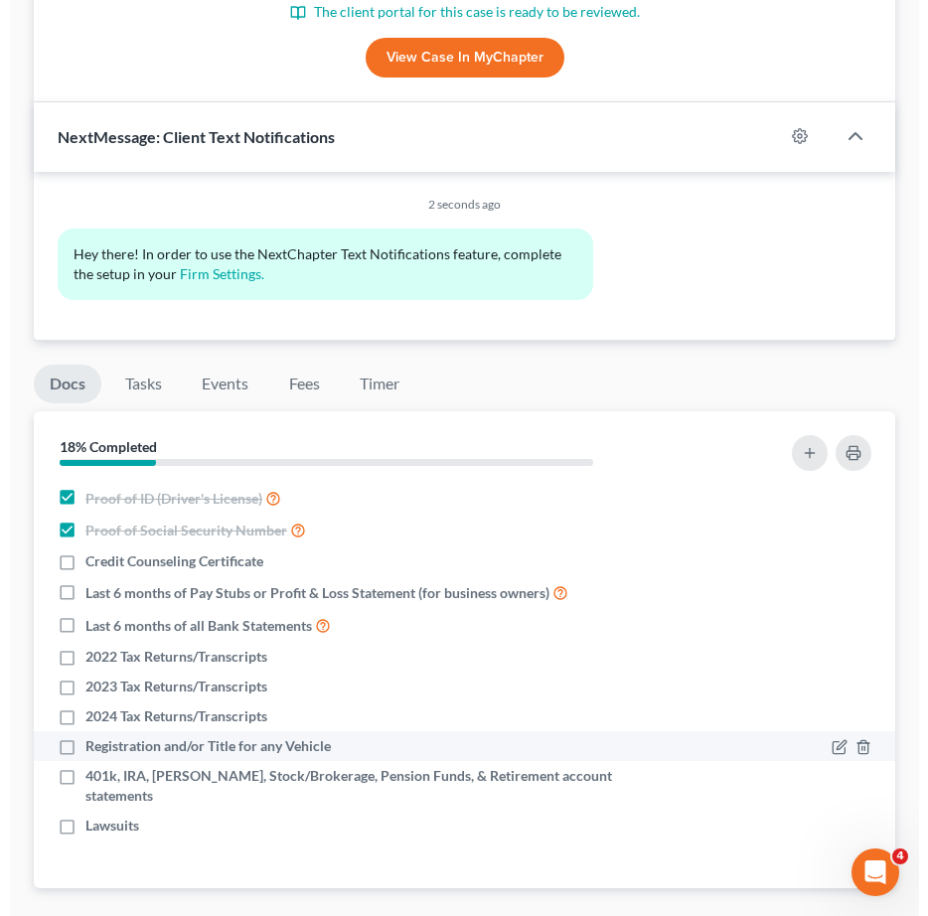
scroll to position [1366, 0]
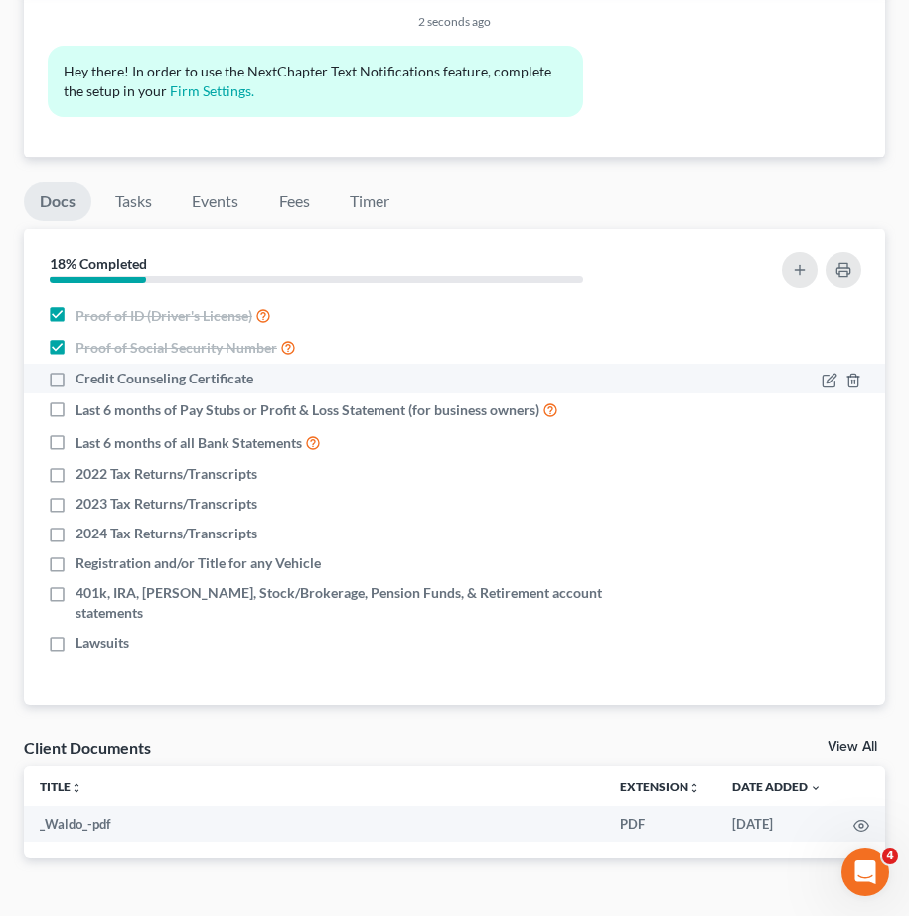
click at [75, 387] on label "Credit Counseling Certificate" at bounding box center [164, 379] width 178 height 20
click at [83, 381] on input "Credit Counseling Certificate" at bounding box center [89, 375] width 13 height 13
checkbox input "true"
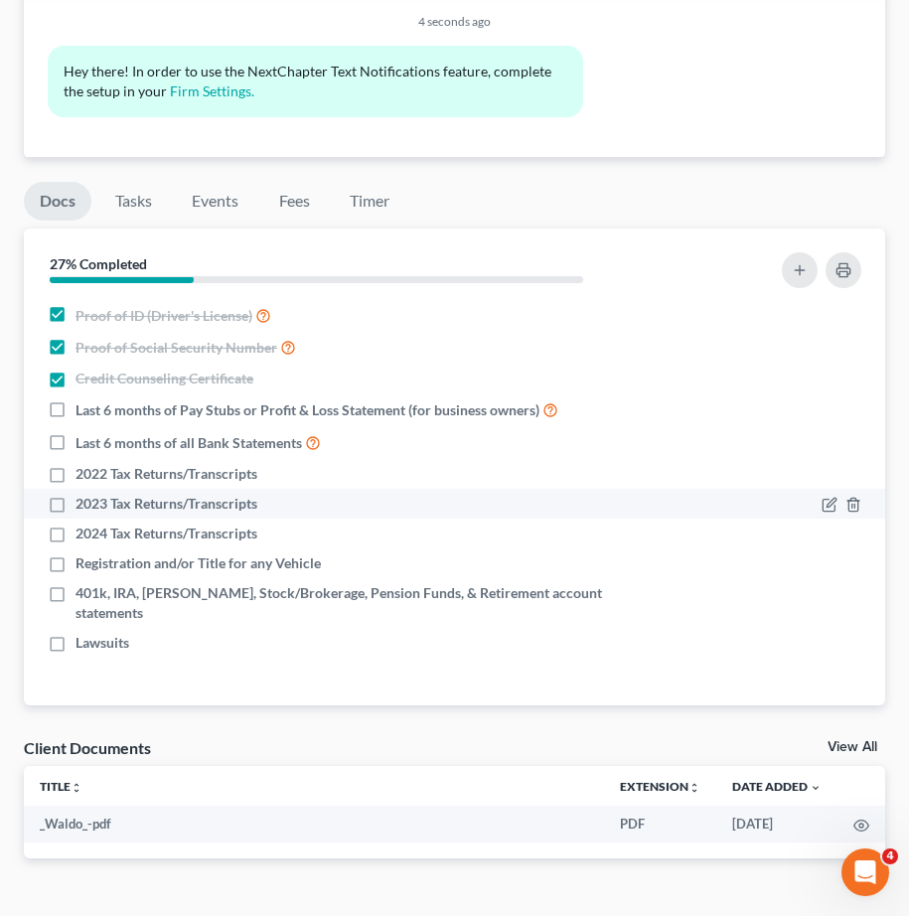
drag, startPoint x: 52, startPoint y: 476, endPoint x: 52, endPoint y: 493, distance: 16.9
click at [75, 478] on label "2022 Tax Returns/Transcripts" at bounding box center [166, 474] width 182 height 20
click at [83, 477] on input "2022 Tax Returns/Transcripts" at bounding box center [89, 470] width 13 height 13
checkbox input "true"
click at [75, 511] on label "2023 Tax Returns/Transcripts" at bounding box center [166, 504] width 182 height 20
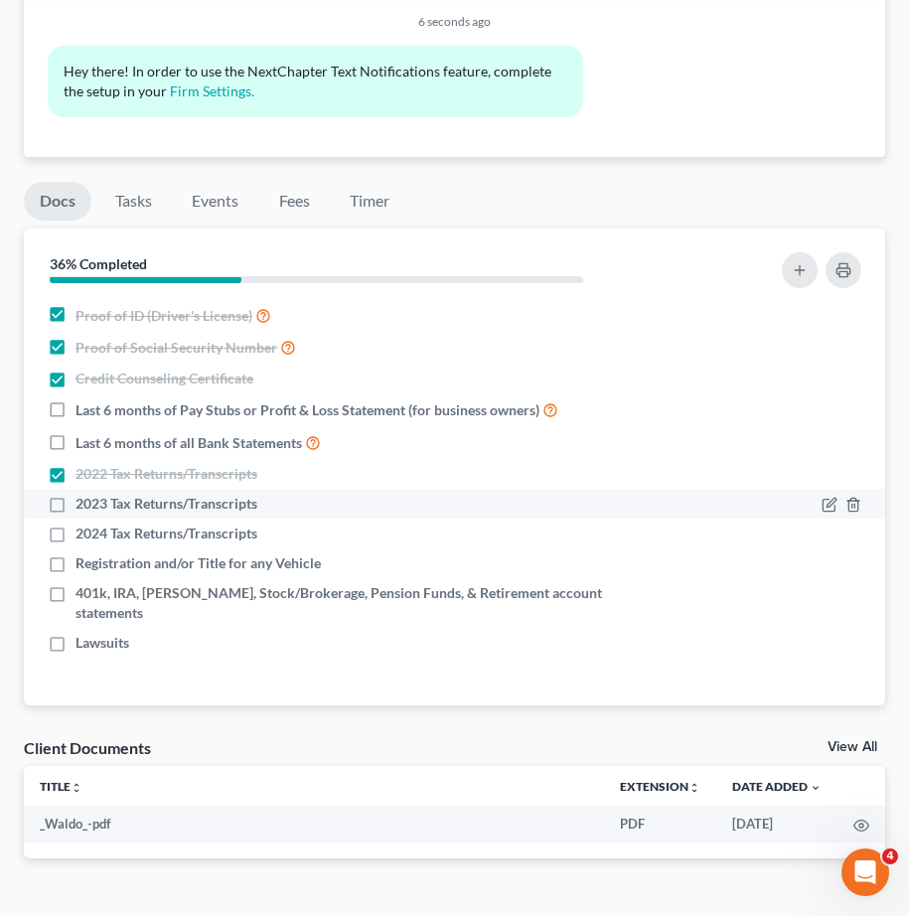
click at [83, 507] on input "2023 Tax Returns/Transcripts" at bounding box center [89, 500] width 13 height 13
checkbox input "true"
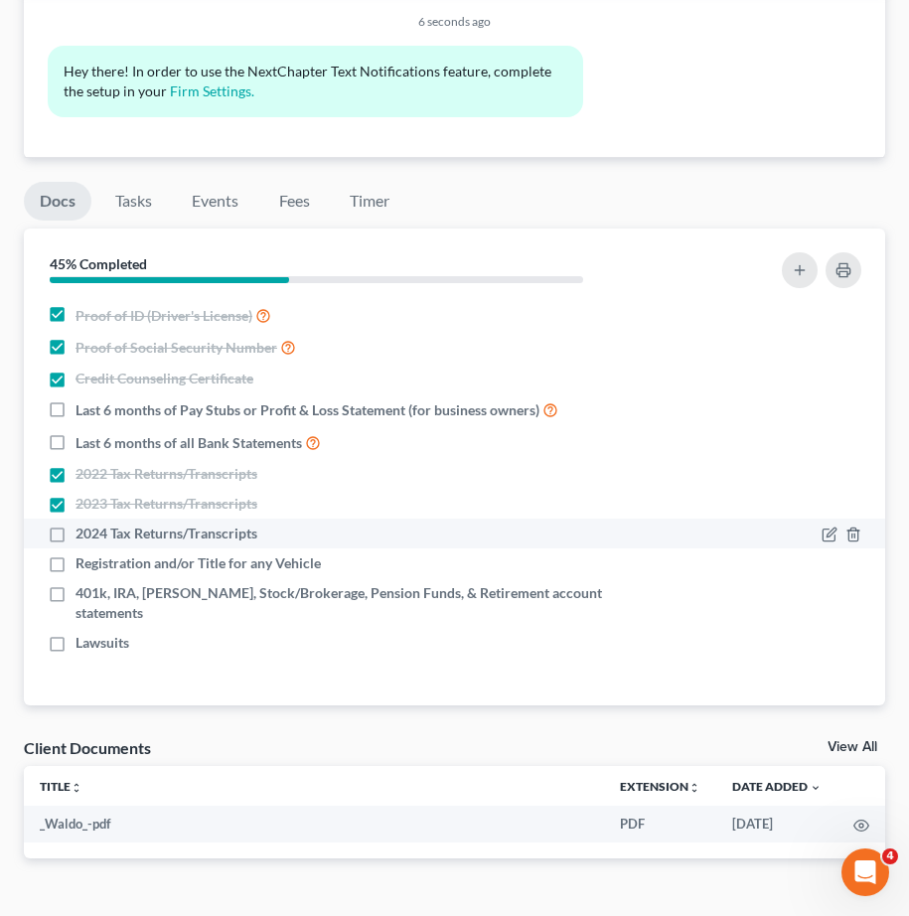
click at [75, 532] on label "2024 Tax Returns/Transcripts" at bounding box center [166, 533] width 182 height 20
click at [83, 532] on input "2024 Tax Returns/Transcripts" at bounding box center [89, 529] width 13 height 13
checkbox input "true"
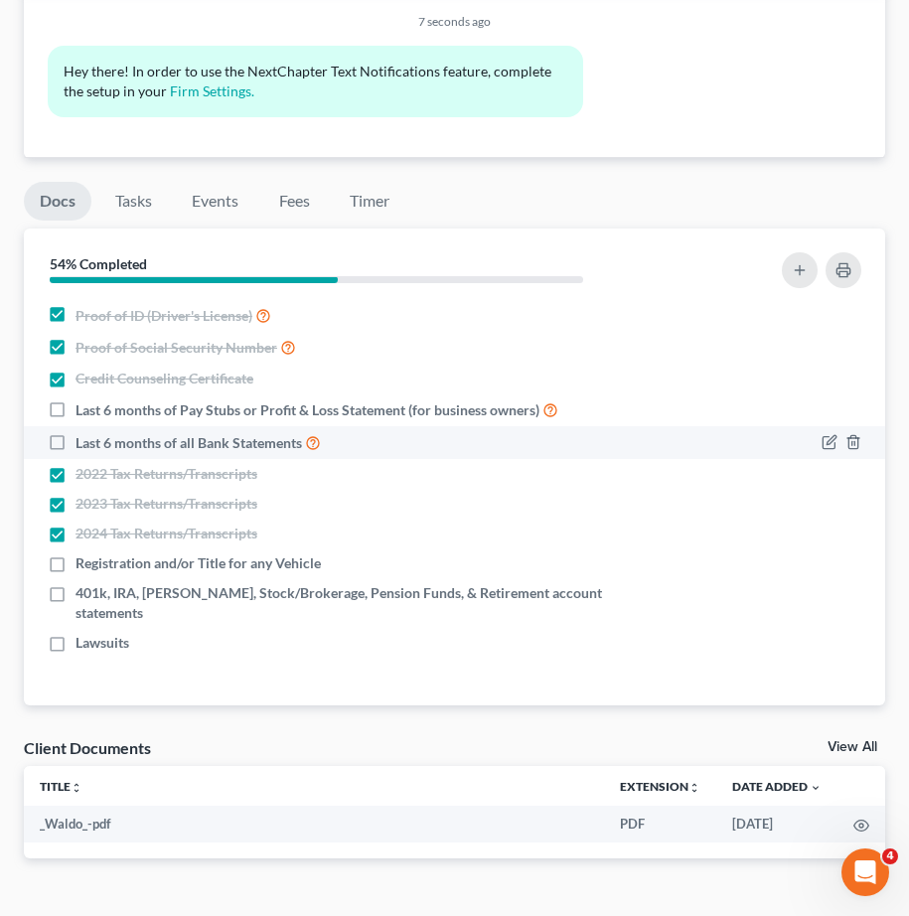
click at [75, 441] on label "Last 6 months of all Bank Statements" at bounding box center [197, 442] width 245 height 23
click at [83, 441] on input "Last 6 months of all Bank Statements" at bounding box center [89, 437] width 13 height 13
click at [75, 440] on label "Last 6 months of all Bank Statements" at bounding box center [197, 442] width 245 height 23
click at [83, 440] on input "Last 6 months of all Bank Statements" at bounding box center [89, 437] width 13 height 13
checkbox input "false"
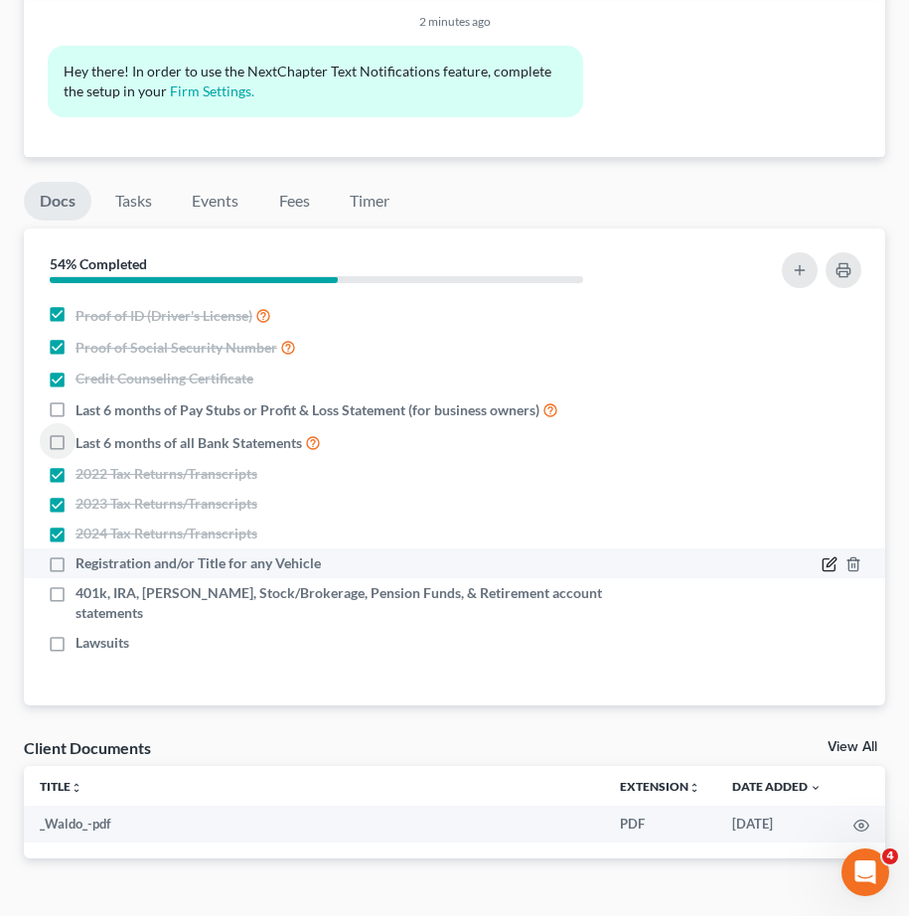
click at [832, 567] on icon "button" at bounding box center [829, 564] width 16 height 16
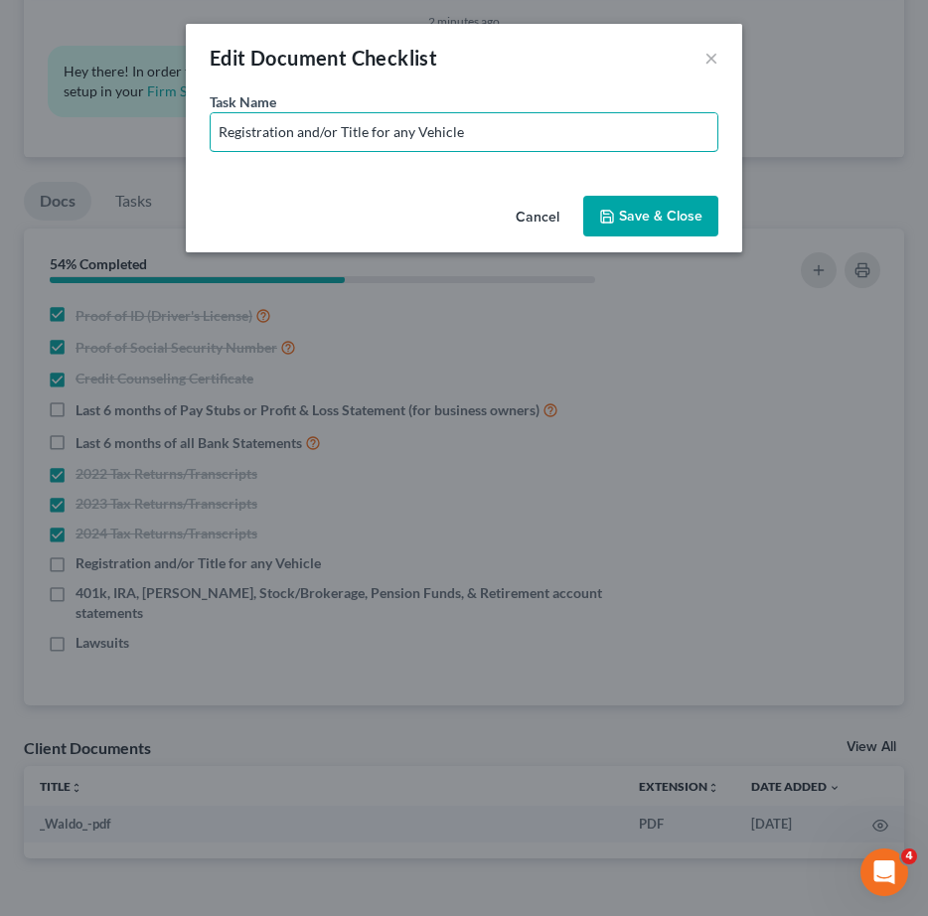
drag, startPoint x: 492, startPoint y: 137, endPoint x: 390, endPoint y: 155, distance: 102.9
click at [390, 155] on div "Task Name * Registration and/or Title for any Vehicle" at bounding box center [464, 139] width 556 height 96
type input "Registration and/or Title for 2015 Kia"
click at [626, 217] on button "Save & Close" at bounding box center [650, 217] width 135 height 42
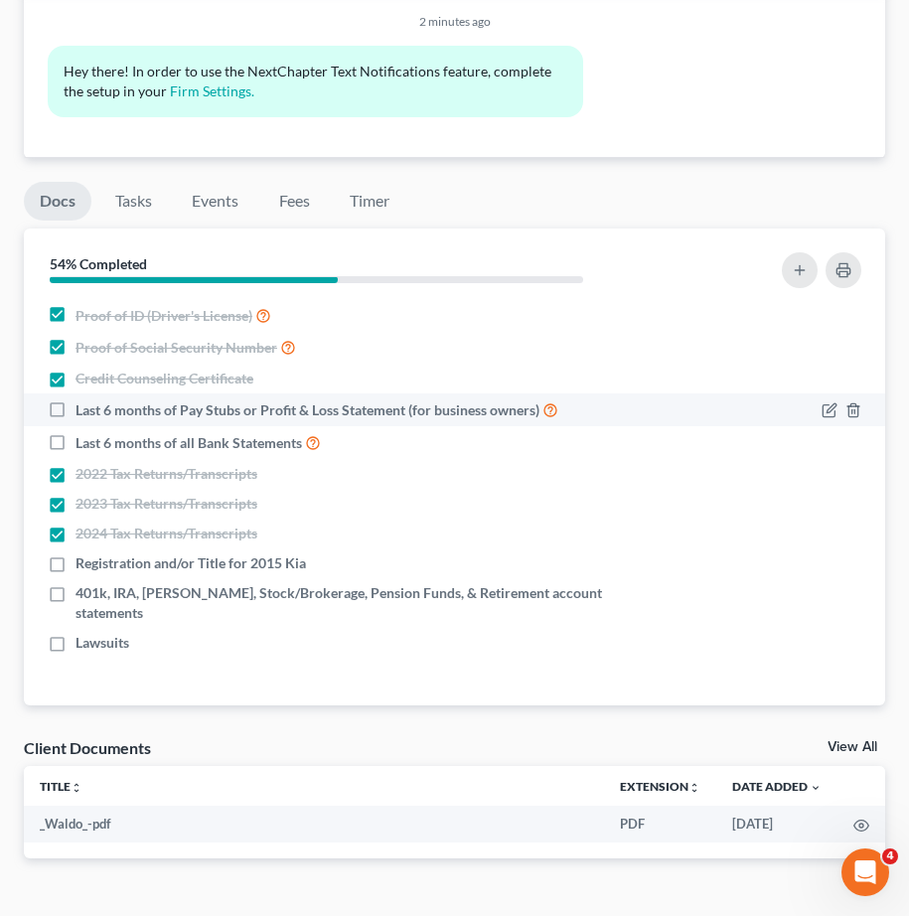
drag, startPoint x: 692, startPoint y: 410, endPoint x: 720, endPoint y: 410, distance: 27.8
click at [713, 410] on div at bounding box center [767, 409] width 209 height 23
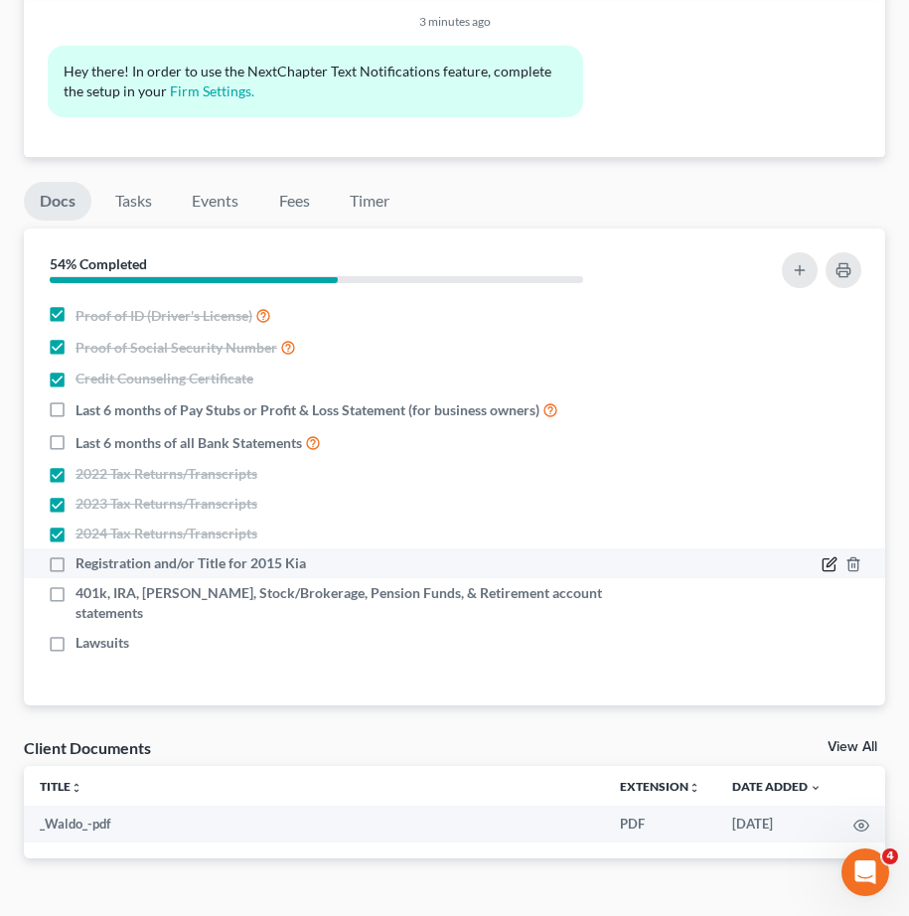
click at [835, 560] on icon "button" at bounding box center [830, 562] width 9 height 9
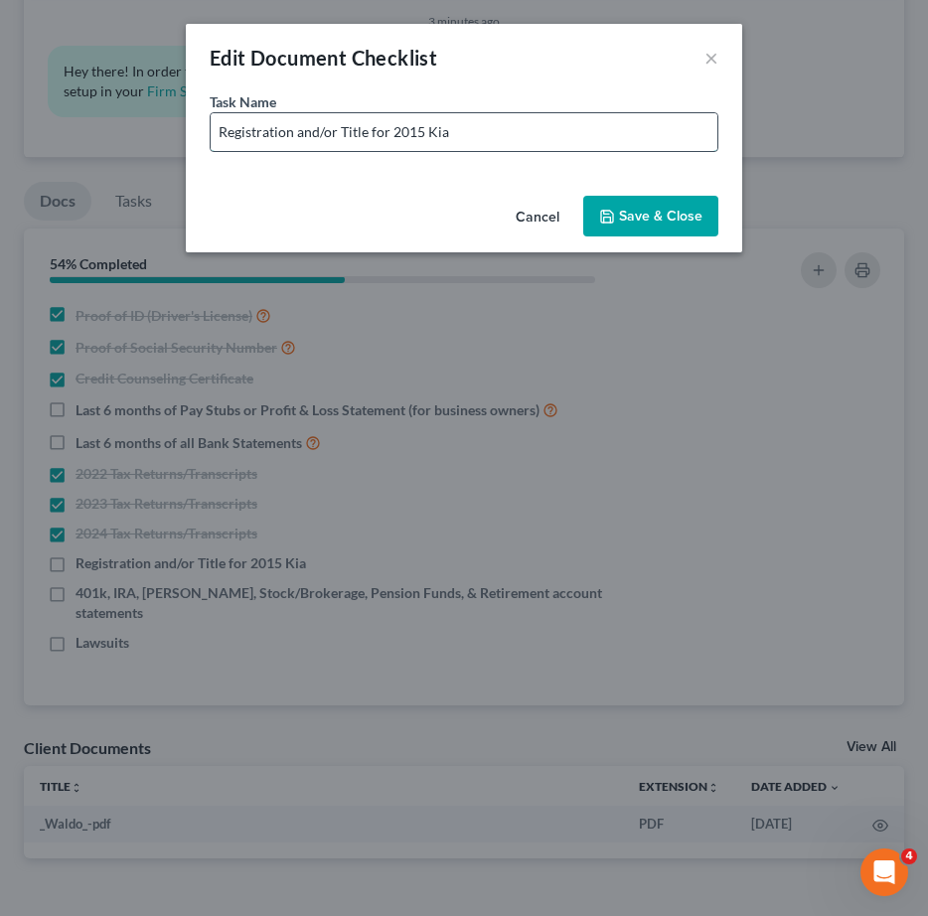
click at [477, 128] on input "Registration and/or Title for 2015 Kia" at bounding box center [464, 132] width 507 height 38
paste input "1997 Beetle he"
type input "Registration and/or Title for 2015 Kia &1997 Beetle he"
click at [624, 215] on button "Save & Close" at bounding box center [650, 217] width 135 height 42
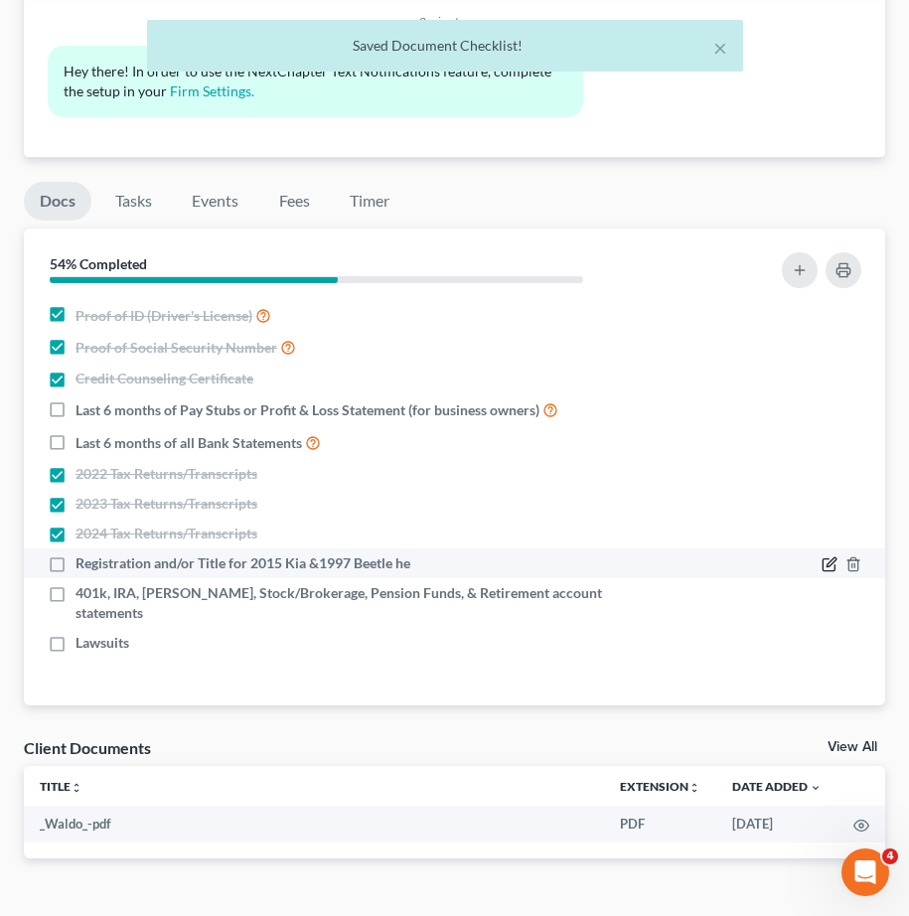
click at [828, 563] on icon "button" at bounding box center [830, 562] width 9 height 9
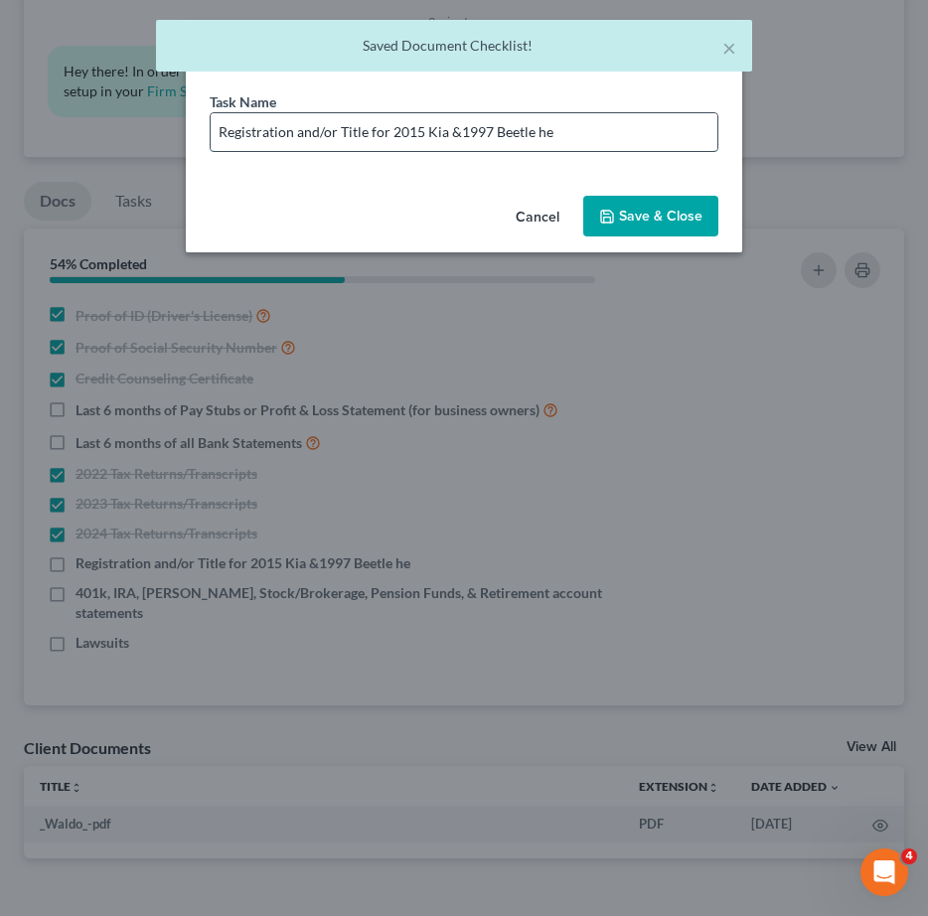
click at [457, 134] on input "Registration and/or Title for 2015 Kia &1997 Beetle he" at bounding box center [464, 132] width 507 height 38
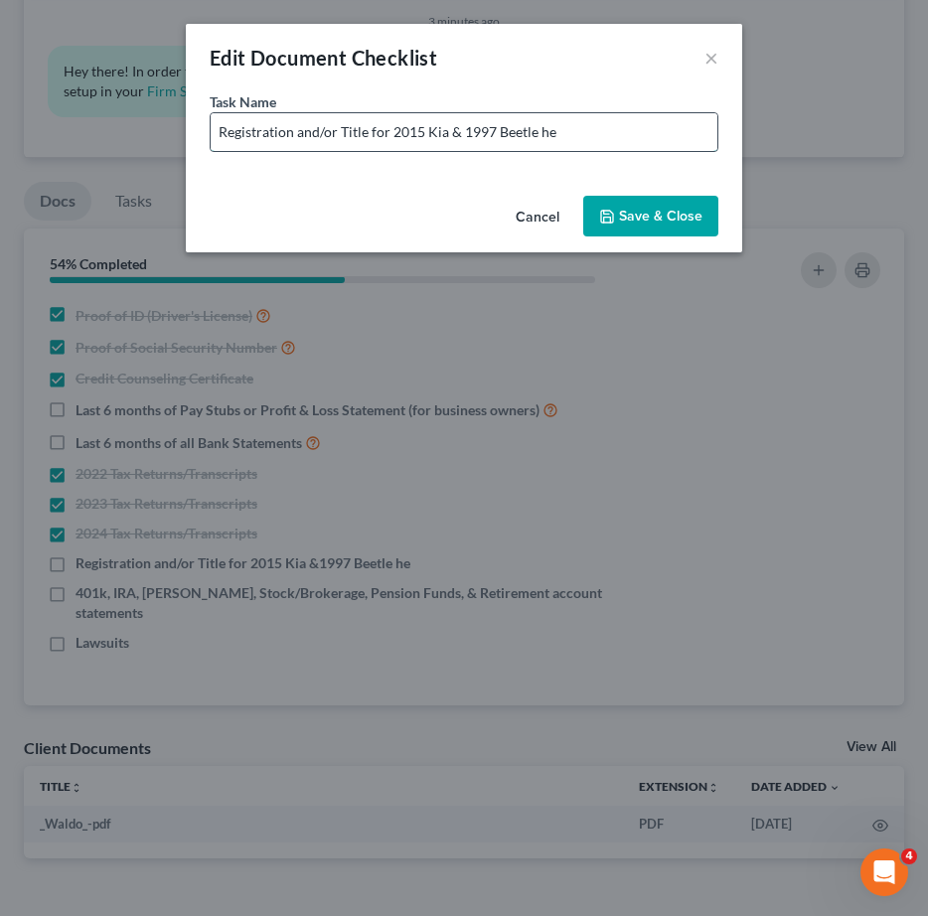
click at [528, 127] on input "Registration and/or Title for 2015 Kia & 1997 Beetle he" at bounding box center [464, 132] width 507 height 38
drag, startPoint x: 536, startPoint y: 127, endPoint x: 771, endPoint y: 141, distance: 234.8
click at [771, 141] on div "Edit Document Checklist × Task Name * Registration and/or Title for 2015 Kia & …" at bounding box center [464, 458] width 928 height 916
type input "Registration and/or Title for 2015 Kia & 1997 Beetle"
click at [631, 208] on button "Save & Close" at bounding box center [650, 217] width 135 height 42
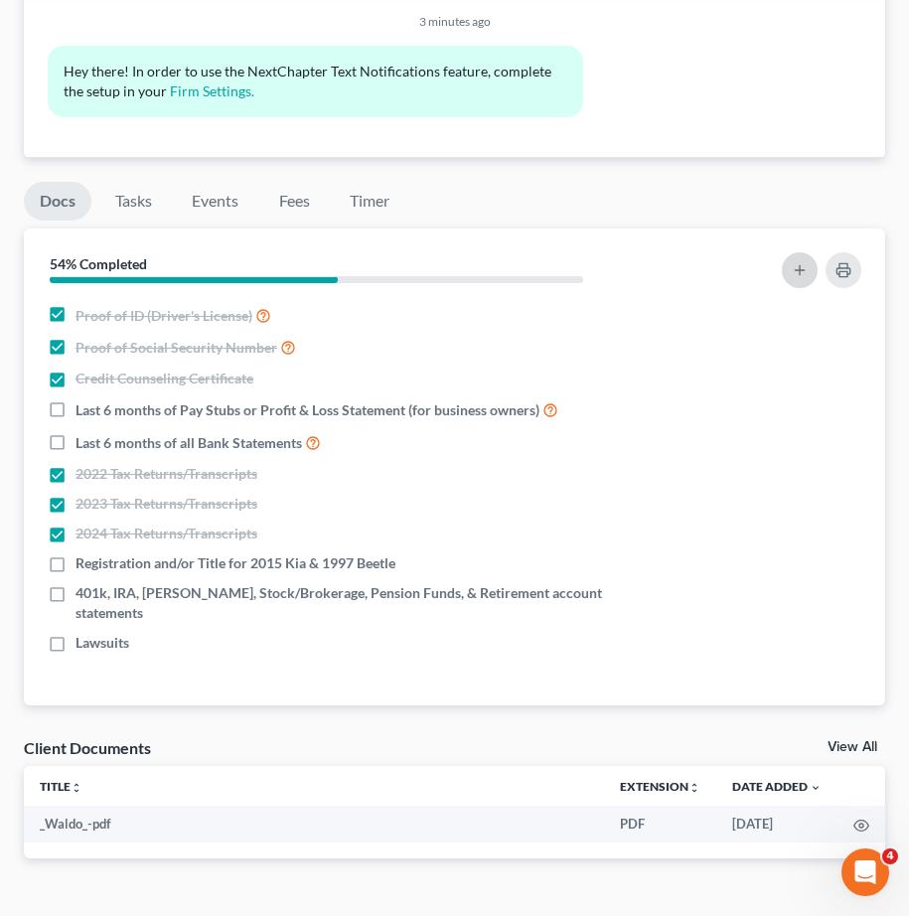
click at [801, 266] on icon "button" at bounding box center [800, 270] width 16 height 16
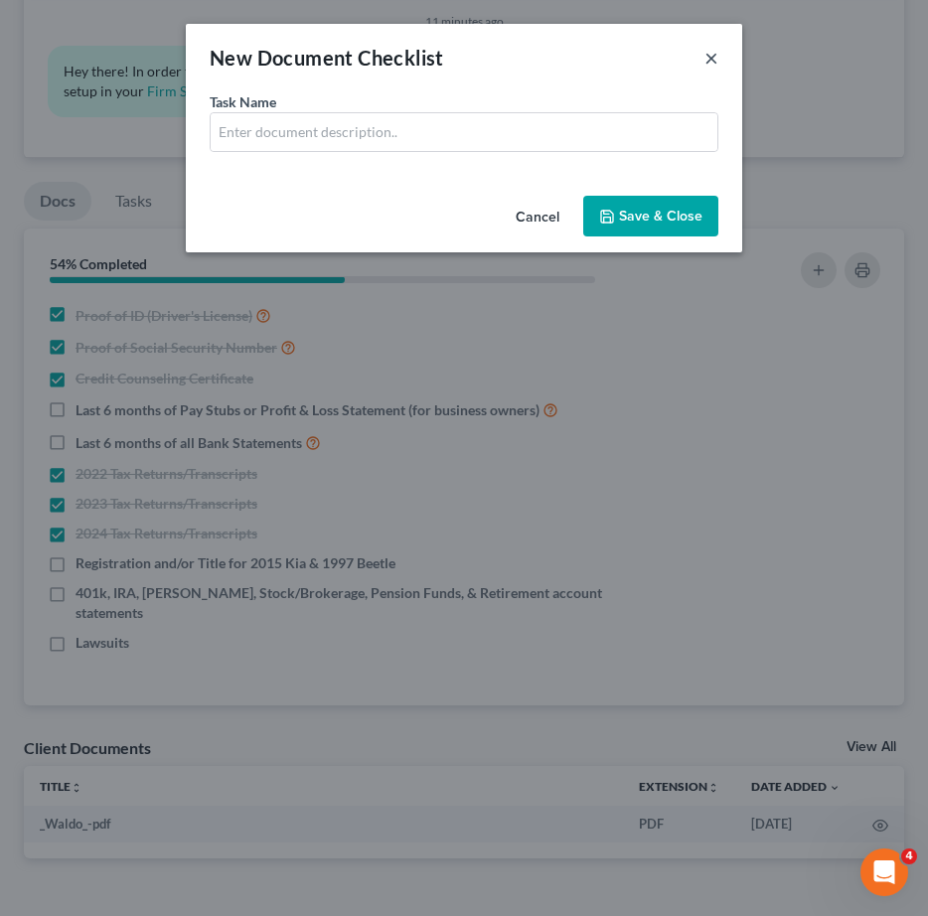
click at [715, 57] on button "×" at bounding box center [711, 58] width 14 height 24
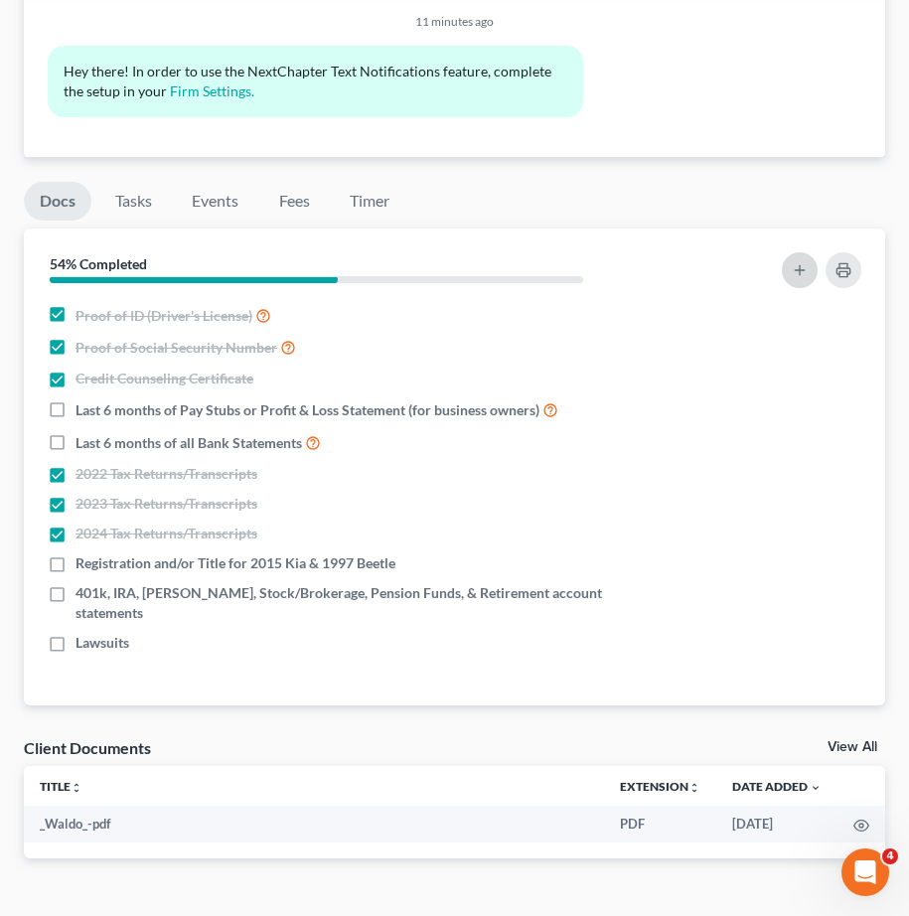
click at [792, 262] on icon "button" at bounding box center [800, 270] width 16 height 16
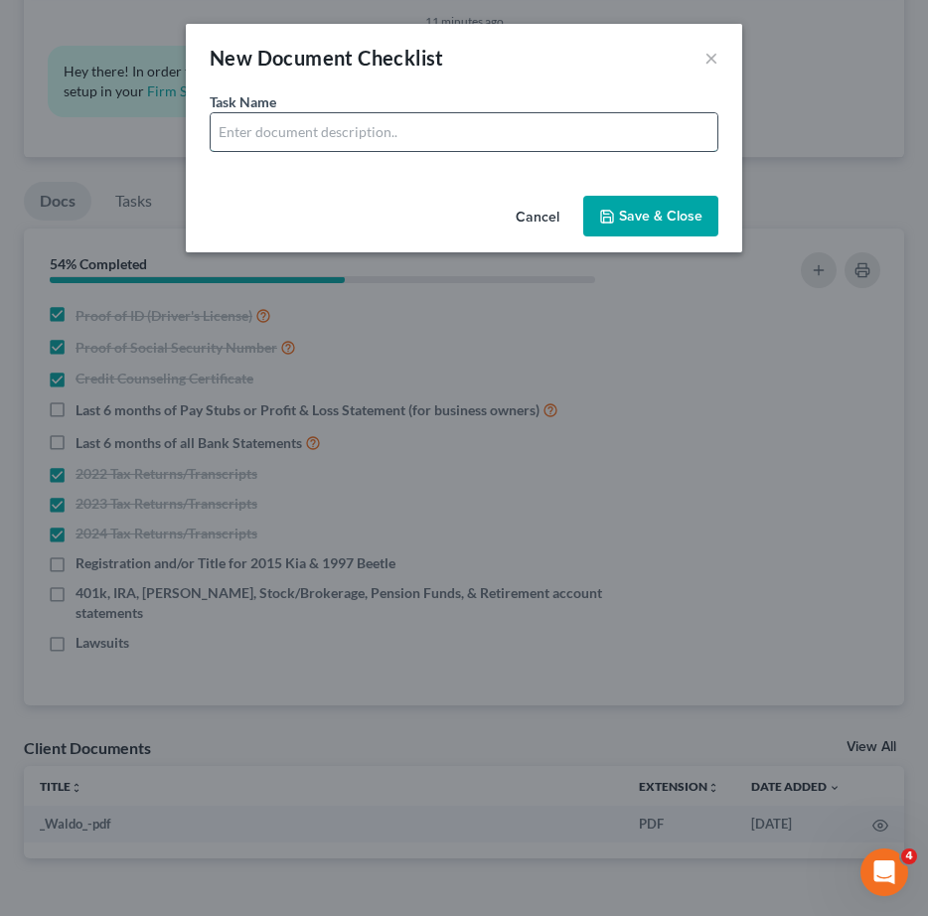
click at [301, 137] on input "text" at bounding box center [464, 132] width 507 height 38
drag, startPoint x: 348, startPoint y: 136, endPoint x: 900, endPoint y: 178, distance: 553.9
click at [900, 178] on div "New Document Checklist × Task Name * Bank Statements for Cash App - 6 Months Ca…" at bounding box center [464, 458] width 928 height 916
drag, startPoint x: 397, startPoint y: 133, endPoint x: 348, endPoint y: 145, distance: 51.1
click at [348, 145] on input "Bank Statements for Chase" at bounding box center [464, 132] width 507 height 38
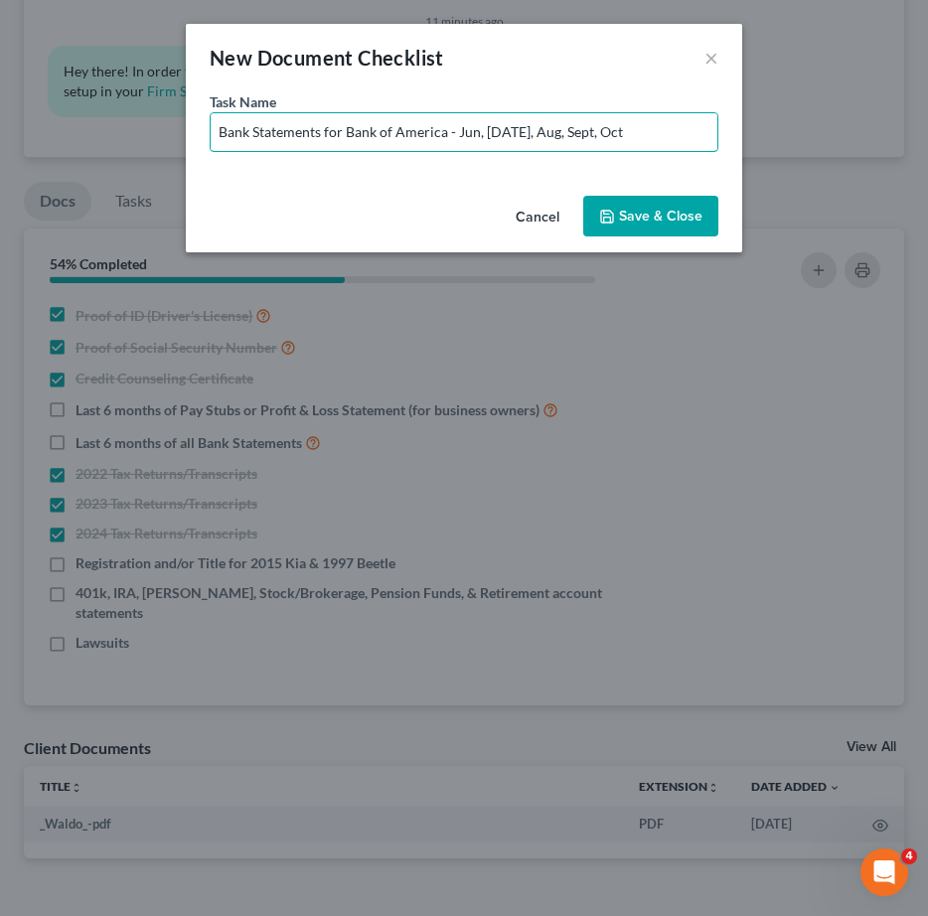
drag, startPoint x: 456, startPoint y: 132, endPoint x: 935, endPoint y: 192, distance: 482.5
type input "Bank Statements for Bank of America 5763 - Feb, Mar, Apr 2025"
click at [679, 224] on button "Save & Close" at bounding box center [650, 217] width 135 height 42
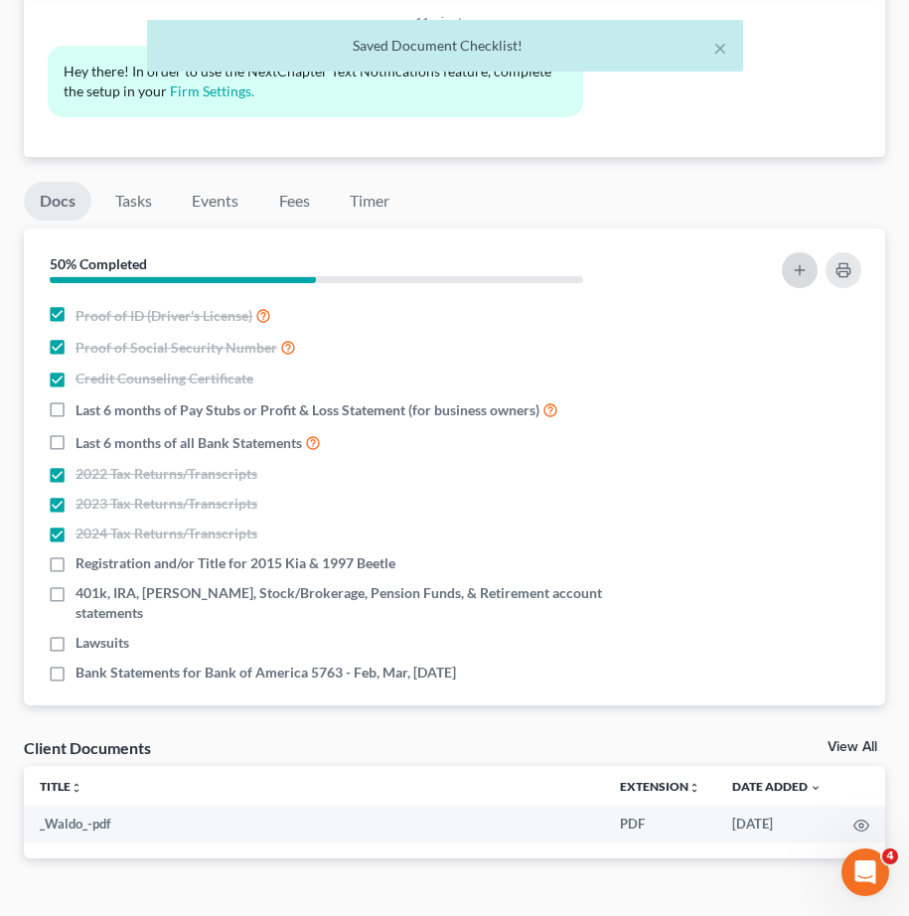
click at [798, 275] on icon "button" at bounding box center [800, 270] width 16 height 16
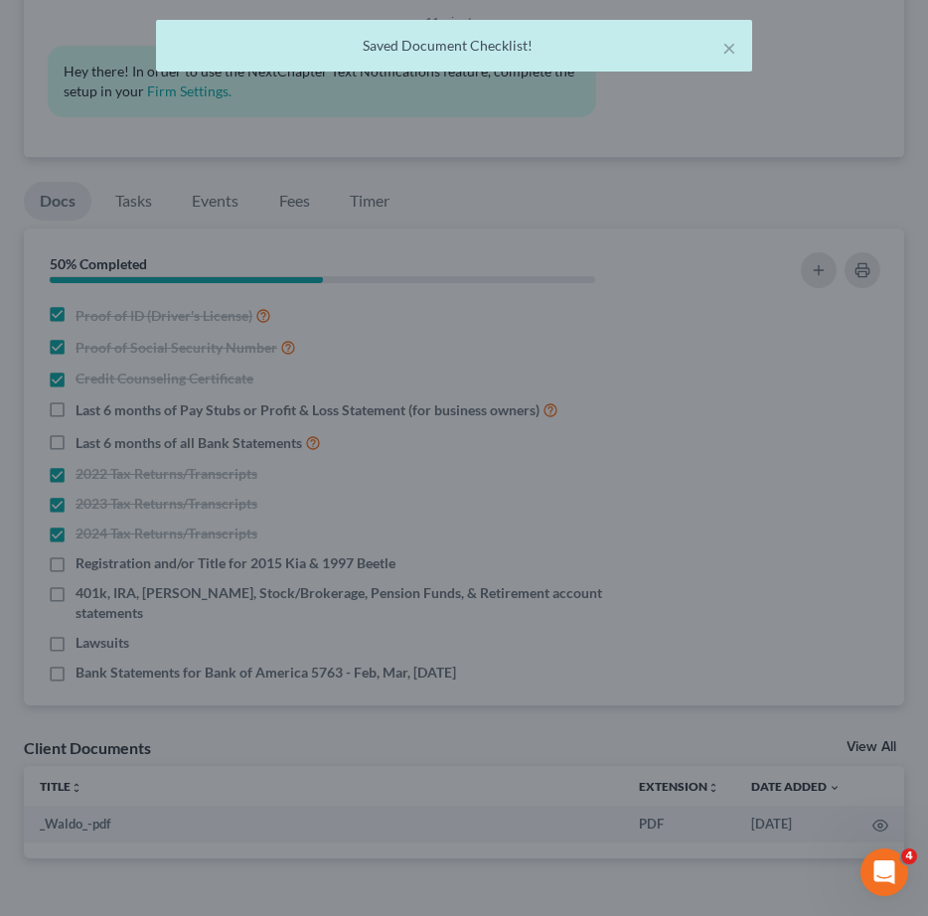
click at [802, 156] on div "New Document Checklist × Task Name * Cancel Save & Close" at bounding box center [464, 458] width 928 height 916
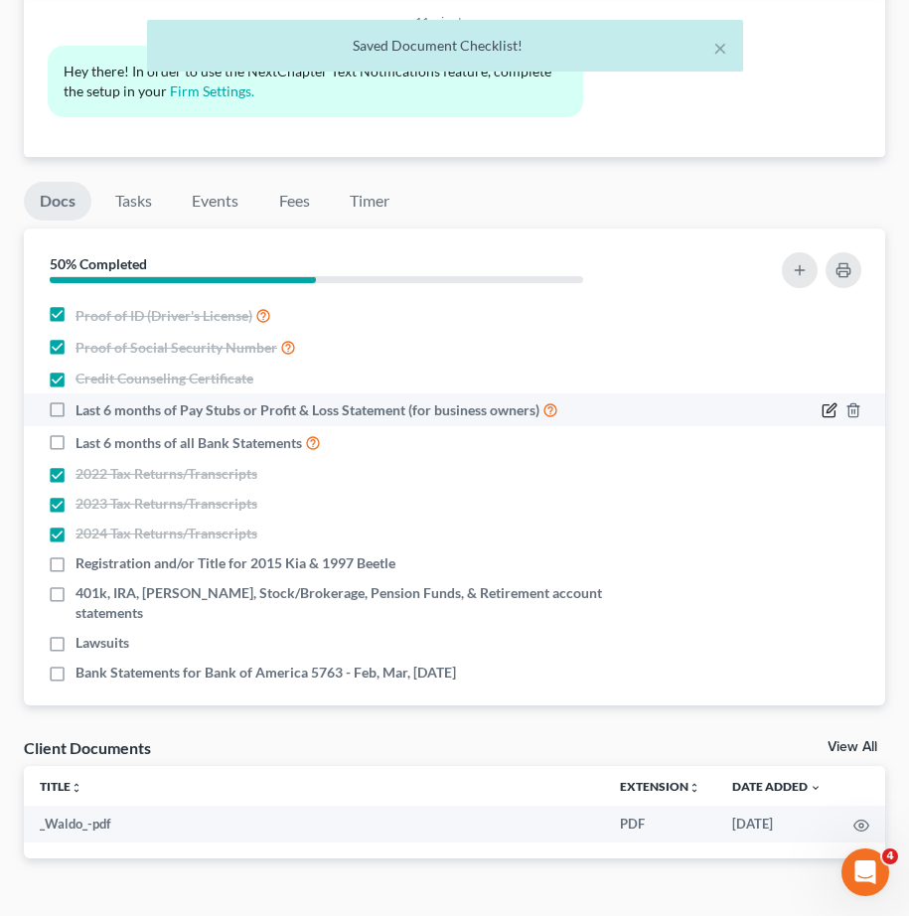
click at [829, 414] on icon "button" at bounding box center [829, 410] width 16 height 16
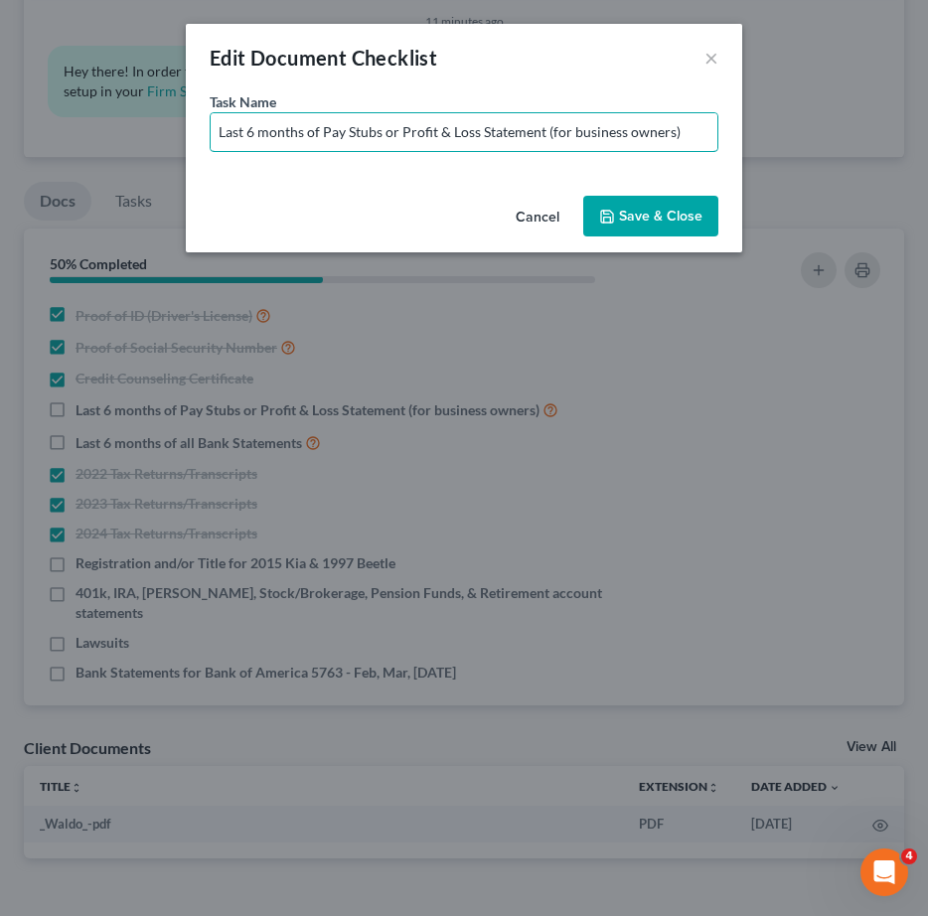
drag, startPoint x: 322, startPoint y: 131, endPoint x: 865, endPoint y: 131, distance: 543.3
click at [865, 131] on div "Edit Document Checklist × Task Name * Last 6 months of Pay Stubs or Profit & Lo…" at bounding box center [464, 458] width 928 height 916
drag, startPoint x: 452, startPoint y: 137, endPoint x: 489, endPoint y: 122, distance: 39.7
click at [489, 122] on input "Last 6 months of Income - Uber & Doordash -" at bounding box center [464, 132] width 507 height 38
click at [515, 126] on input "Last 6 months of Income - Uber & Doordash -" at bounding box center [464, 132] width 507 height 38
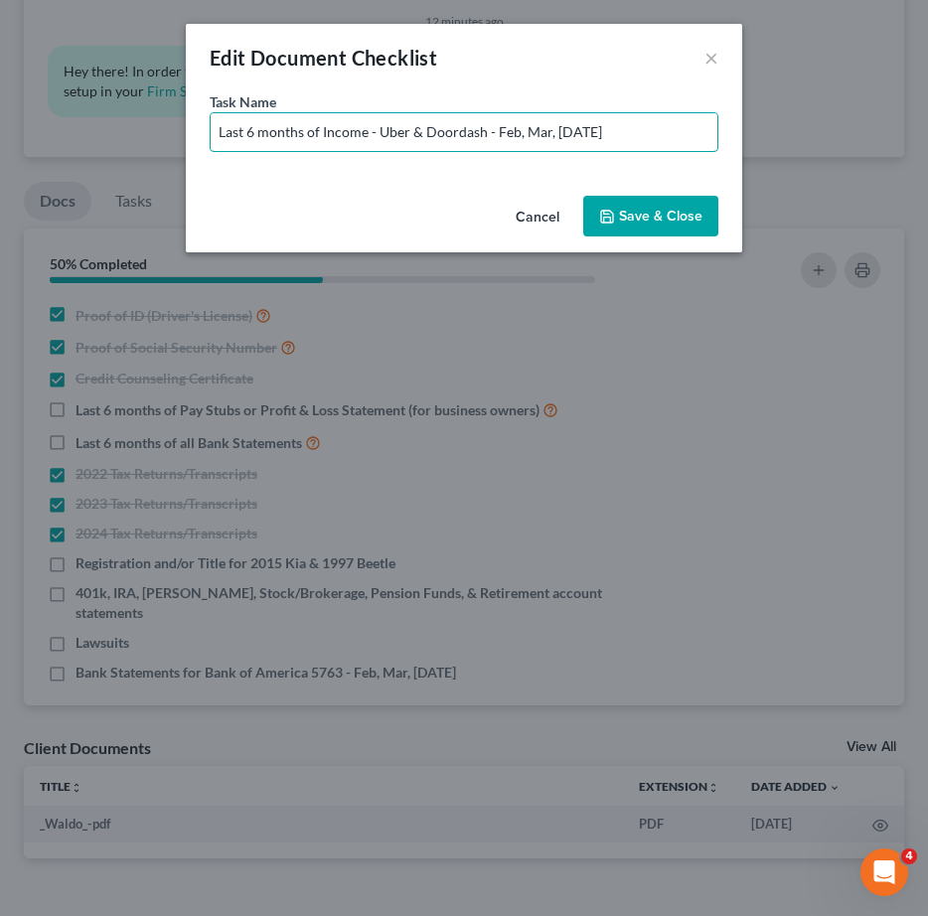
type input "Last 6 months of Income - Uber & Doordash - Feb, Mar, Apr 2025"
click at [649, 216] on button "Save & Close" at bounding box center [650, 217] width 135 height 42
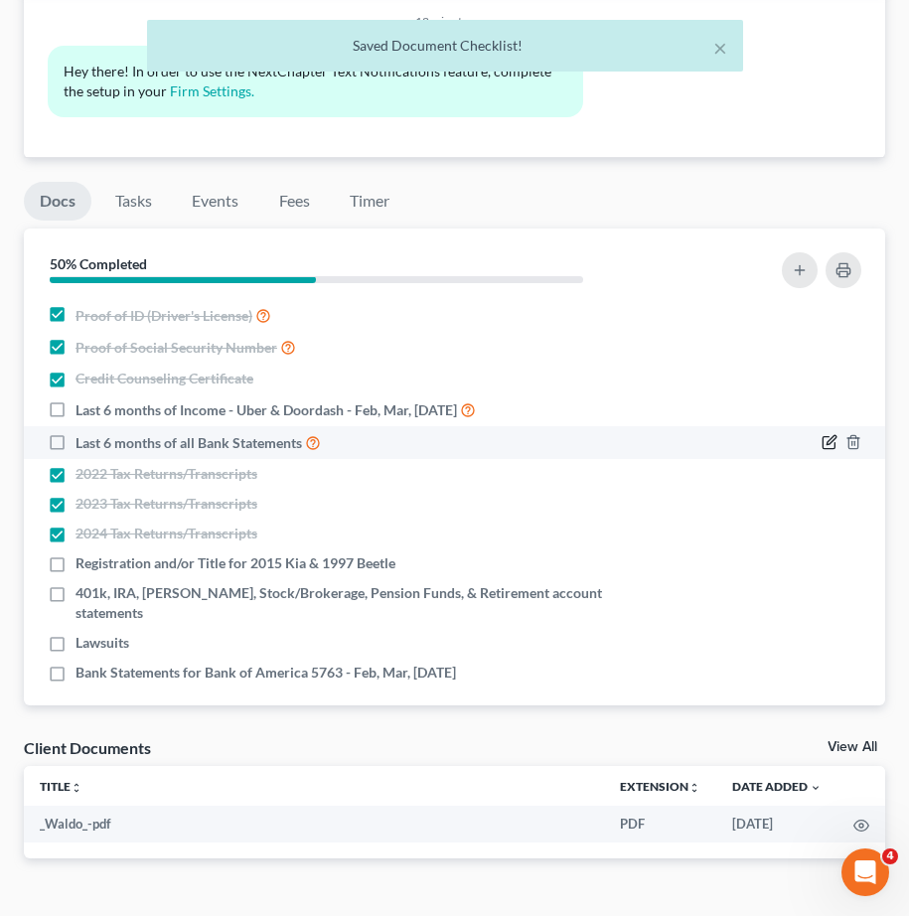
click at [828, 443] on icon "button" at bounding box center [829, 442] width 16 height 16
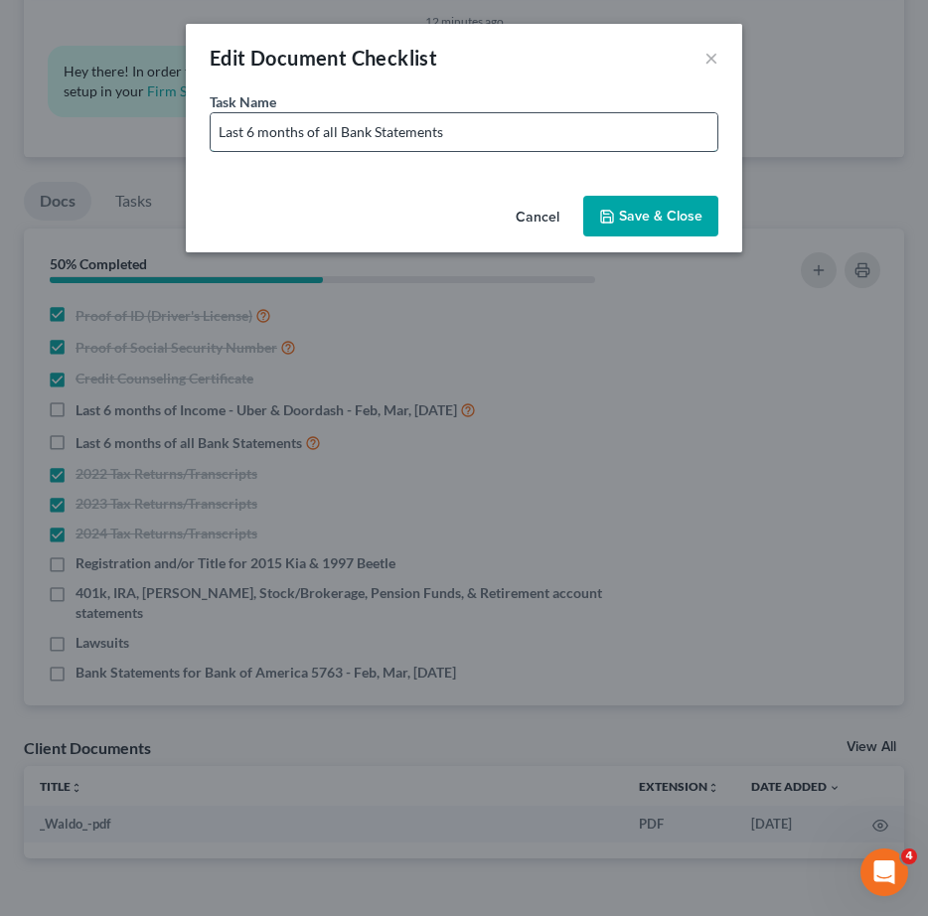
drag, startPoint x: 476, startPoint y: 138, endPoint x: 528, endPoint y: 141, distance: 52.7
click at [476, 138] on input "Last 6 months of all Bank Statements" at bounding box center [464, 132] width 507 height 38
type input "Last 6 months of all Bank Statements for Bank of America 5763 - Feb, Mar, Apr 2…"
click at [625, 205] on button "Save & Close" at bounding box center [650, 217] width 135 height 42
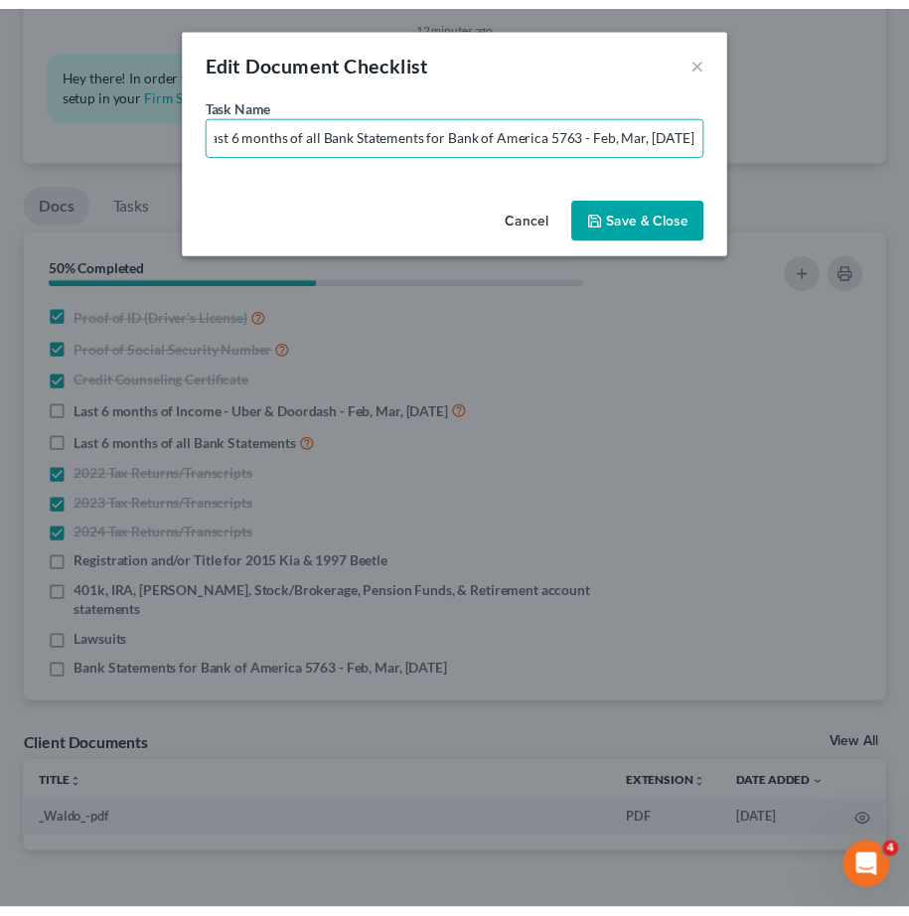
scroll to position [0, 0]
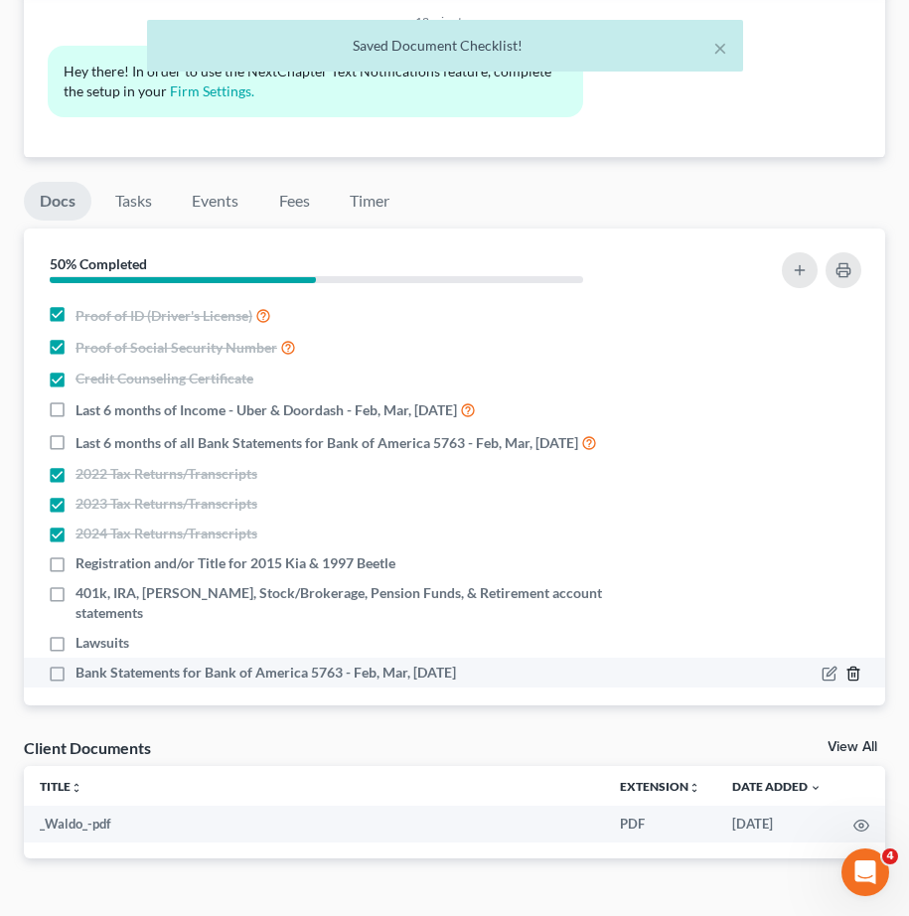
click at [853, 666] on icon "button" at bounding box center [853, 674] width 16 height 16
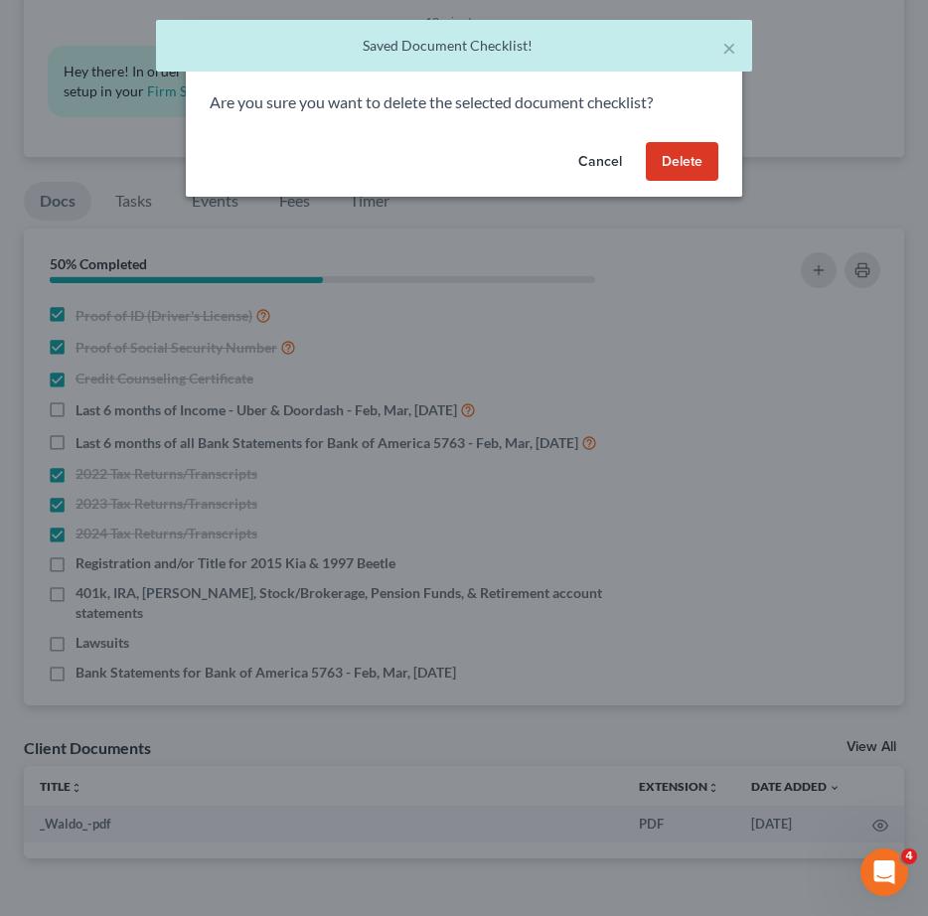
click at [680, 164] on button "Delete" at bounding box center [682, 162] width 73 height 40
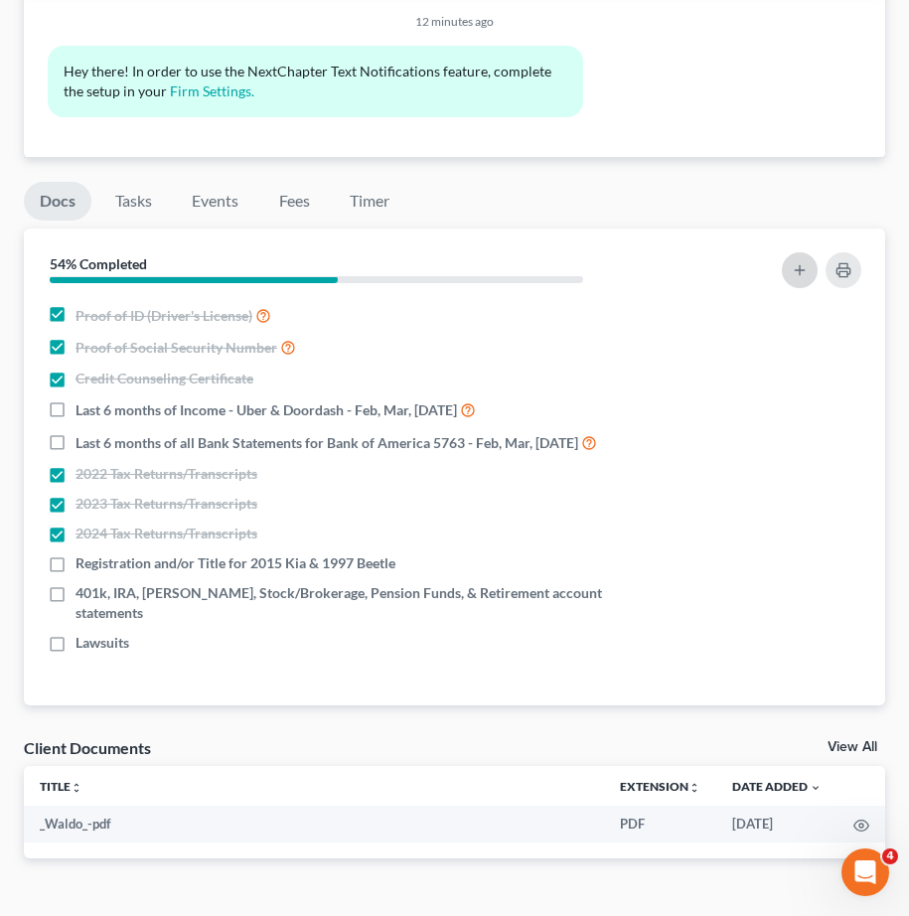
click at [795, 266] on icon "button" at bounding box center [800, 270] width 16 height 16
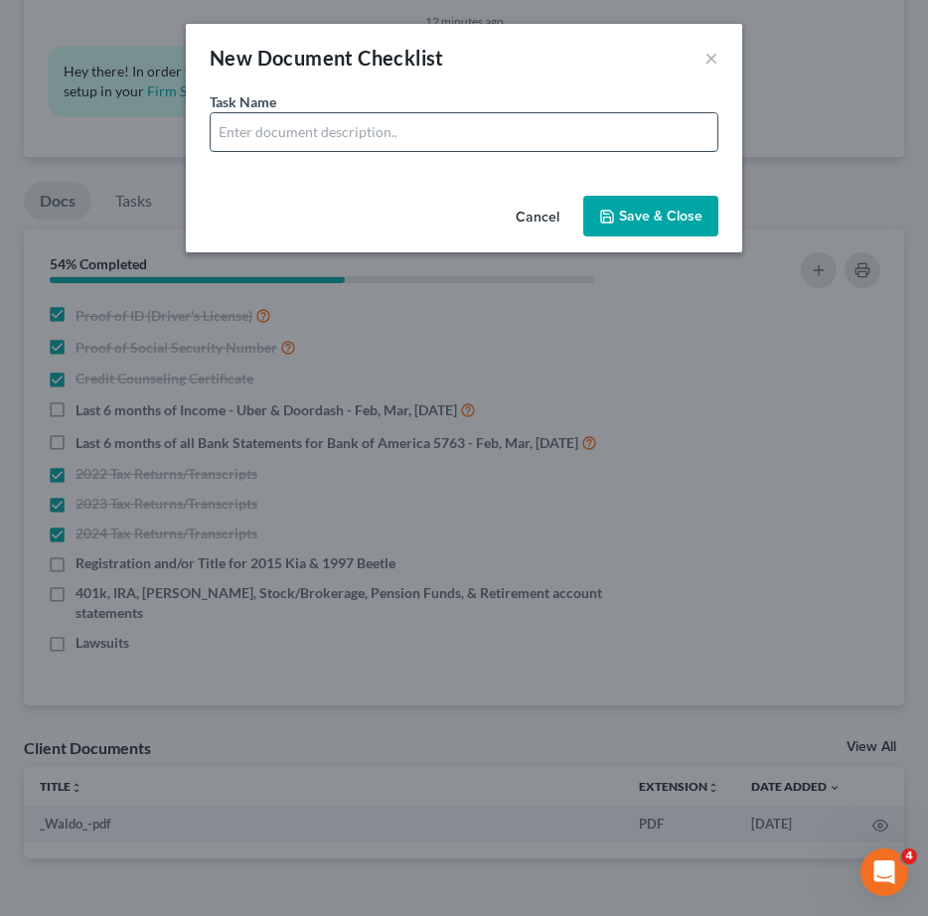
click at [279, 131] on input "text" at bounding box center [464, 132] width 507 height 38
type input "las"
drag, startPoint x: 709, startPoint y: 55, endPoint x: 709, endPoint y: 66, distance: 10.9
click at [709, 56] on button "×" at bounding box center [711, 58] width 14 height 24
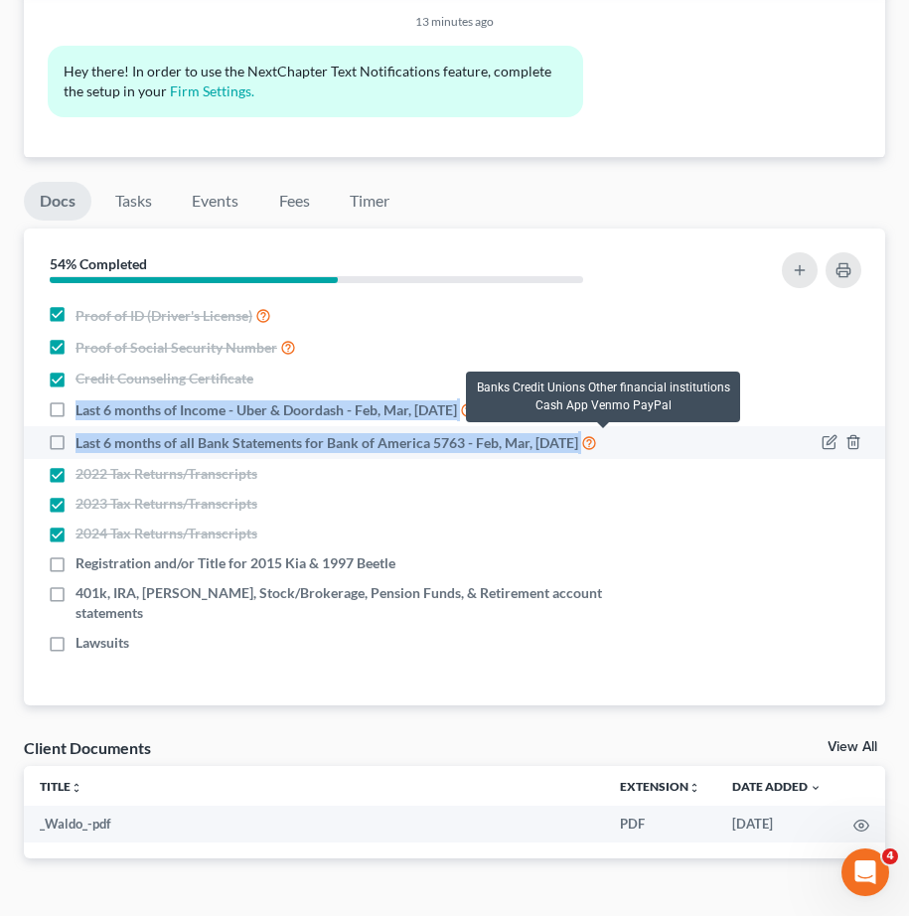
drag, startPoint x: 72, startPoint y: 408, endPoint x: 602, endPoint y: 443, distance: 531.6
click at [602, 443] on ul "Proof of ID (Driver's License) Proof of Social Security Number Credit Counselin…" at bounding box center [454, 478] width 829 height 359
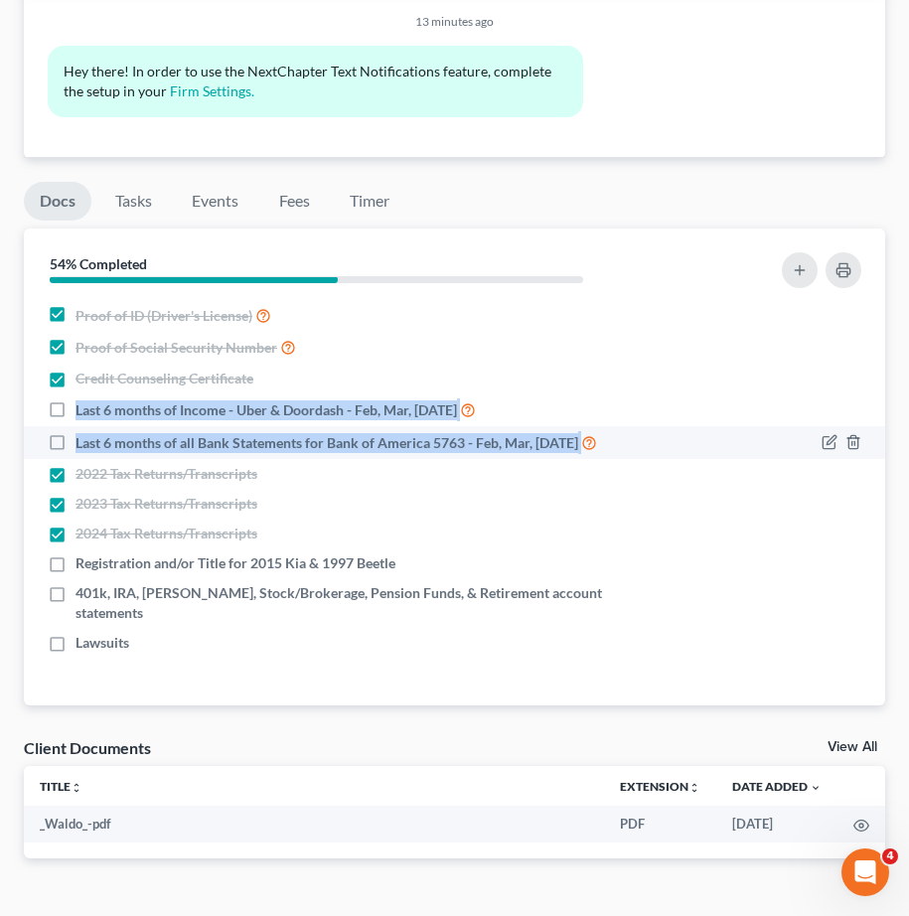
copy ul "Last 6 months of Income - Uber & Doordash - Feb, Mar, Apr 2025 Last 6 months of…"
drag, startPoint x: 346, startPoint y: 416, endPoint x: 256, endPoint y: 430, distance: 90.5
click at [260, 430] on li "Last 6 months of all Bank Statements for Bank of America 5763 - Feb, Mar, Apr 2…" at bounding box center [454, 442] width 861 height 33
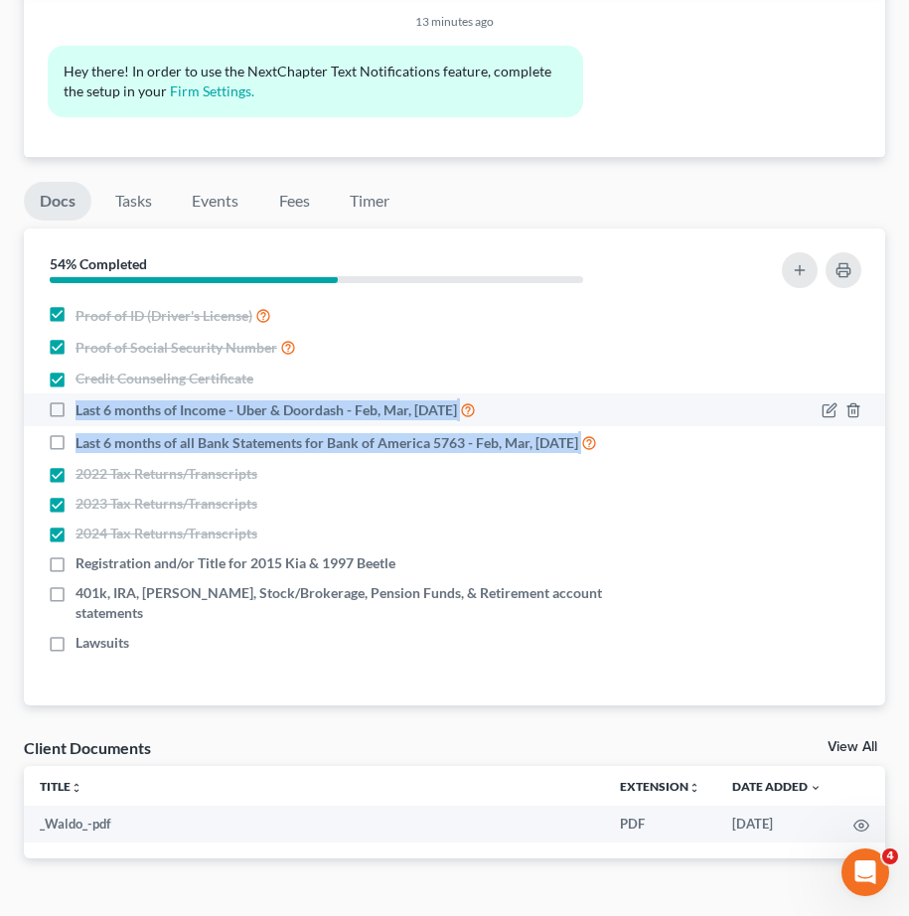
copy ul "Last 6 months of Income - Uber & Doordash - Feb, Mar, Apr 2025 Last 6 months of…"
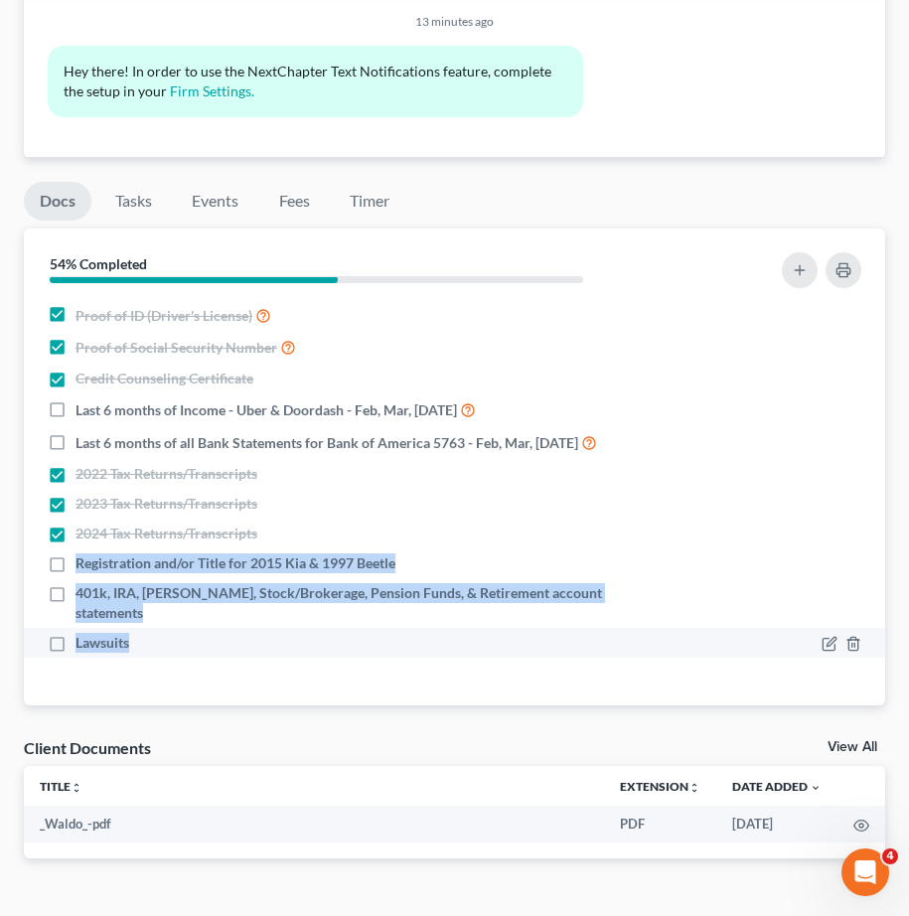
drag, startPoint x: 68, startPoint y: 559, endPoint x: 205, endPoint y: 620, distance: 149.9
click at [205, 620] on ul "Proof of ID (Driver's License) Proof of Social Security Number Credit Counselin…" at bounding box center [454, 478] width 829 height 359
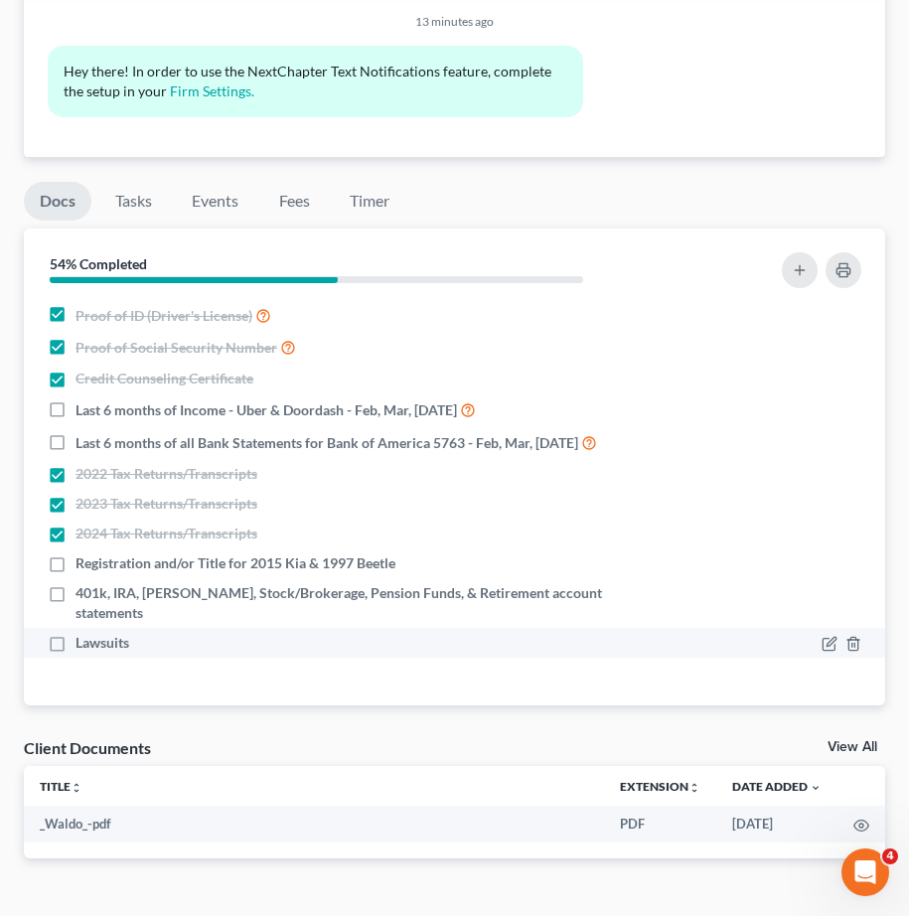
click at [75, 633] on label "Lawsuits" at bounding box center [102, 643] width 54 height 20
click at [83, 633] on input "Lawsuits" at bounding box center [89, 639] width 13 height 13
checkbox input "true"
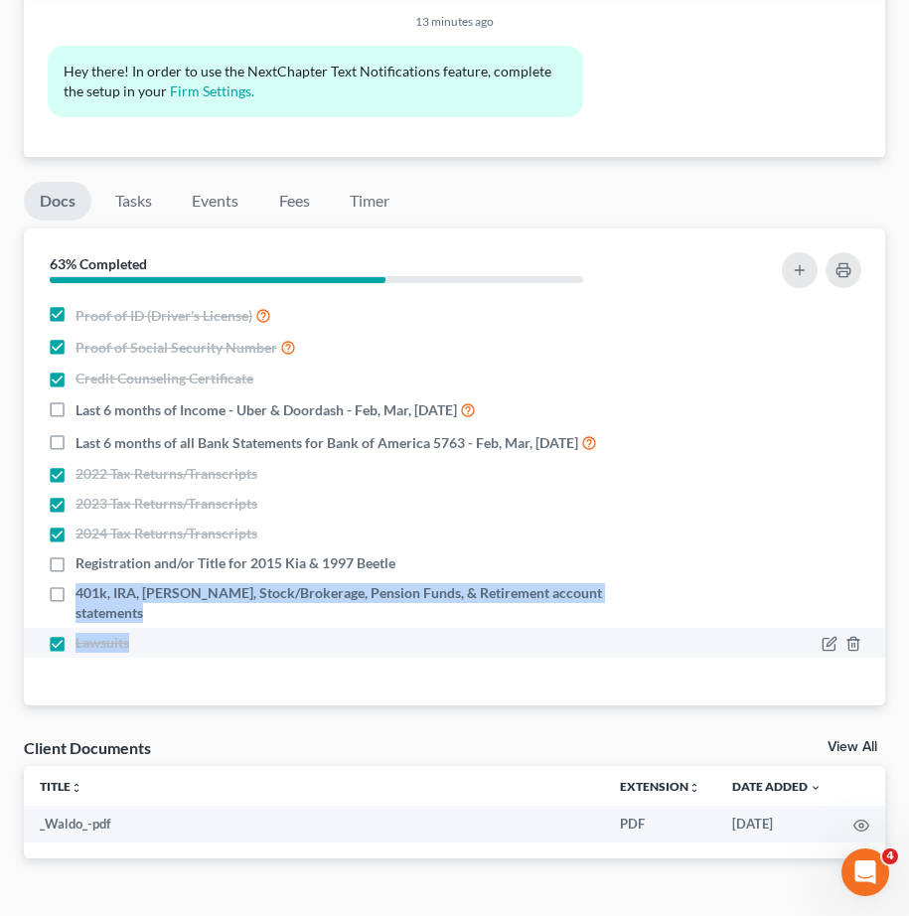
drag, startPoint x: 67, startPoint y: 562, endPoint x: 524, endPoint y: 607, distance: 460.1
click at [524, 607] on ul "Proof of ID (Driver's License) Proof of Social Security Number Credit Counselin…" at bounding box center [454, 478] width 829 height 359
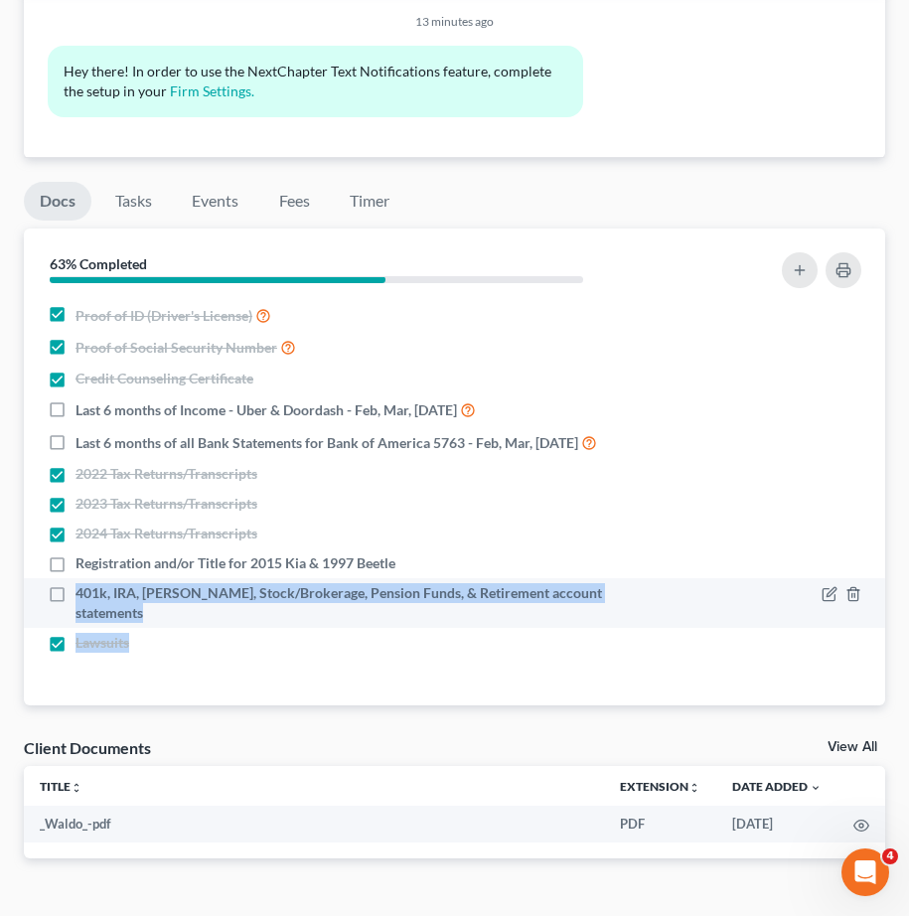
click at [618, 606] on li "401k, IRA, [PERSON_NAME], Stock/Brokerage, Pension Funds, & Retirement account …" at bounding box center [454, 603] width 861 height 50
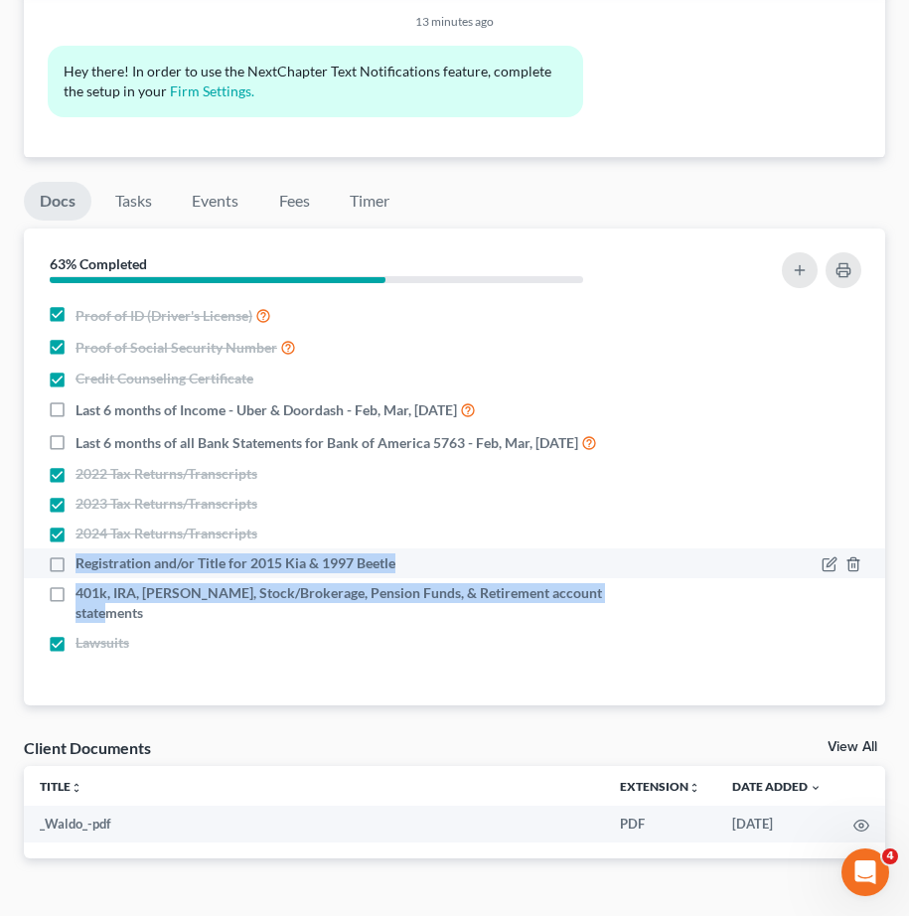
drag, startPoint x: 643, startPoint y: 592, endPoint x: 74, endPoint y: 566, distance: 568.8
click at [74, 566] on ul "Proof of ID (Driver's License) Proof of Social Security Number Credit Counselin…" at bounding box center [454, 478] width 829 height 359
copy ul "Registration and/or Title for 2015 Kia & 1997 Beetle 401k, IRA, ROTH IRA, Stock…"
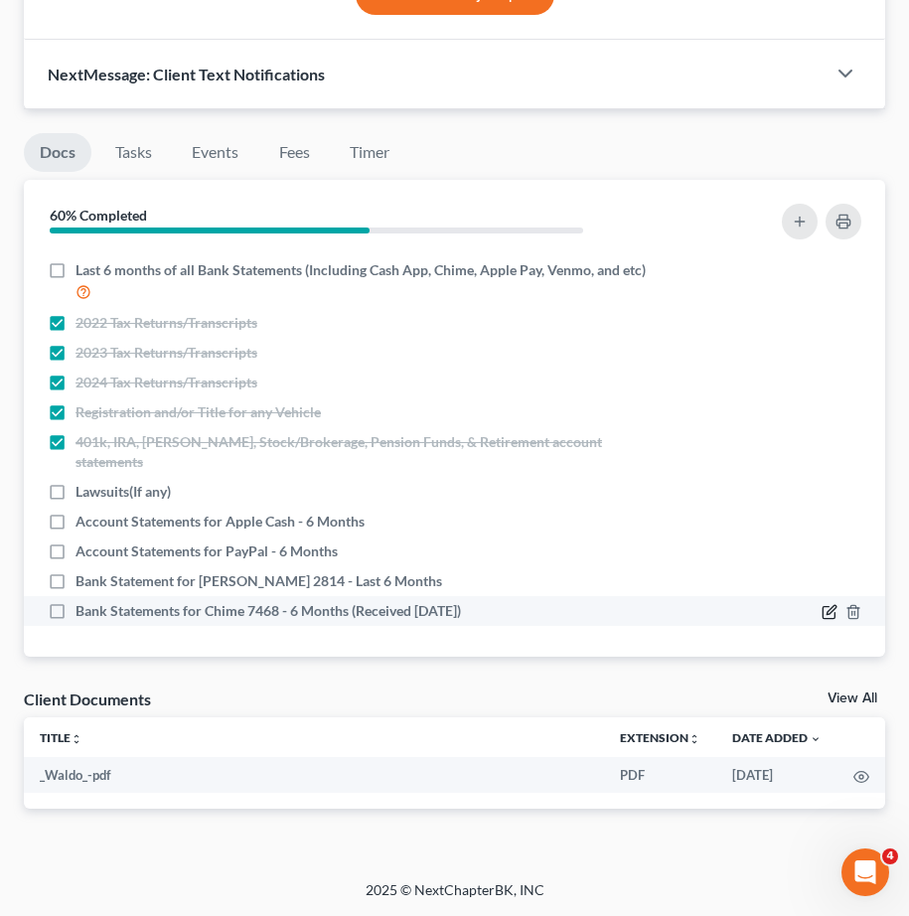
click at [821, 616] on icon "button" at bounding box center [829, 612] width 16 height 16
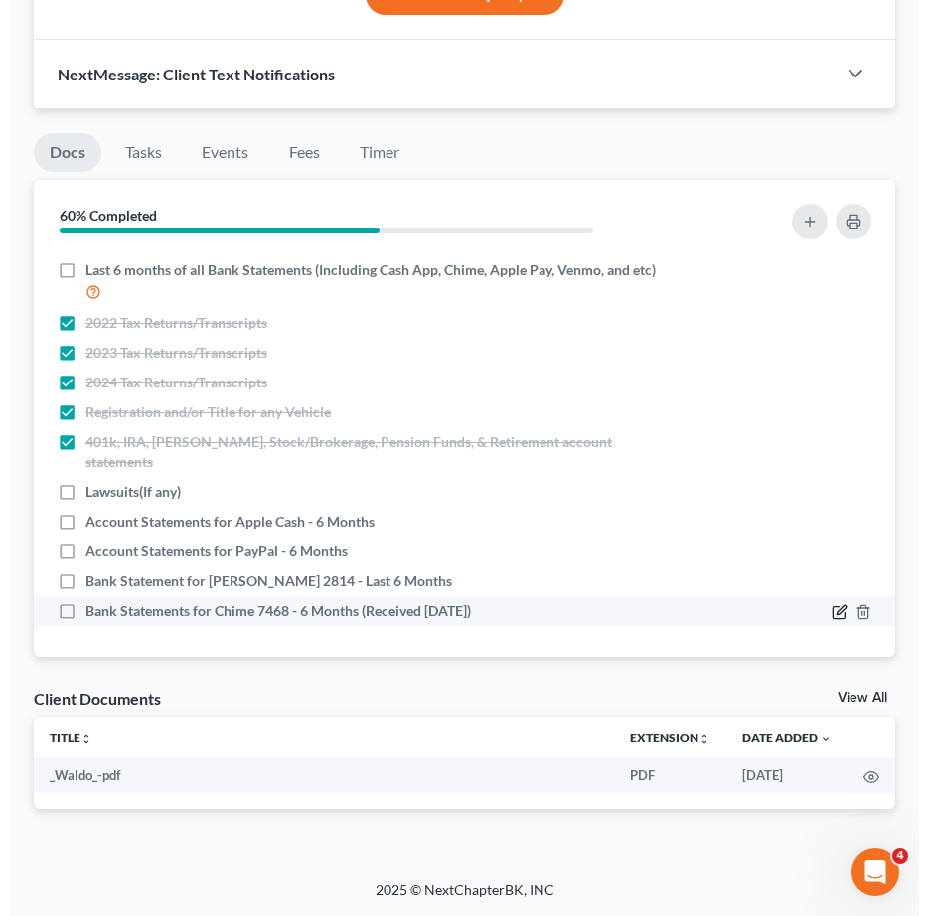
scroll to position [102, 0]
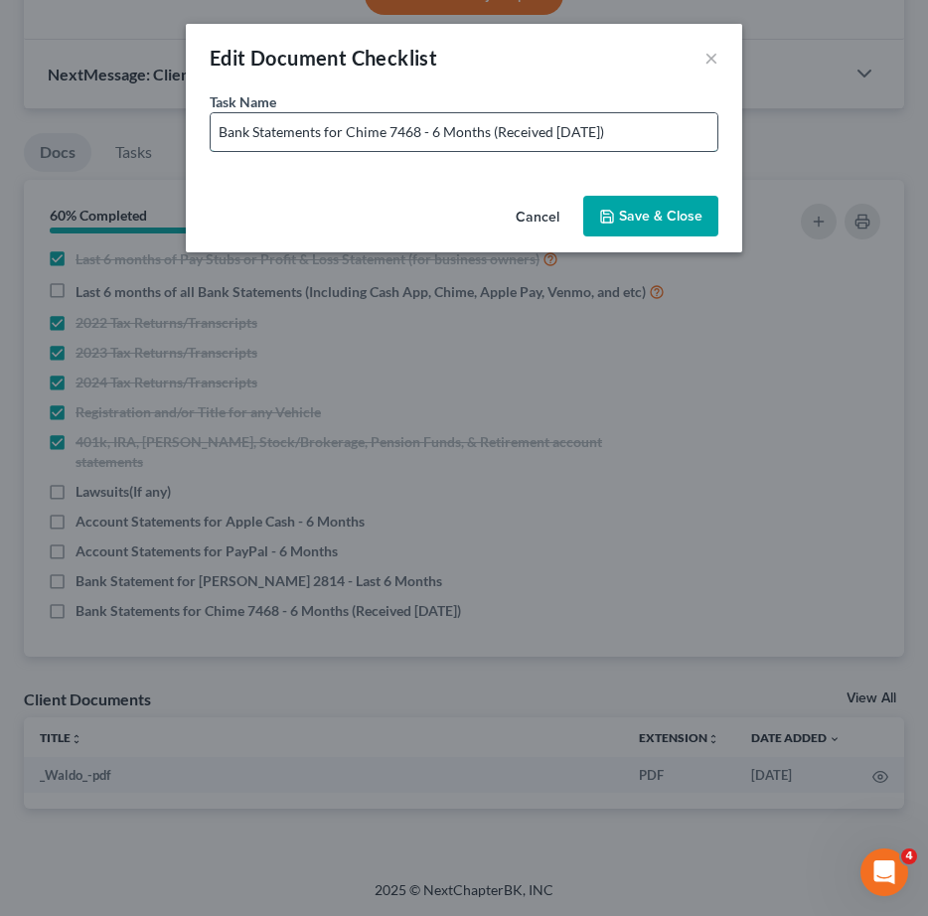
click at [627, 146] on input "Bank Statements for Chime 7468 - 6 Months (Received July 2025)" at bounding box center [464, 132] width 507 height 38
type input "Bank Statements for Chime 7468 - 6 Months (Received July 2025) - Opened in July"
click at [651, 223] on button "Save & Close" at bounding box center [650, 217] width 135 height 42
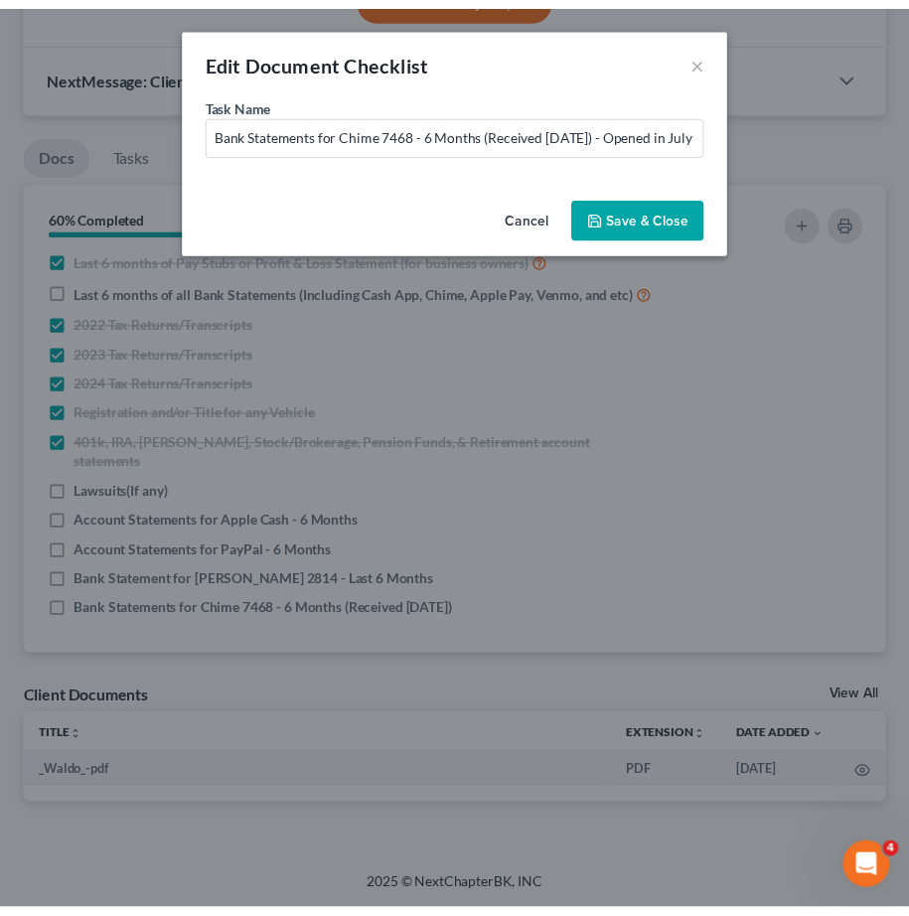
scroll to position [0, 0]
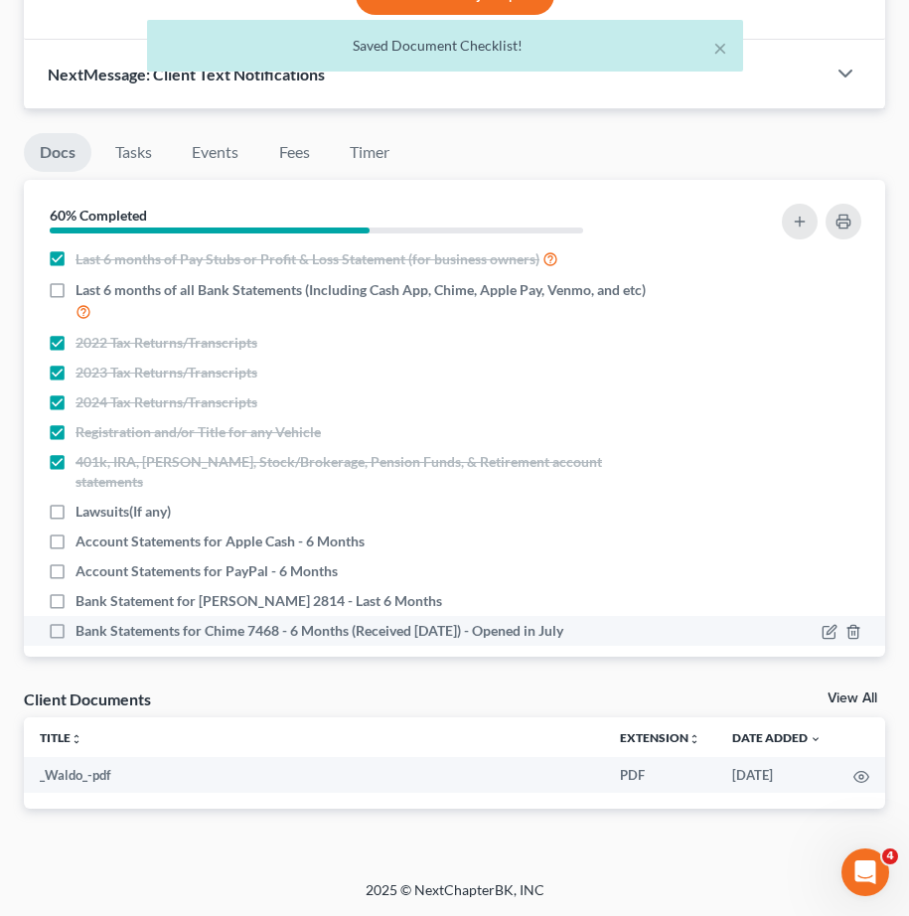
click at [75, 634] on label "Bank Statements for Chime 7468 - 6 Months (Received July 2025) - Opened in July" at bounding box center [319, 631] width 488 height 20
click at [83, 634] on input "Bank Statements for Chime 7468 - 6 Months (Received July 2025) - Opened in July" at bounding box center [89, 627] width 13 height 13
checkbox input "true"
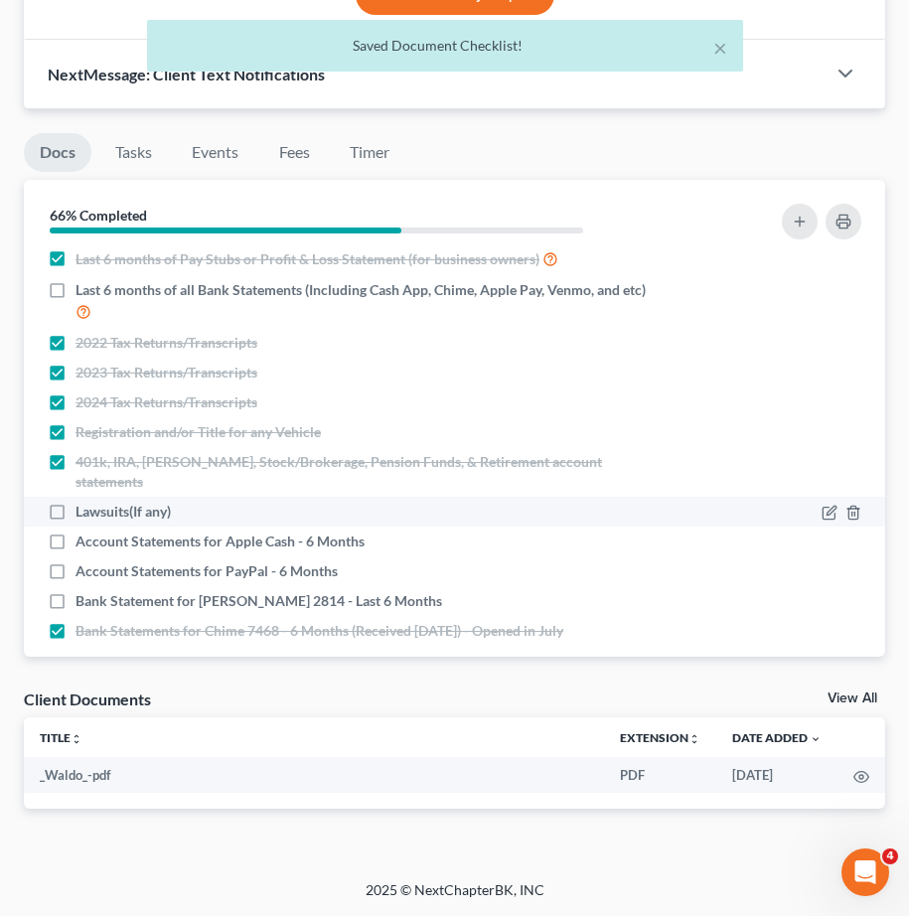
click at [75, 513] on label "Lawsuits(If any)" at bounding box center [122, 512] width 95 height 20
click at [83, 513] on input "Lawsuits(If any)" at bounding box center [89, 508] width 13 height 13
checkbox input "true"
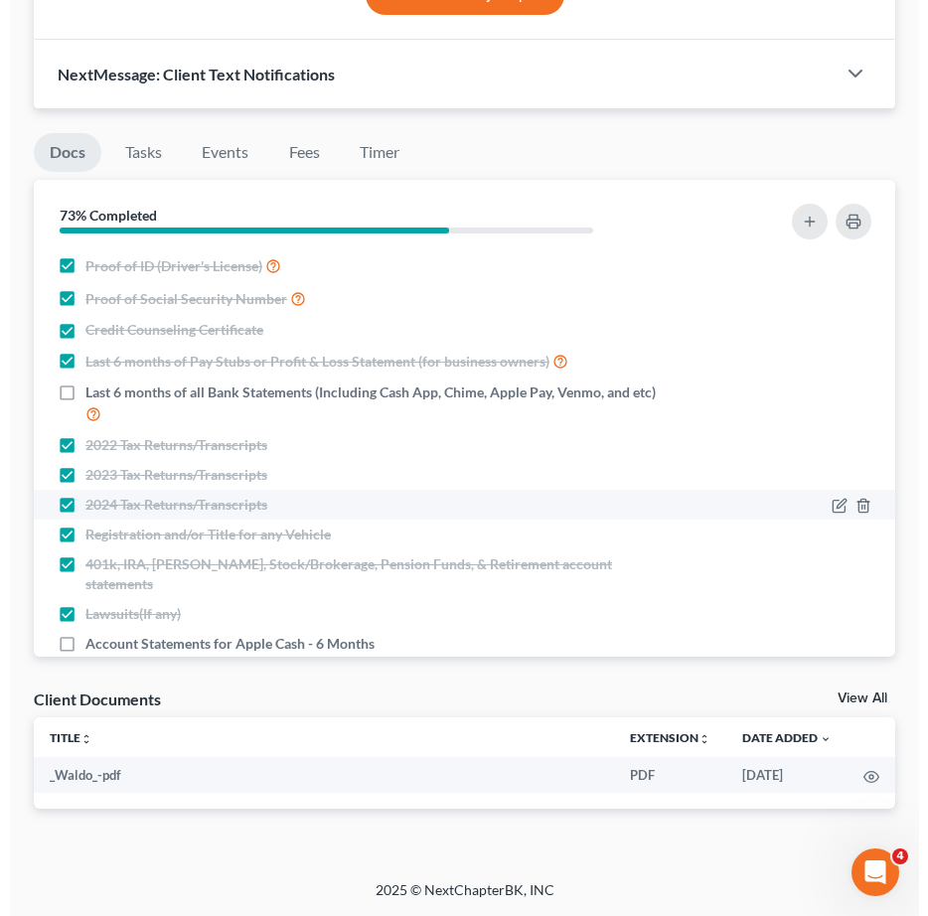
scroll to position [122, 0]
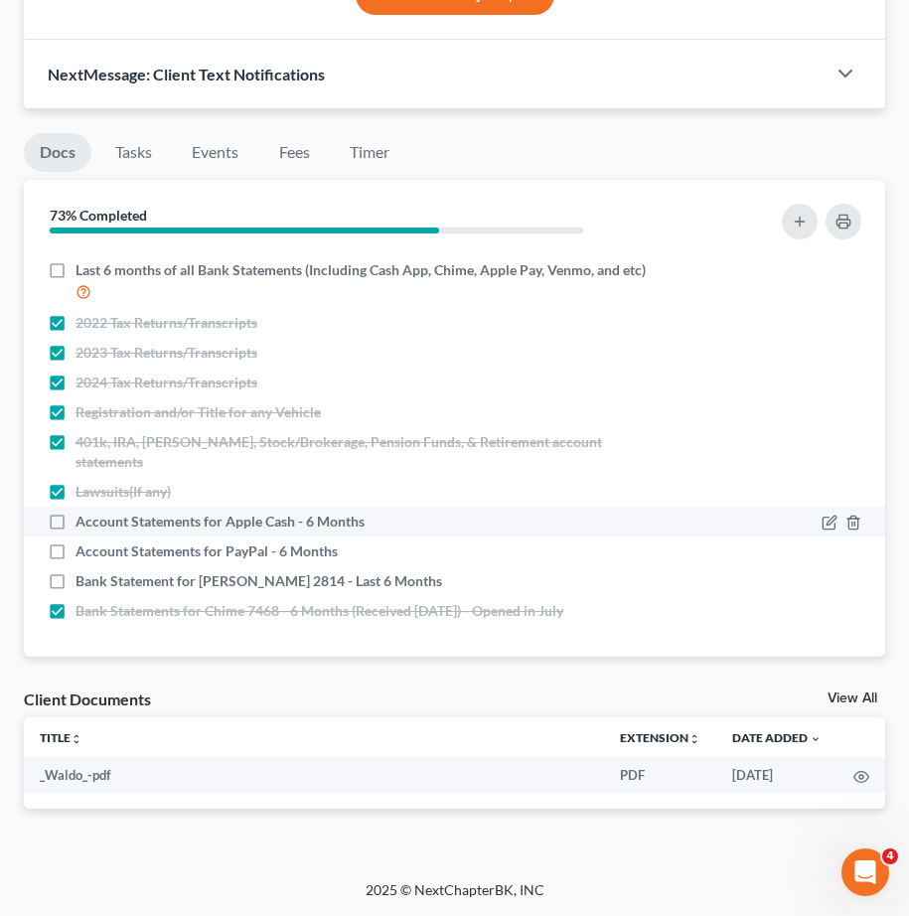
click at [75, 522] on label "Account Statements for Apple Cash - 6 Months" at bounding box center [219, 522] width 289 height 20
click at [83, 522] on input "Account Statements for Apple Cash - 6 Months" at bounding box center [89, 518] width 13 height 13
checkbox input "true"
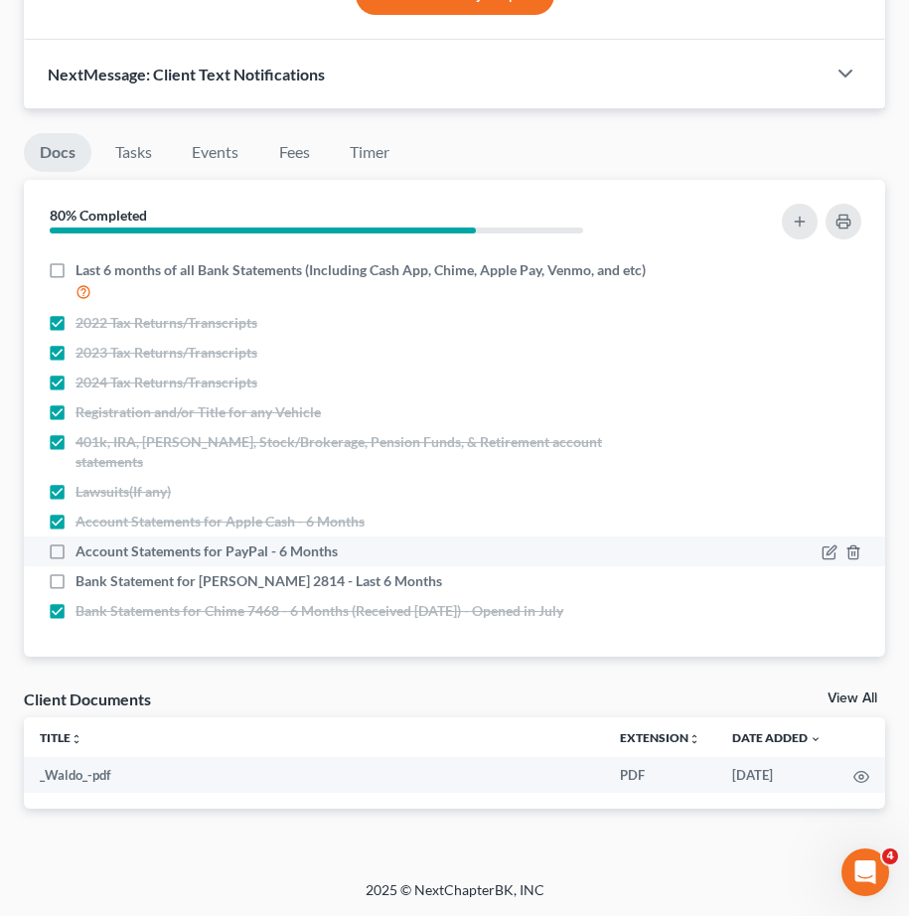
click at [75, 560] on label "Account Statements for PayPal - 6 Months" at bounding box center [206, 551] width 262 height 20
click at [83, 554] on input "Account Statements for PayPal - 6 Months" at bounding box center [89, 547] width 13 height 13
checkbox input "true"
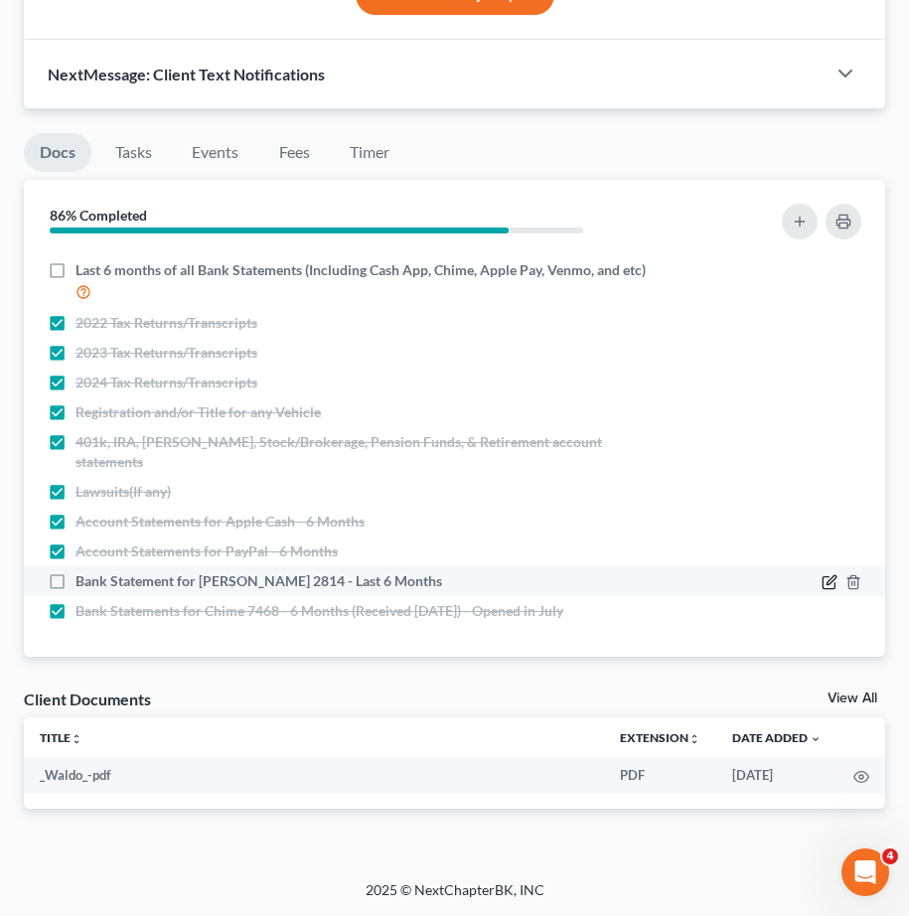
click at [822, 580] on icon "button" at bounding box center [828, 583] width 12 height 12
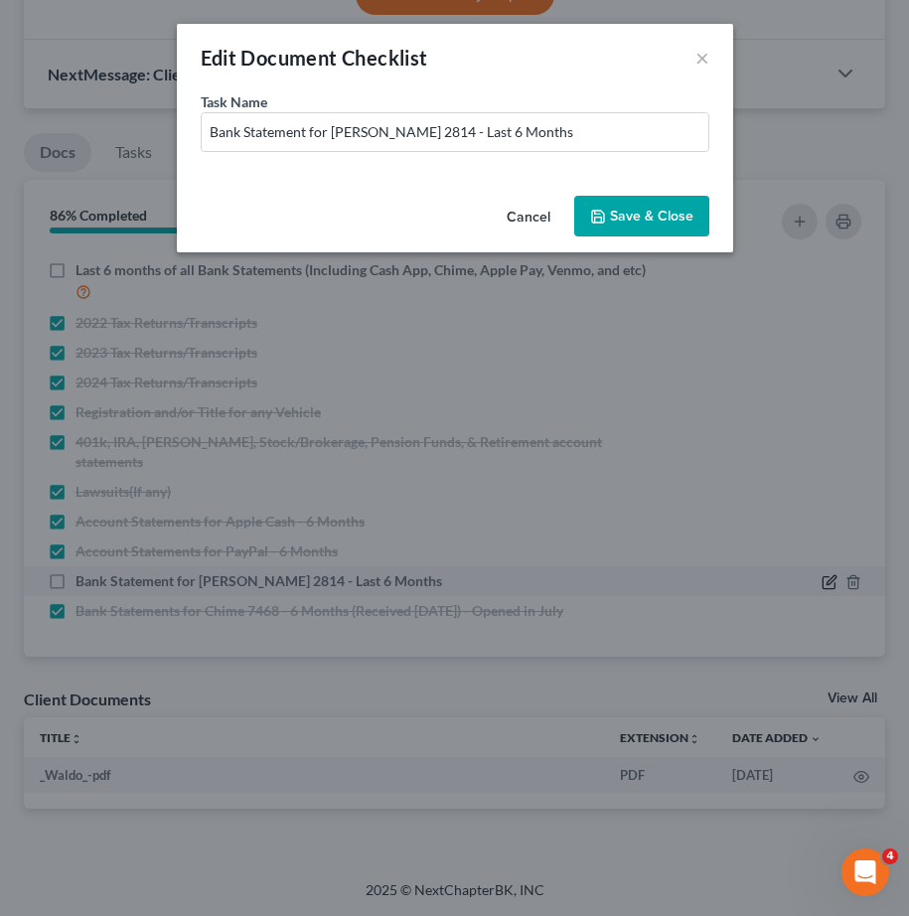
scroll to position [102, 0]
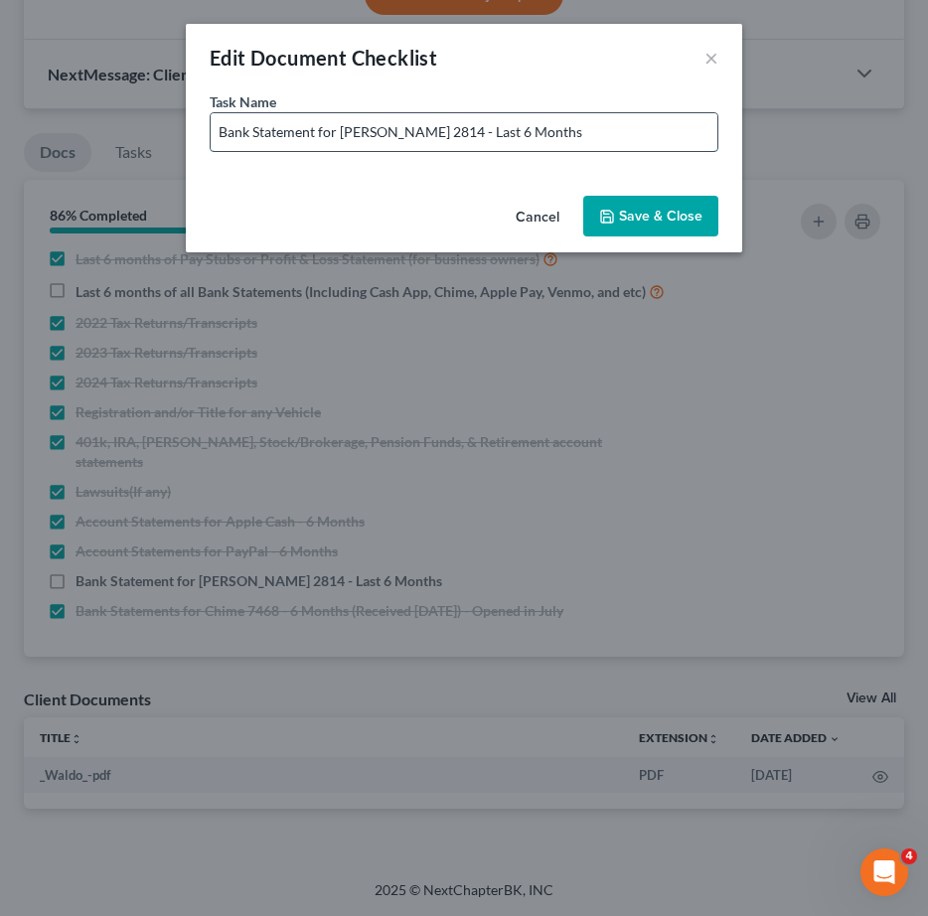
drag, startPoint x: 524, startPoint y: 146, endPoint x: 540, endPoint y: 139, distance: 17.3
click at [527, 144] on input "Bank Statement for Chase 2814 - Last 6 Months" at bounding box center [464, 132] width 507 height 38
type input "Bank Statement for Chase 2814 - Last 6 Months - Closed in July 2025"
click at [686, 208] on button "Save & Close" at bounding box center [650, 217] width 135 height 42
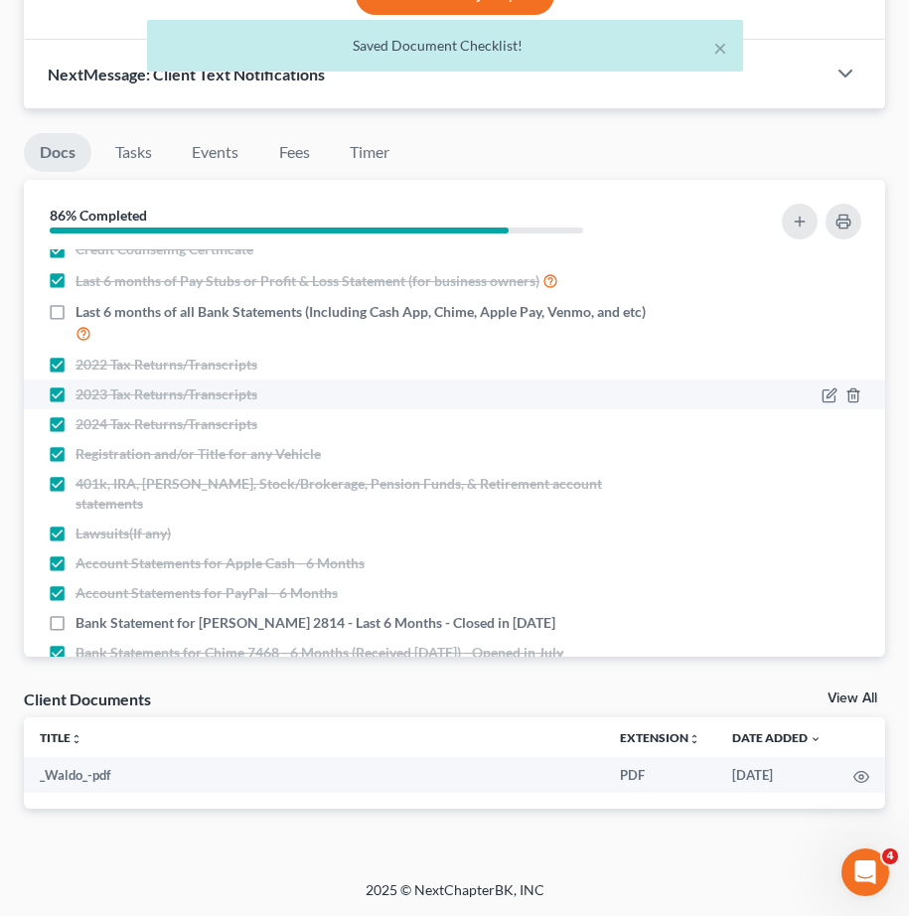
scroll to position [122, 0]
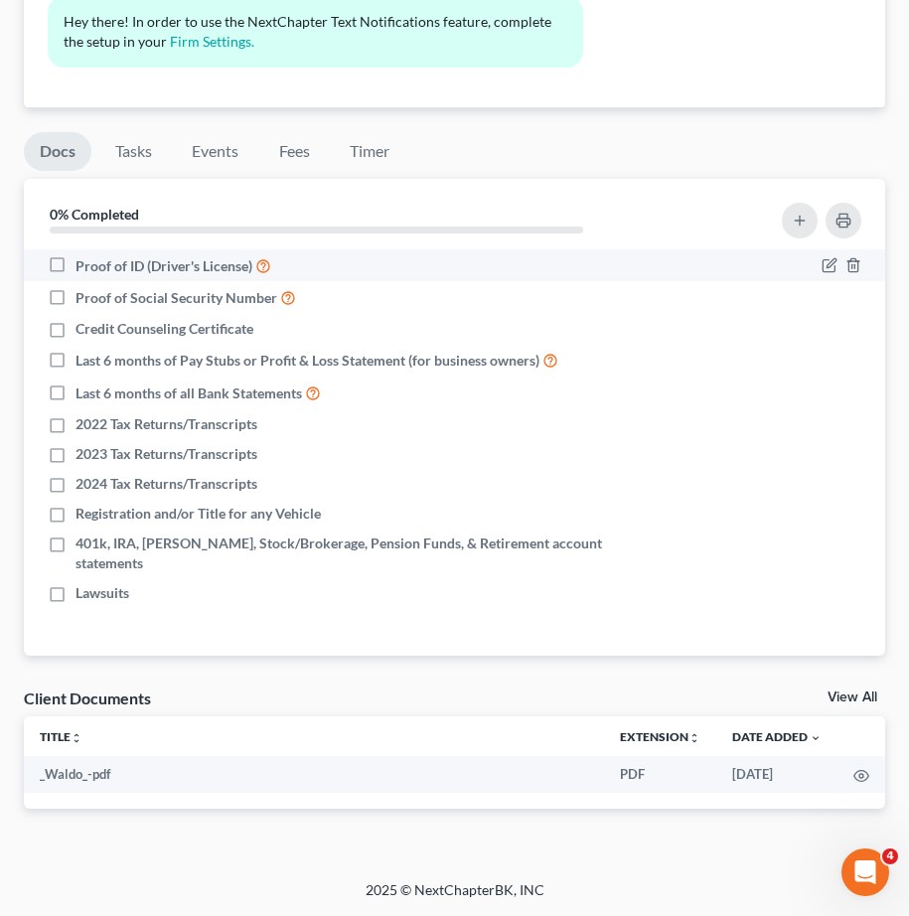
click at [75, 261] on label "Proof of ID (Driver's License)" at bounding box center [173, 265] width 196 height 23
click at [83, 261] on input "Proof of ID (Driver's License)" at bounding box center [89, 260] width 13 height 13
checkbox input "true"
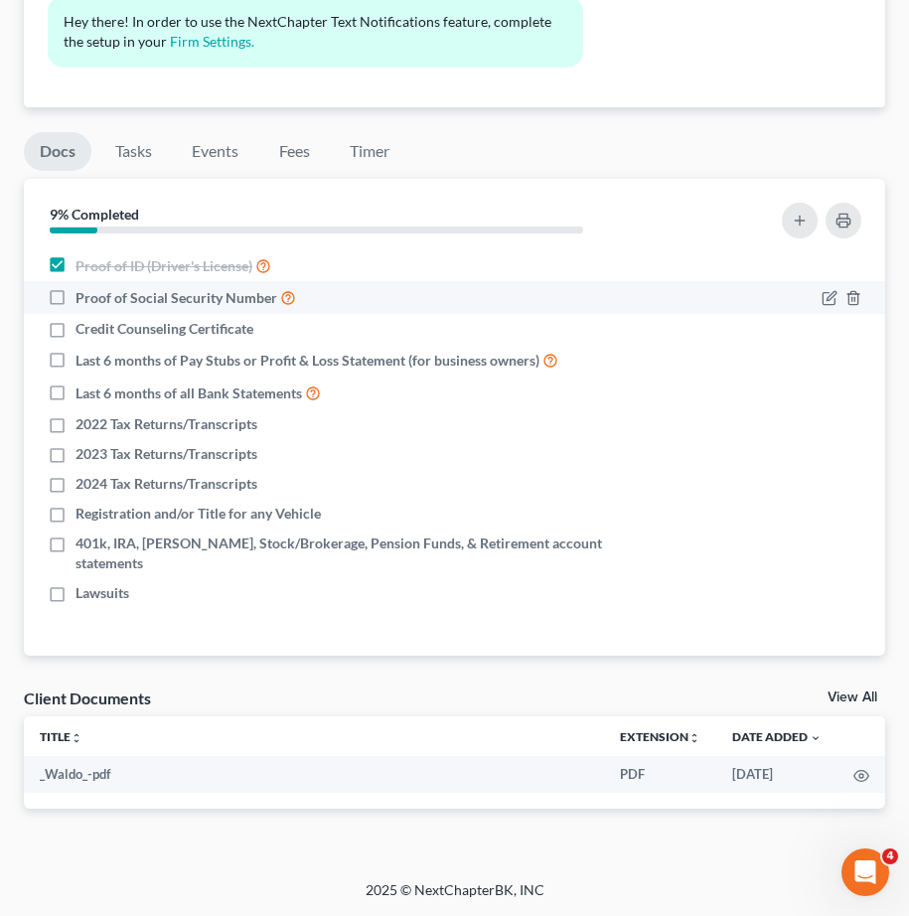
click at [75, 287] on label "Proof of Social Security Number" at bounding box center [185, 297] width 221 height 23
click at [83, 287] on input "Proof of Social Security Number" at bounding box center [89, 292] width 13 height 13
checkbox input "true"
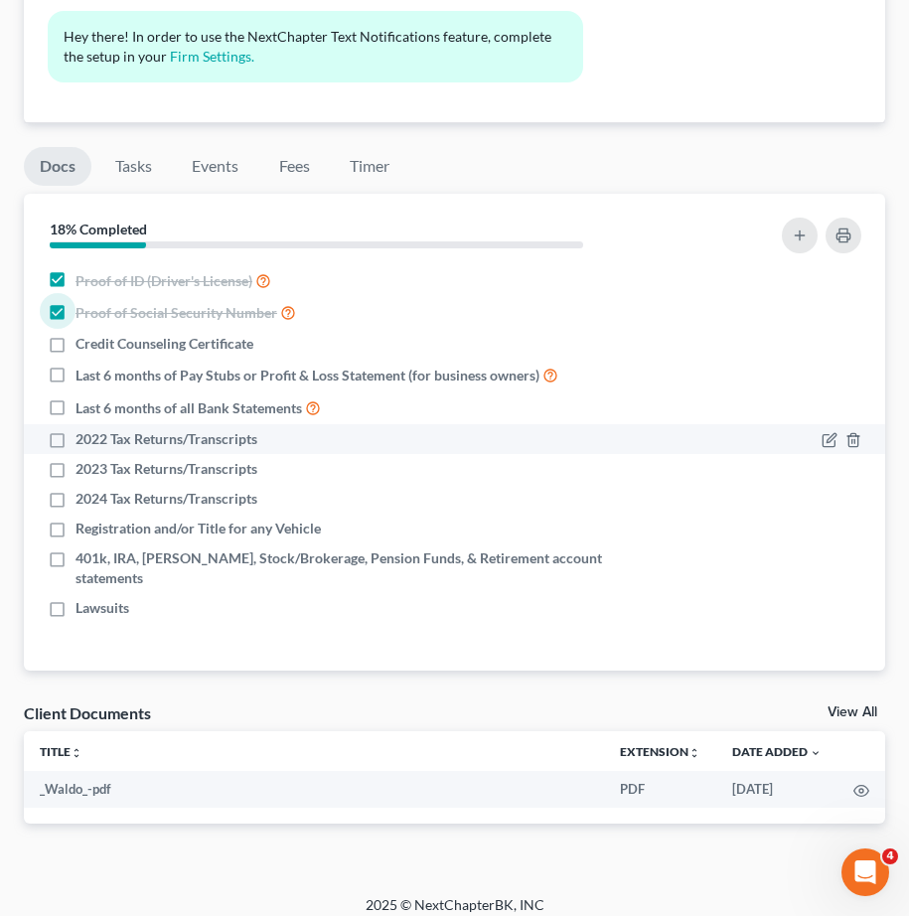
scroll to position [1415, 0]
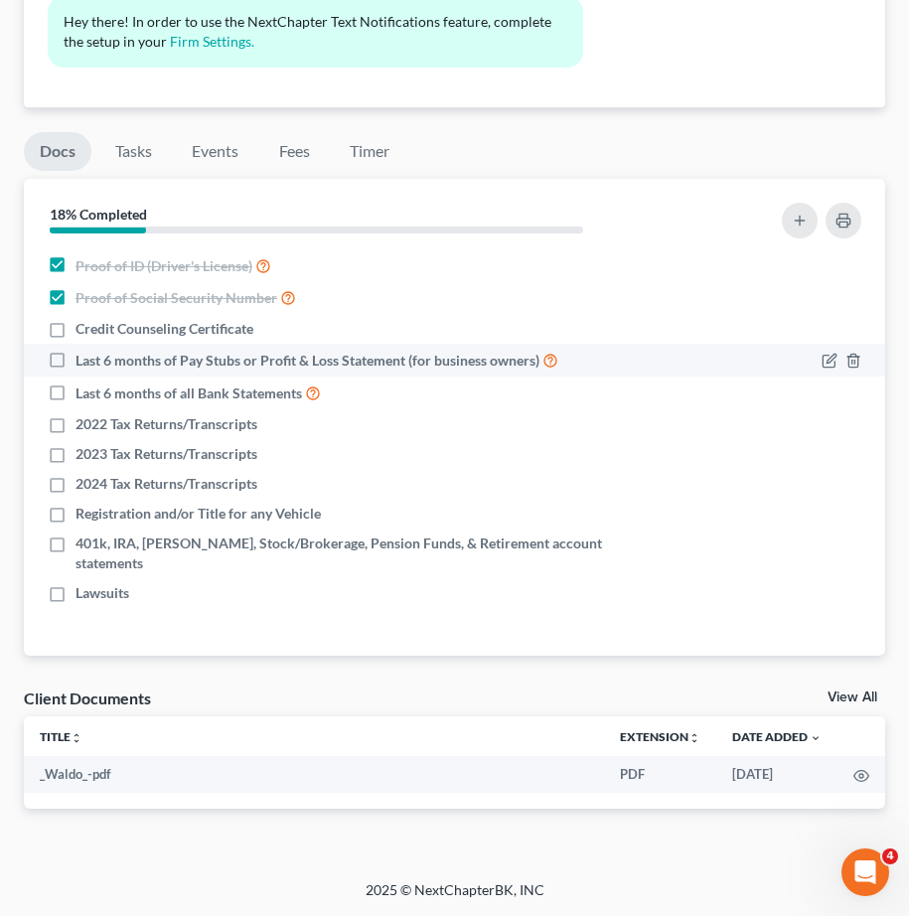
click at [75, 362] on label "Last 6 months of Pay Stubs or Profit & Loss Statement (for business owners)" at bounding box center [316, 360] width 483 height 23
click at [83, 362] on input "Last 6 months of Pay Stubs or Profit & Loss Statement (for business owners)" at bounding box center [89, 355] width 13 height 13
checkbox input "true"
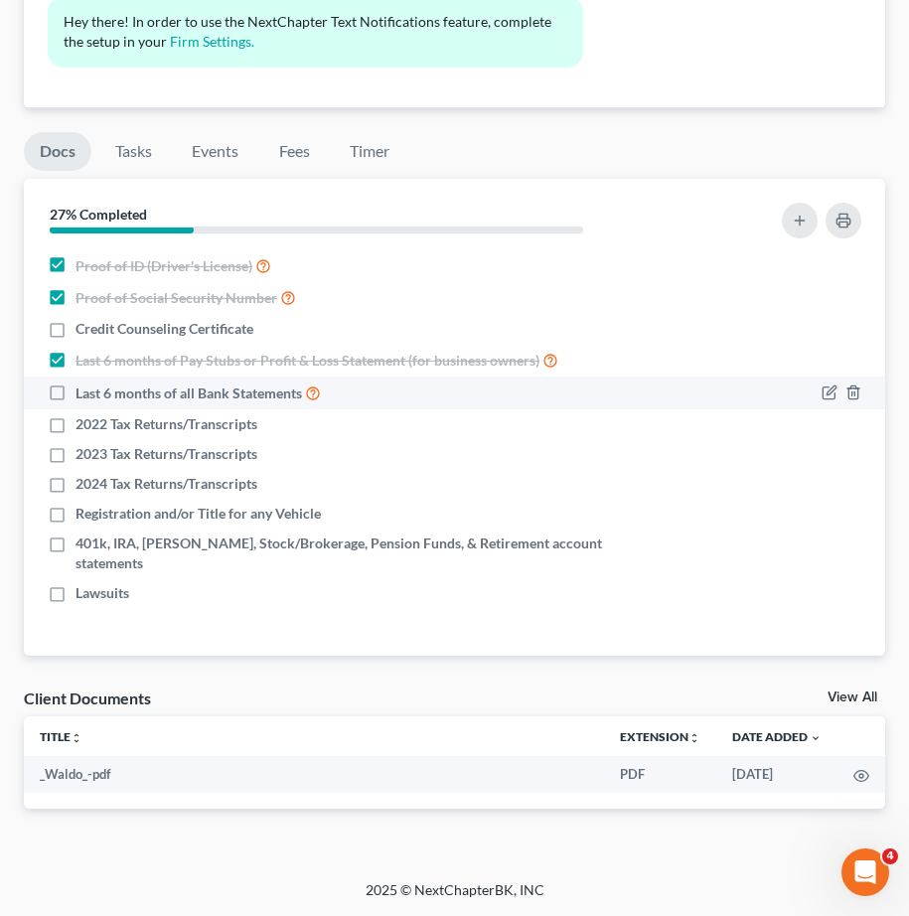
click at [75, 381] on label "Last 6 months of all Bank Statements" at bounding box center [197, 392] width 245 height 23
click at [83, 381] on input "Last 6 months of all Bank Statements" at bounding box center [89, 387] width 13 height 13
checkbox input "true"
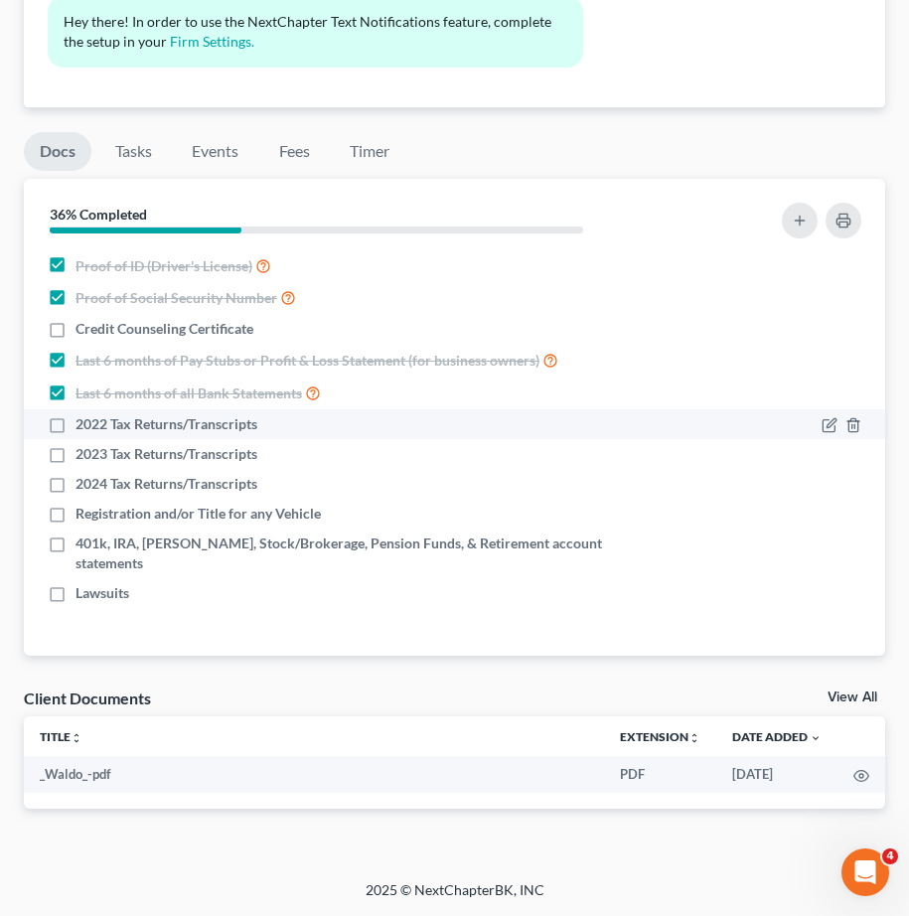
click at [75, 428] on label "2022 Tax Returns/Transcripts" at bounding box center [166, 424] width 182 height 20
click at [83, 427] on input "2022 Tax Returns/Transcripts" at bounding box center [89, 420] width 13 height 13
checkbox input "true"
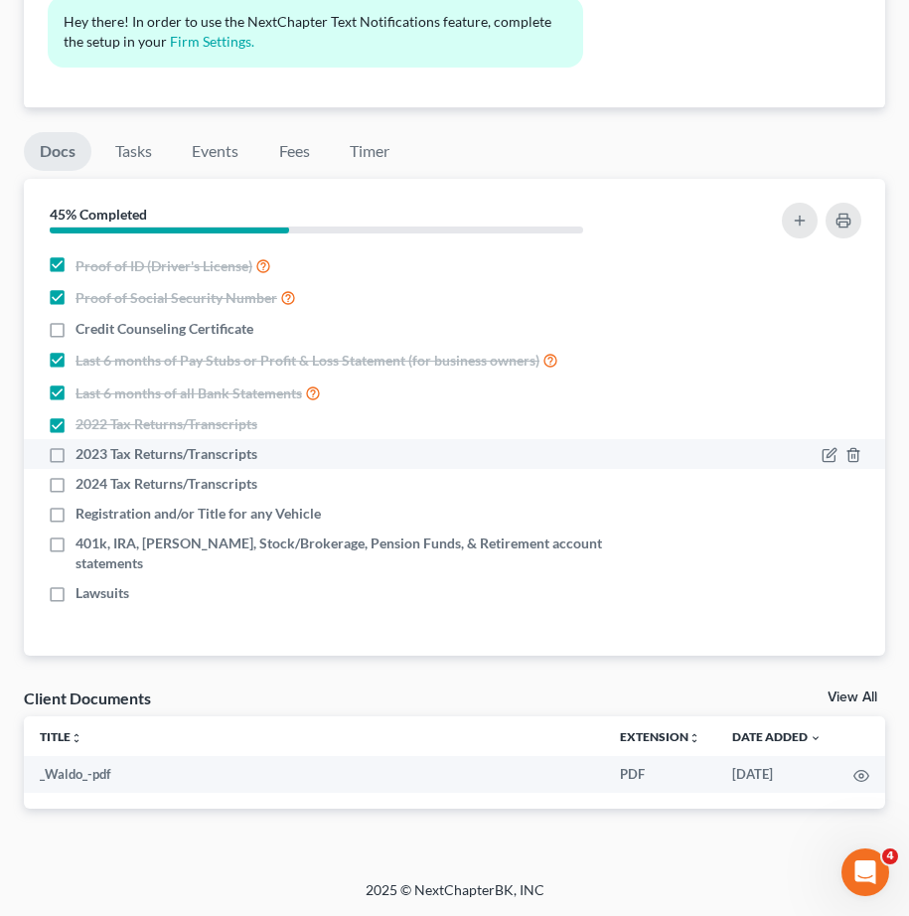
click at [75, 460] on label "2023 Tax Returns/Transcripts" at bounding box center [166, 454] width 182 height 20
click at [83, 457] on input "2023 Tax Returns/Transcripts" at bounding box center [89, 450] width 13 height 13
checkbox input "true"
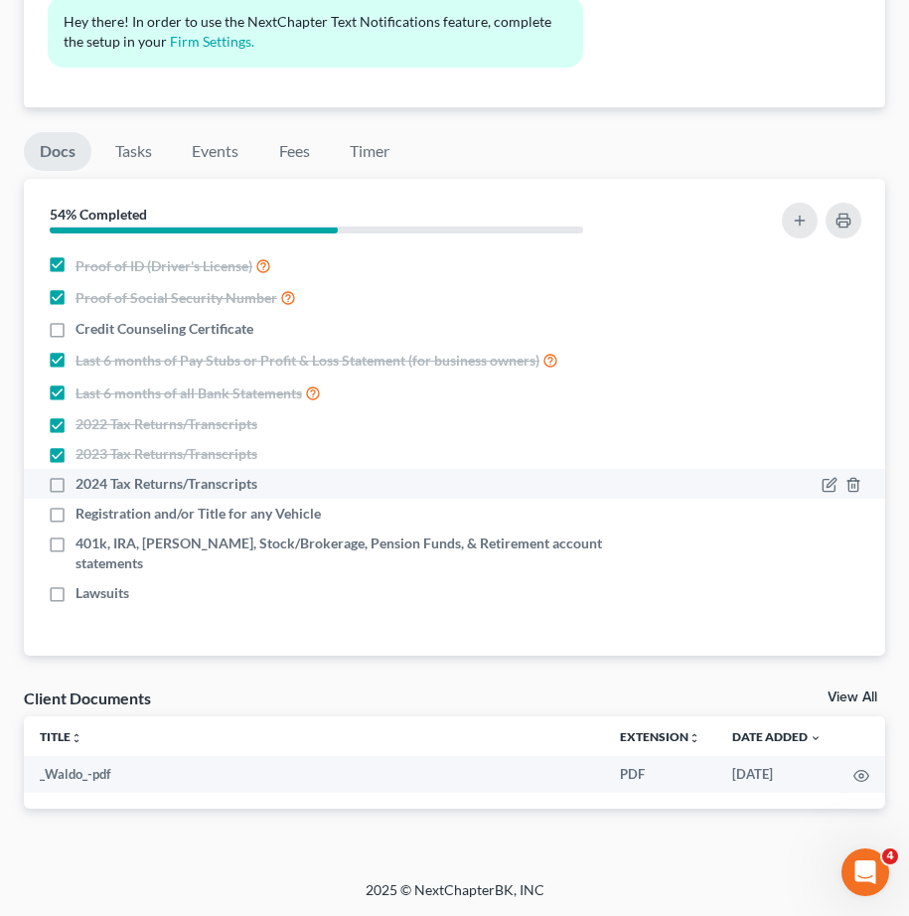
click at [75, 485] on label "2024 Tax Returns/Transcripts" at bounding box center [166, 484] width 182 height 20
click at [83, 485] on input "2024 Tax Returns/Transcripts" at bounding box center [89, 480] width 13 height 13
checkbox input "true"
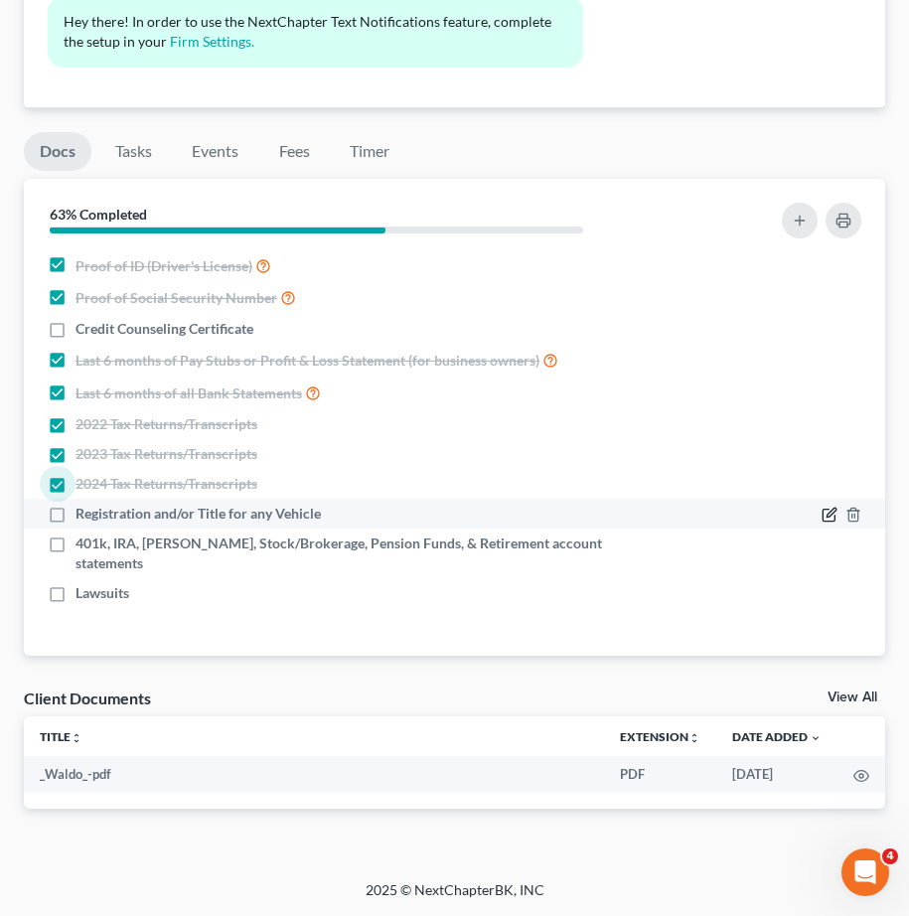
click at [828, 515] on icon "button" at bounding box center [830, 513] width 9 height 9
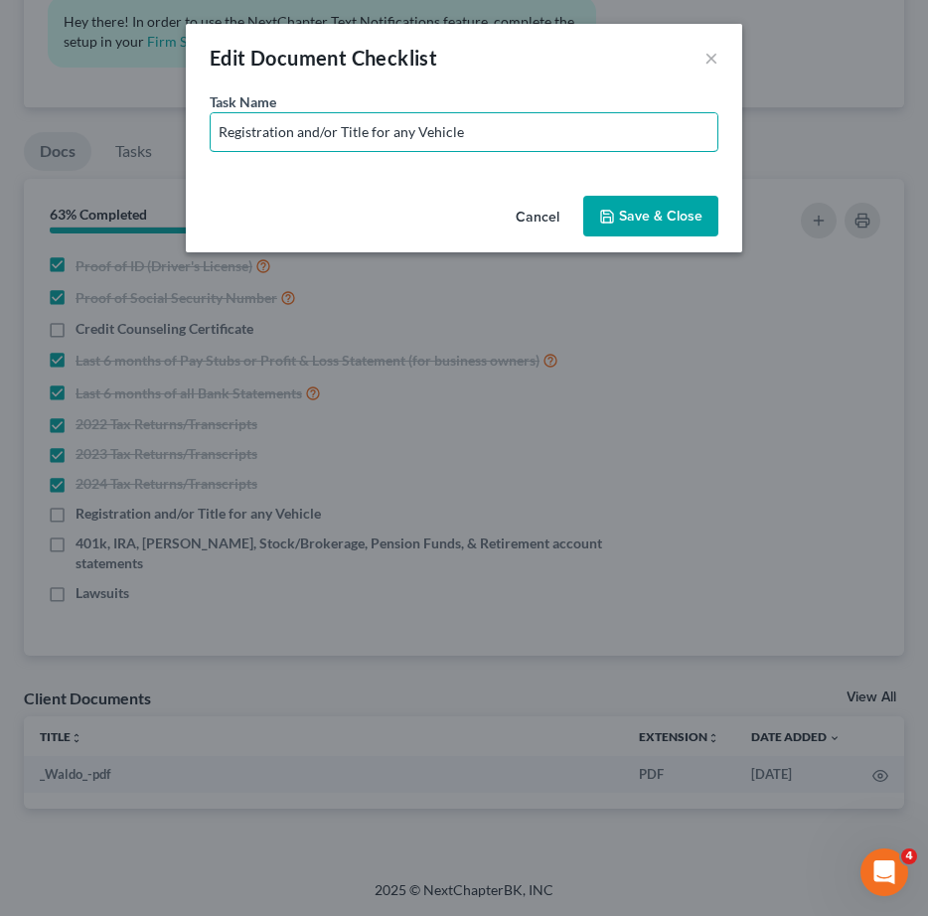
drag, startPoint x: 389, startPoint y: 134, endPoint x: 897, endPoint y: 164, distance: 508.5
click at [897, 164] on div "Edit Document Checklist × Task Name * Registration and/or Title for any Vehicle…" at bounding box center [464, 458] width 928 height 916
paste input "2014 Buick"
type input "Registration and/or Title for 2014 Buick"
click at [681, 215] on button "Save & Close" at bounding box center [650, 217] width 135 height 42
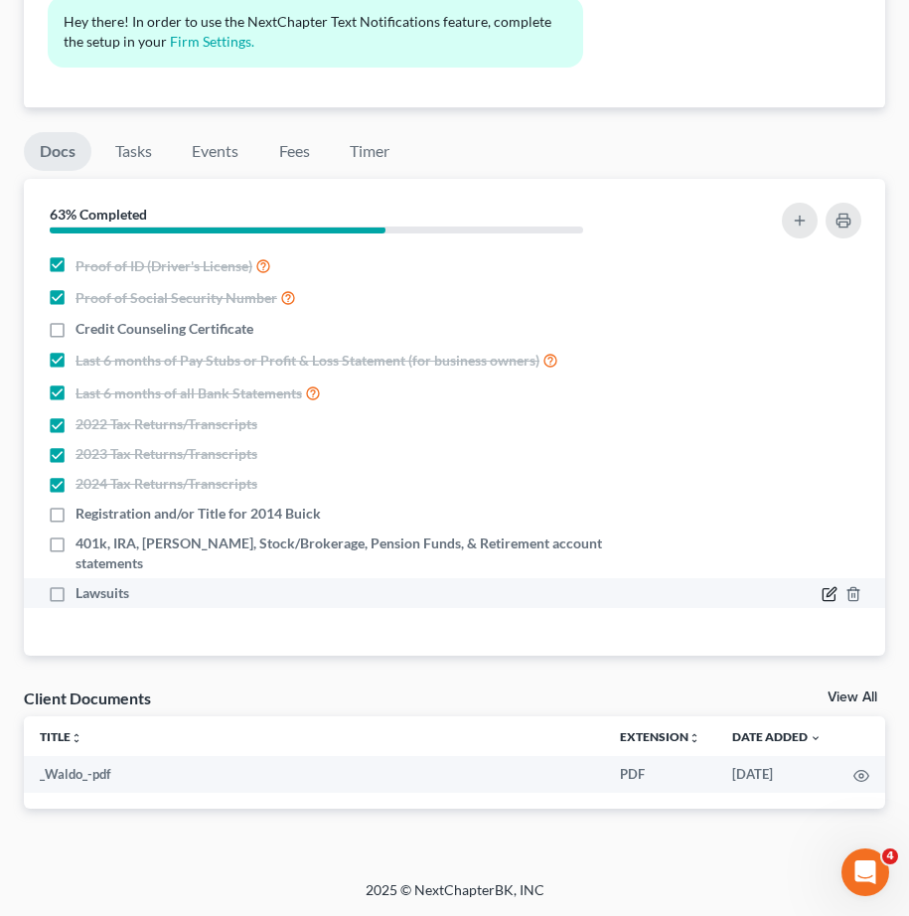
click at [830, 586] on icon "button" at bounding box center [829, 594] width 16 height 16
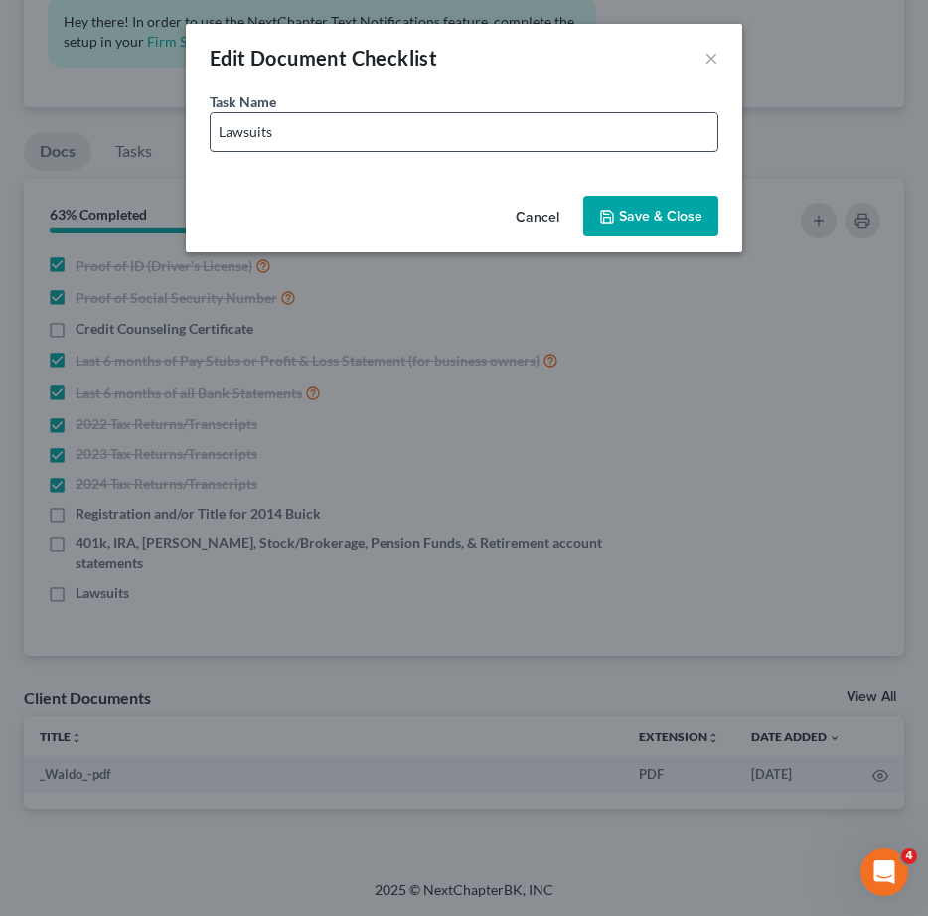
drag, startPoint x: 372, startPoint y: 124, endPoint x: 401, endPoint y: 141, distance: 33.4
click at [372, 124] on input "Lawsuits" at bounding box center [464, 132] width 507 height 38
type input "Lawsuits"
click at [635, 220] on button "Save & Close" at bounding box center [650, 217] width 135 height 42
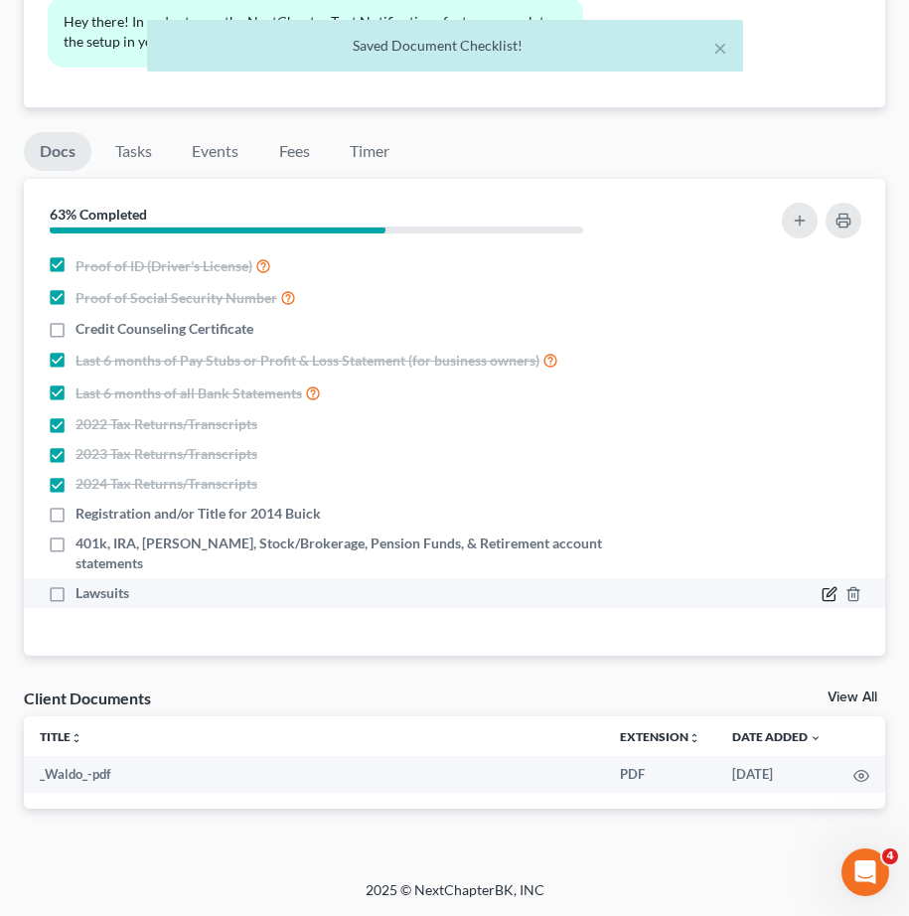
click at [833, 588] on icon "button" at bounding box center [830, 592] width 9 height 9
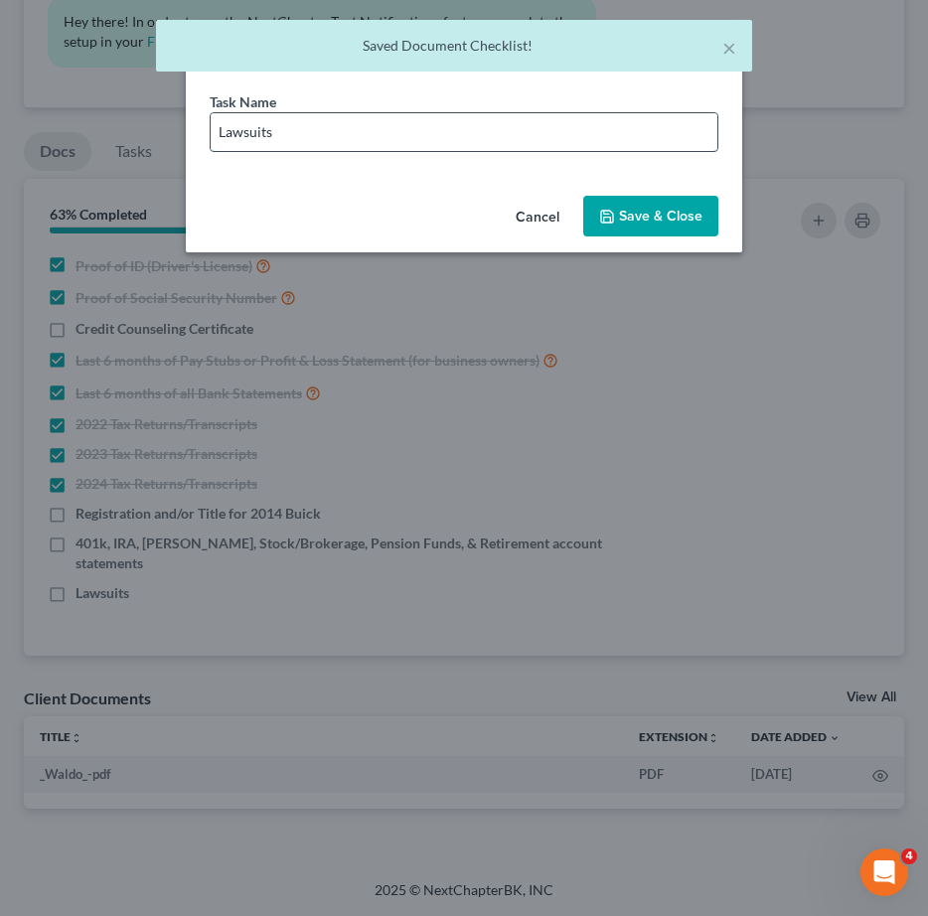
click at [416, 131] on input "Lawsuits" at bounding box center [464, 132] width 507 height 38
type input "Lawsuits (If any)"
click at [650, 224] on button "Save & Close" at bounding box center [650, 217] width 135 height 42
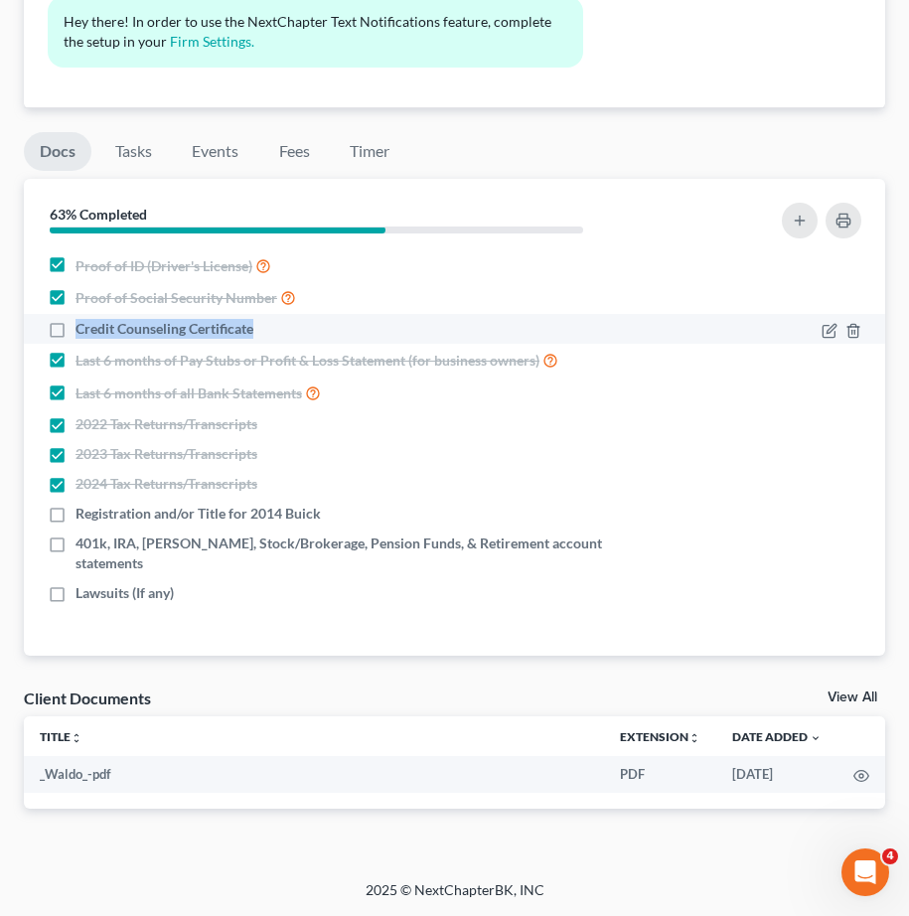
drag, startPoint x: 70, startPoint y: 331, endPoint x: 255, endPoint y: 337, distance: 185.8
click at [253, 337] on label "Credit Counseling Certificate" at bounding box center [164, 329] width 178 height 20
copy span "Credit Counseling Certificate"
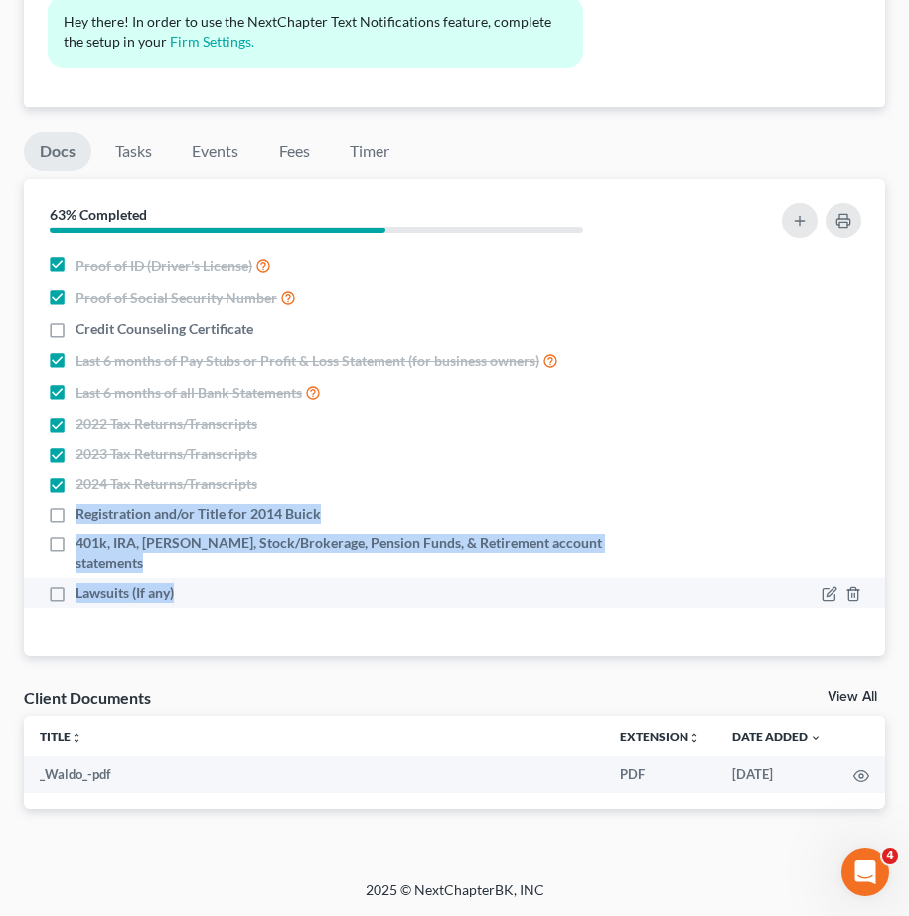
drag, startPoint x: 73, startPoint y: 506, endPoint x: 242, endPoint y: 584, distance: 187.1
click at [242, 584] on ul "Proof of ID (Driver's License) Proof of Social Security Number Credit Counselin…" at bounding box center [454, 428] width 829 height 359
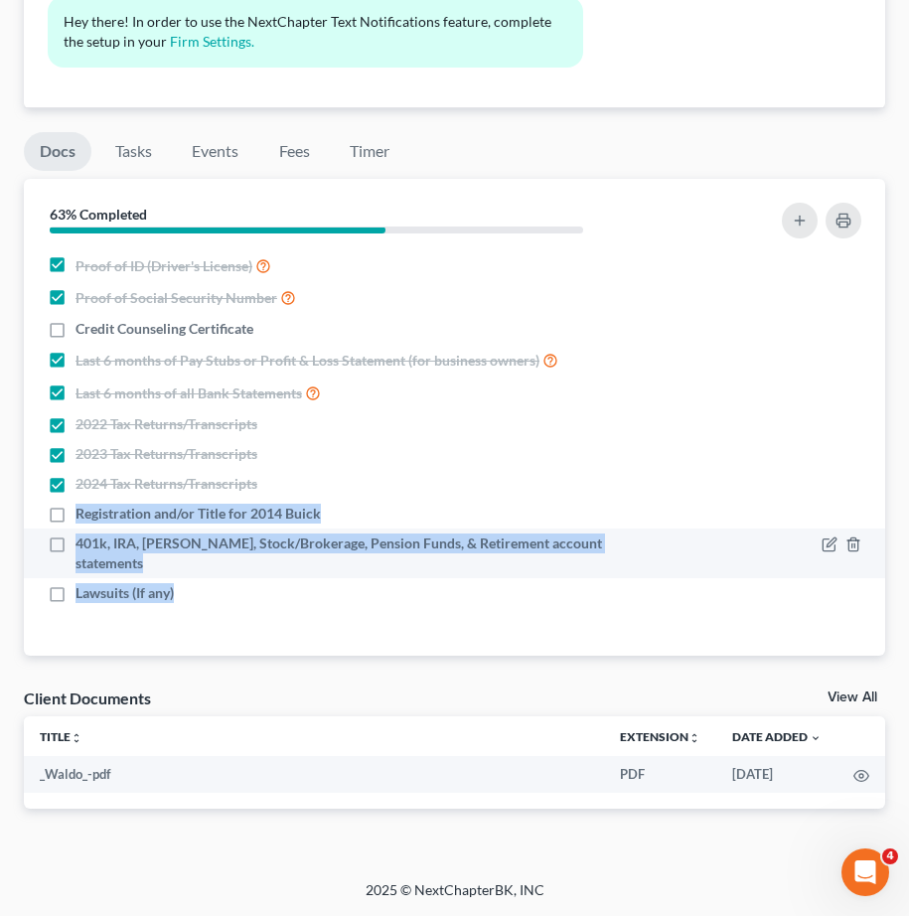
copy ul "Registration and/or Title for 2014 Buick 401k, IRA, [PERSON_NAME], Stock/Broker…"
